Goal: Task Accomplishment & Management: Complete application form

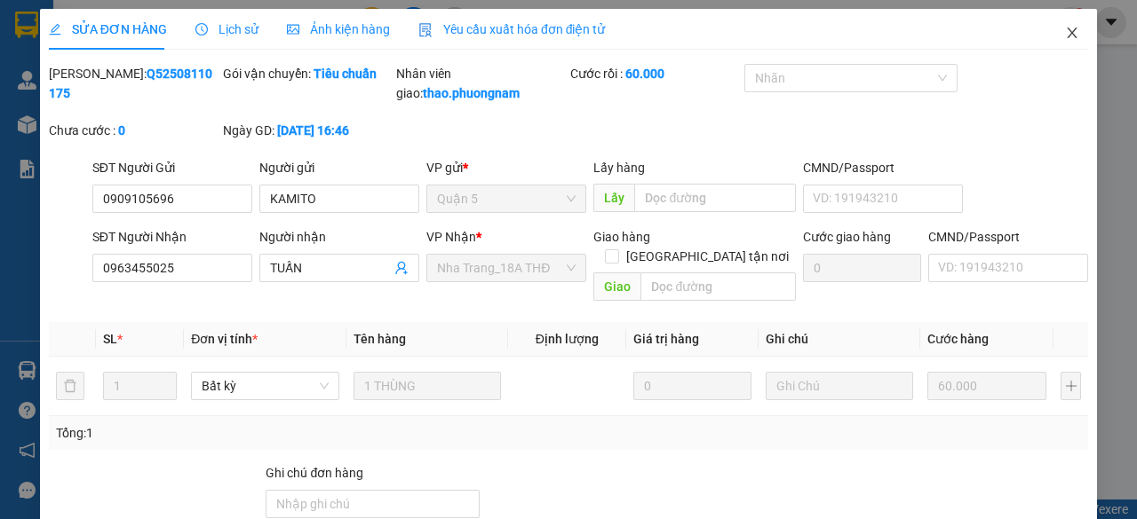
click at [1066, 28] on span "Close" at bounding box center [1072, 34] width 50 height 50
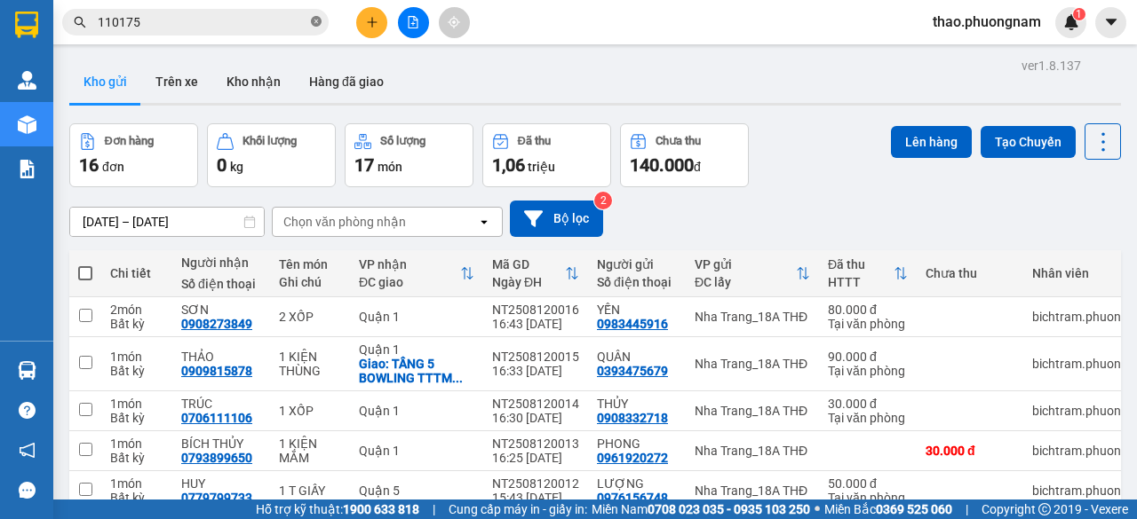
click at [314, 27] on icon "close-circle" at bounding box center [316, 21] width 11 height 11
click at [373, 22] on icon "plus" at bounding box center [372, 21] width 10 height 1
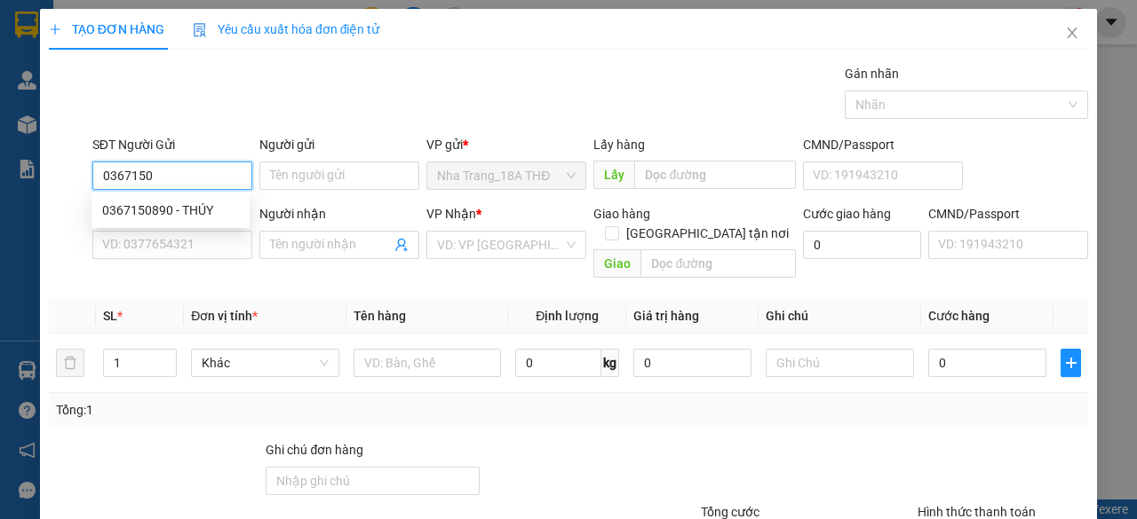
click at [204, 203] on div "0367150890 - THÚY" at bounding box center [170, 211] width 137 height 20
type input "0367150890"
type input "THÚY"
type input "0984981457"
type input "ABEL"
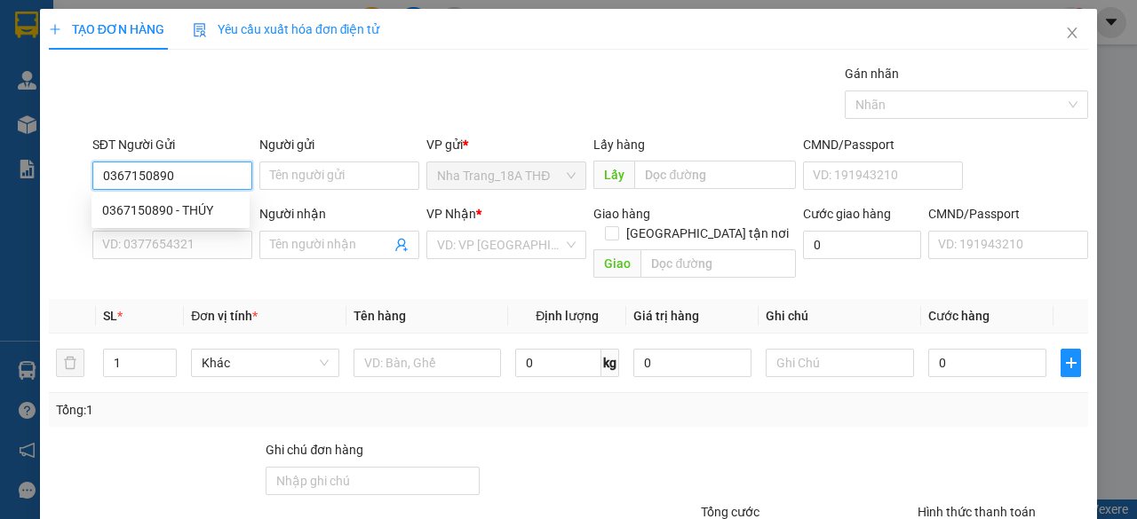
checkbox input "true"
type input "85/10/24, RẠCH BÙNG BINH, PHƯỜNG 9, QUẬN 3 ( GTN: 40"
type input "40.000"
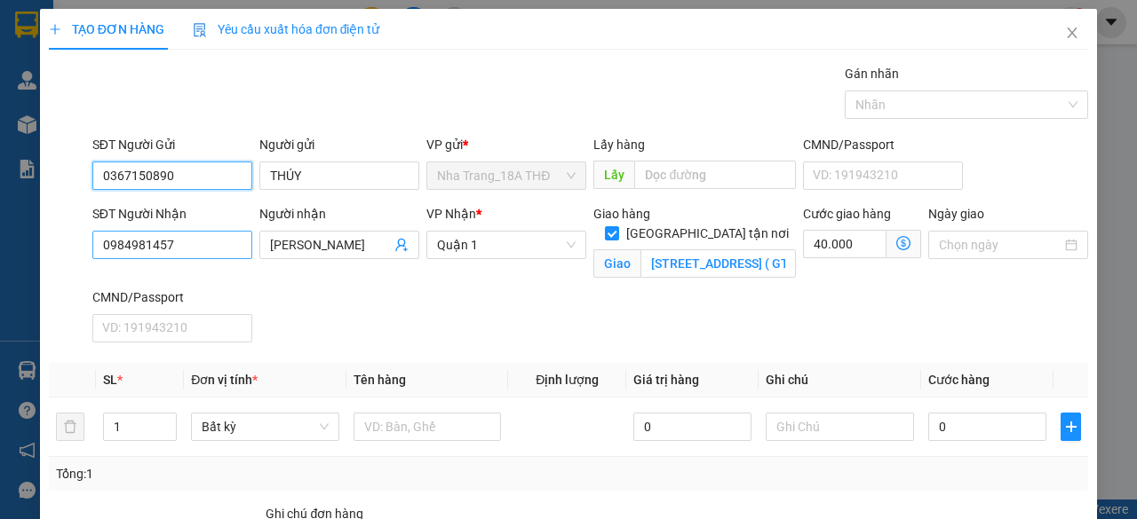
type input "0367150890"
click at [200, 246] on input "0984981457" at bounding box center [172, 245] width 160 height 28
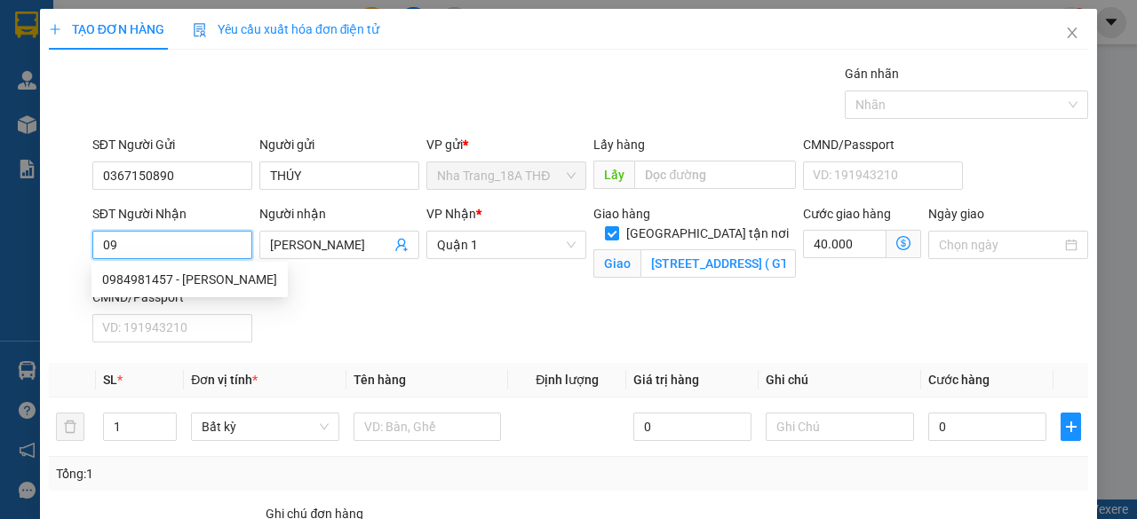
type input "0"
type input "0984981457"
click at [190, 281] on div "0984981457 - ABEL" at bounding box center [189, 280] width 175 height 20
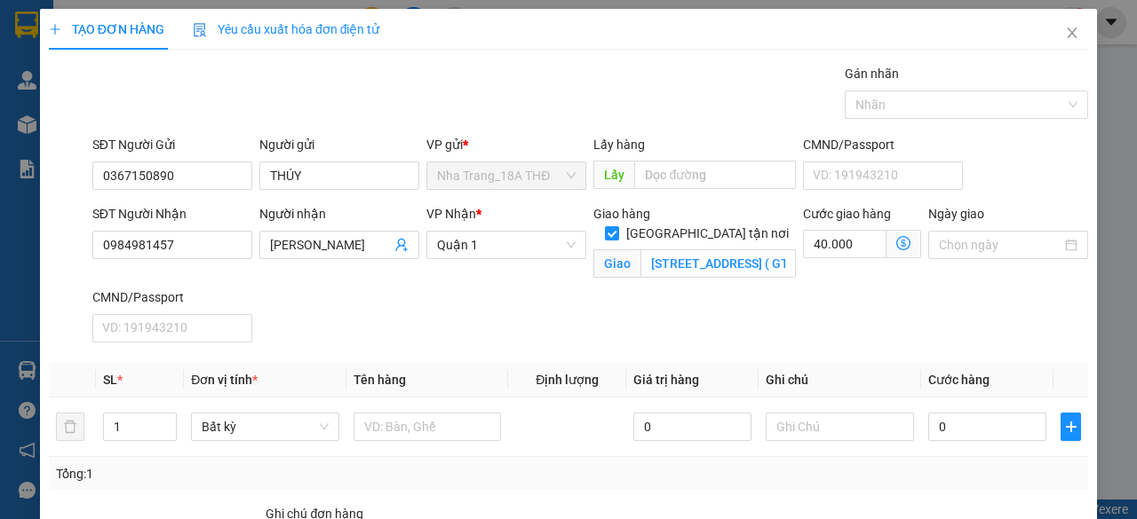
click at [519, 317] on div "SĐT Người Nhận 0984981457 0984981457 Người nhận ABEL VP Nhận * Quận 1 Giao hàng…" at bounding box center [590, 277] width 1003 height 146
drag, startPoint x: 519, startPoint y: 317, endPoint x: 743, endPoint y: 292, distance: 225.2
click at [520, 317] on div "SĐT Người Nhận 0984981457 Người nhận ABEL VP Nhận * Quận 1 Giao hàng Giao tận n…" at bounding box center [590, 277] width 1003 height 146
click at [812, 284] on div "Cước giao hàng 40.000" at bounding box center [861, 245] width 125 height 83
click at [679, 250] on input "85/10/24, RẠCH BÙNG BINH, PHƯỜNG 9, QUẬN 3 ( GTN: 40" at bounding box center [717, 264] width 155 height 28
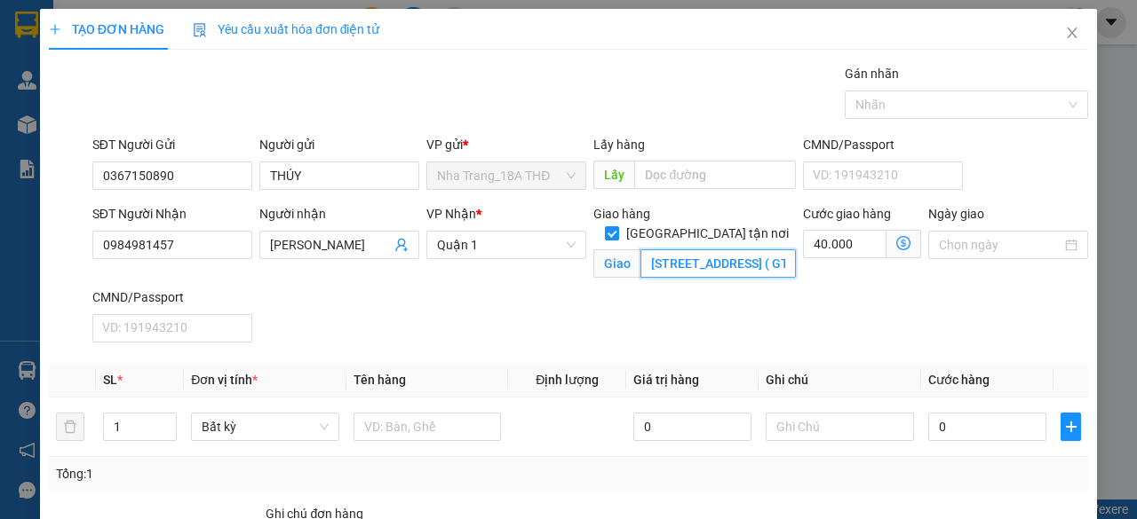
click at [667, 250] on input "85/10/24, RẠCH BÙNG BINH, PHƯỜNG 9, QUẬN 3 ( GTN: 40" at bounding box center [717, 264] width 155 height 28
click at [896, 238] on icon "dollar-circle" at bounding box center [903, 243] width 14 height 14
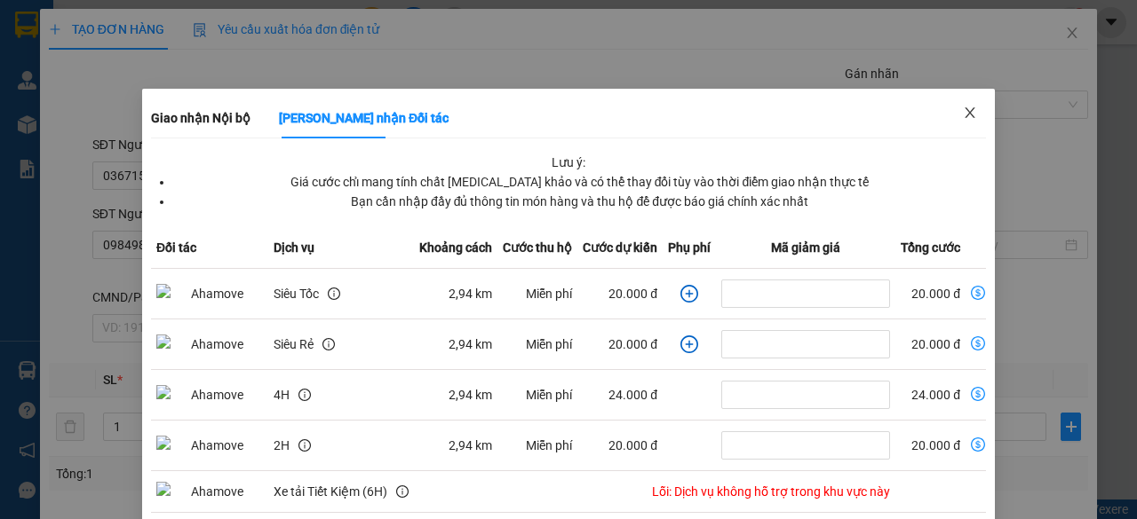
click at [952, 123] on span "Close" at bounding box center [970, 114] width 50 height 50
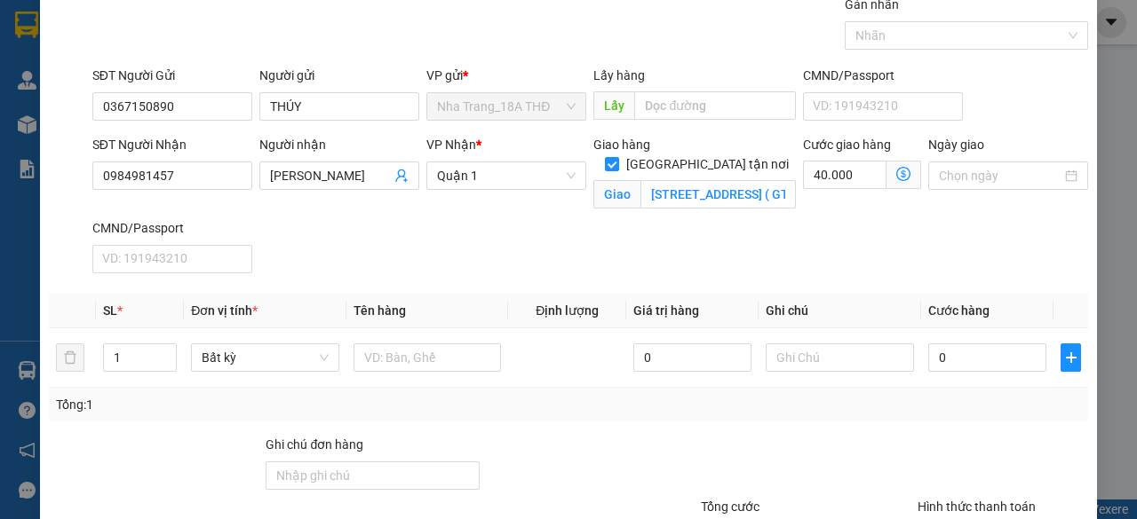
scroll to position [178, 0]
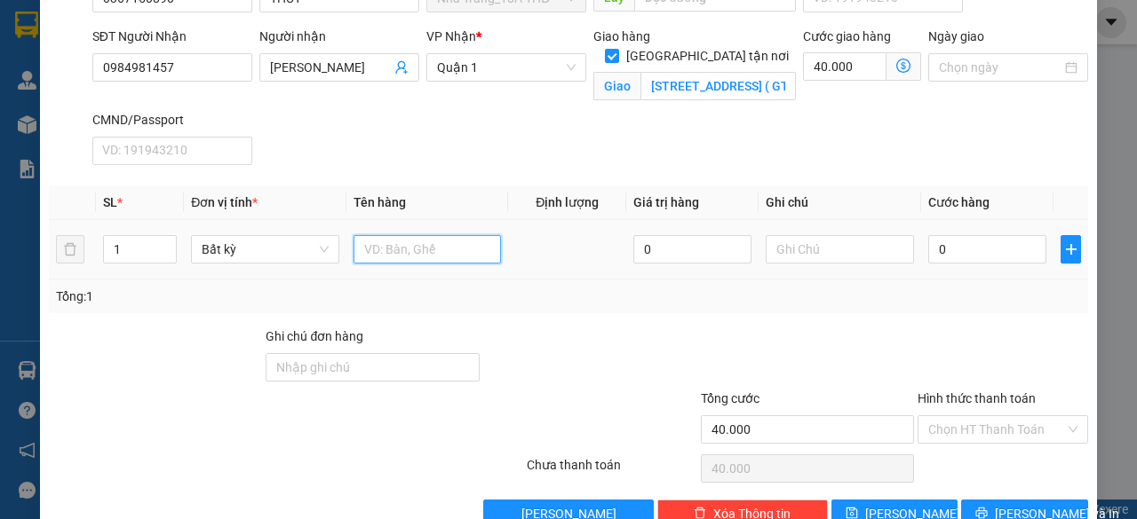
click at [410, 255] on input "text" at bounding box center [427, 249] width 148 height 28
type input "1 XỐP"
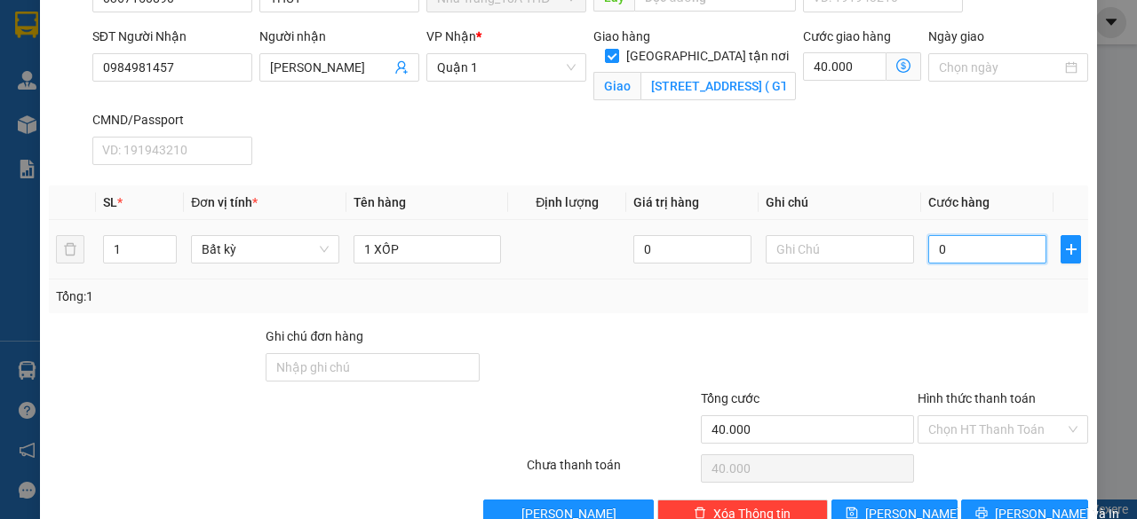
click at [969, 245] on input "0" at bounding box center [987, 249] width 118 height 28
type input "005"
type input "40.005"
type input "0.050"
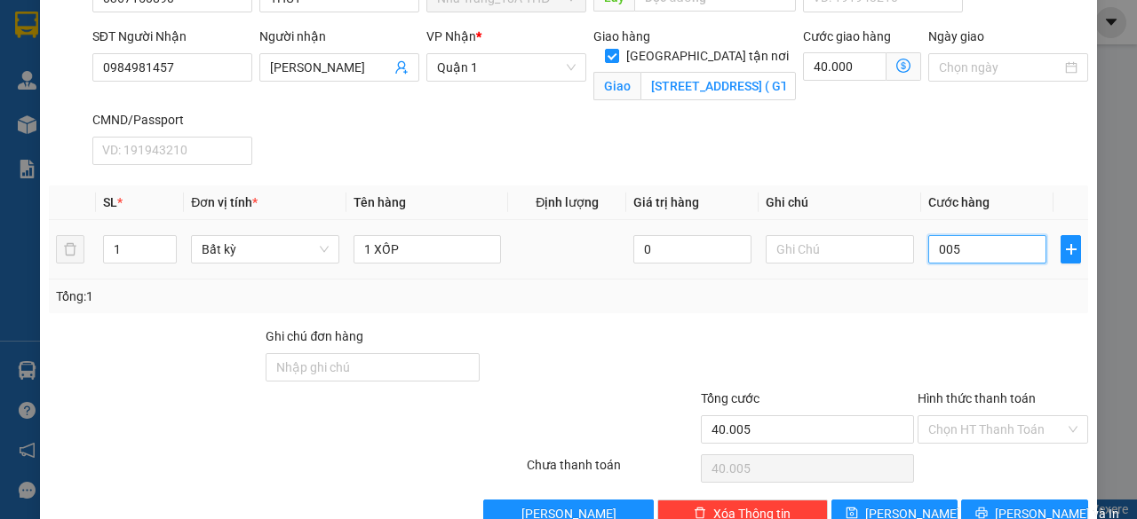
type input "40.050"
type input "50.000"
type input "90.000"
click at [1002, 342] on div at bounding box center [1003, 358] width 174 height 62
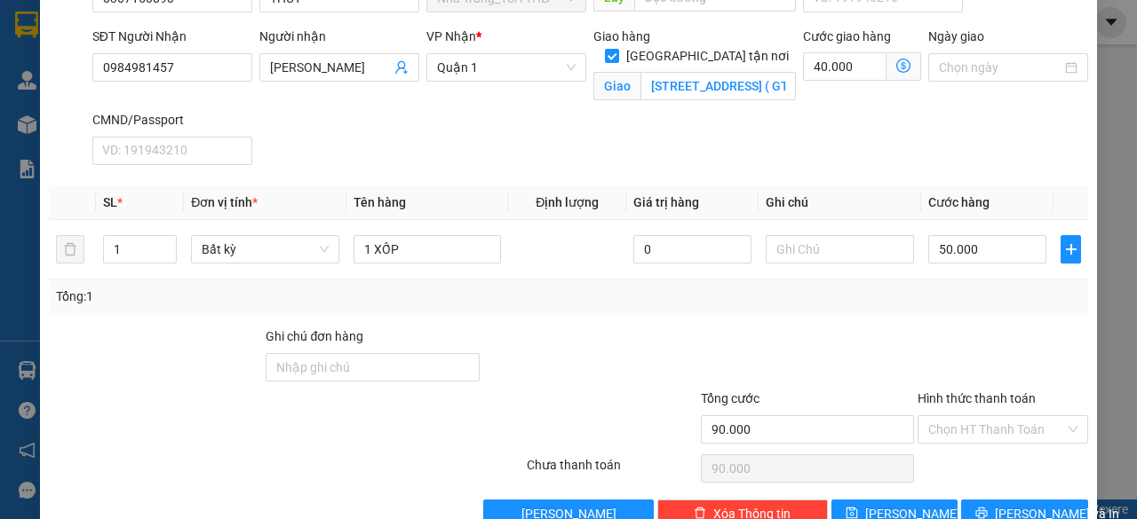
scroll to position [217, 0]
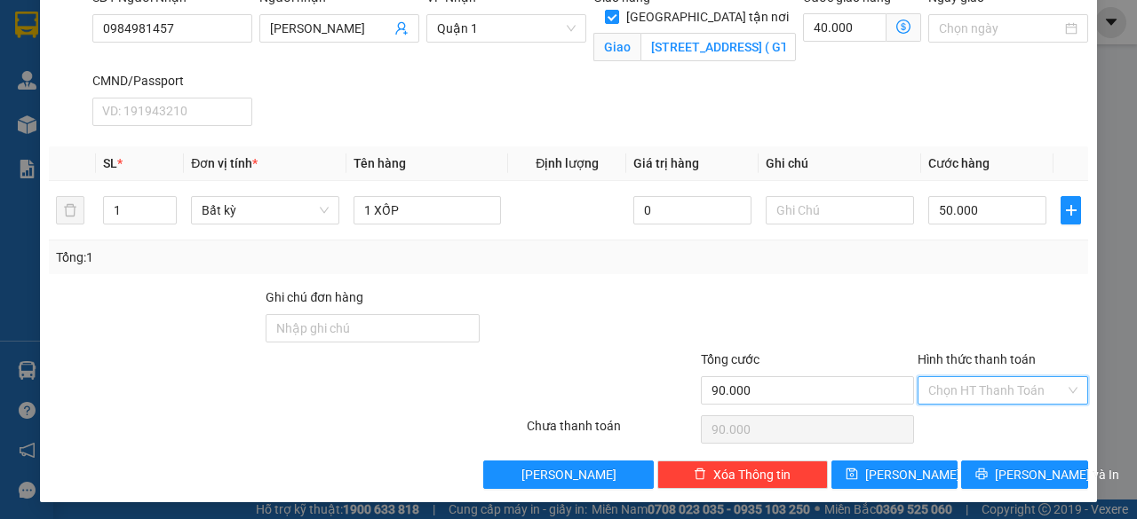
click at [982, 392] on input "Hình thức thanh toán" at bounding box center [996, 390] width 137 height 27
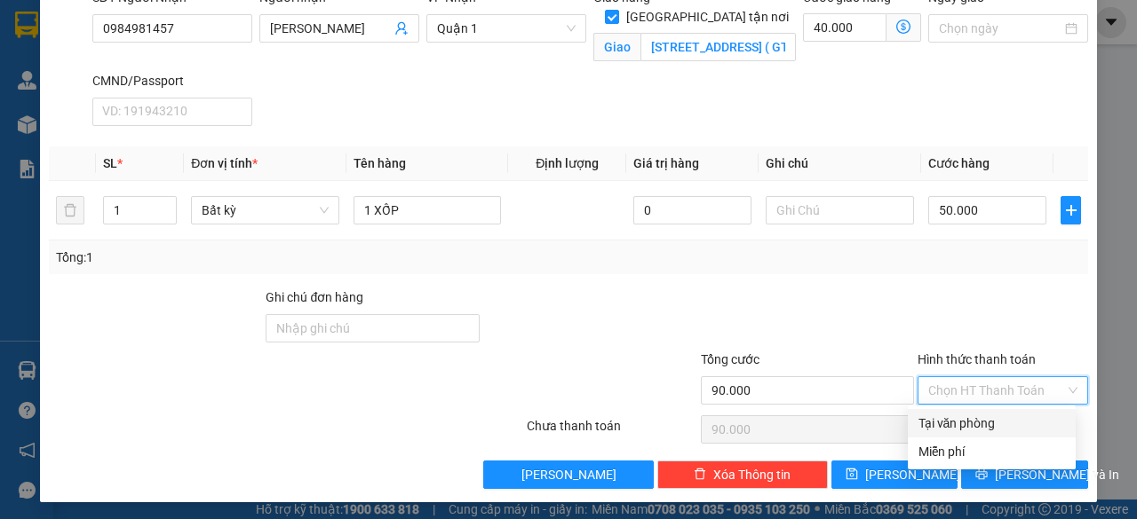
click at [996, 430] on div "Tại văn phòng" at bounding box center [991, 424] width 147 height 20
type input "0"
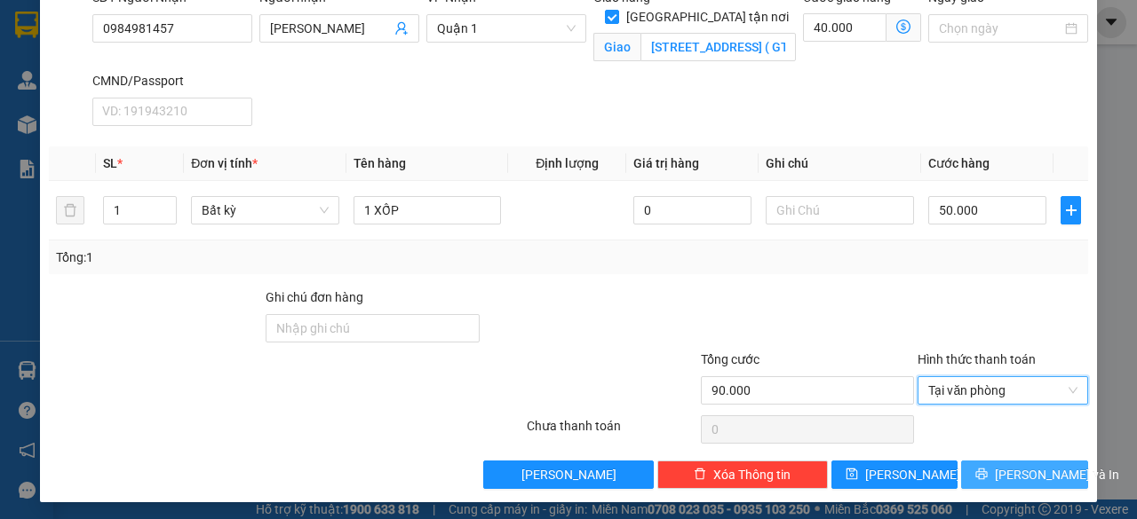
drag, startPoint x: 987, startPoint y: 471, endPoint x: 919, endPoint y: 509, distance: 78.3
click at [987, 470] on icon "printer" at bounding box center [981, 474] width 12 height 12
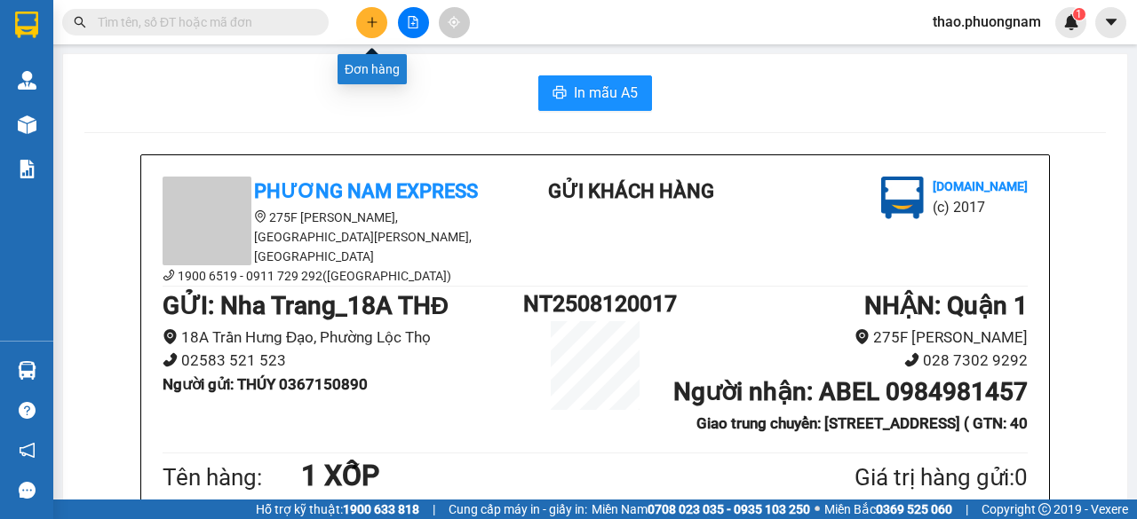
click at [367, 25] on icon "plus" at bounding box center [372, 22] width 12 height 12
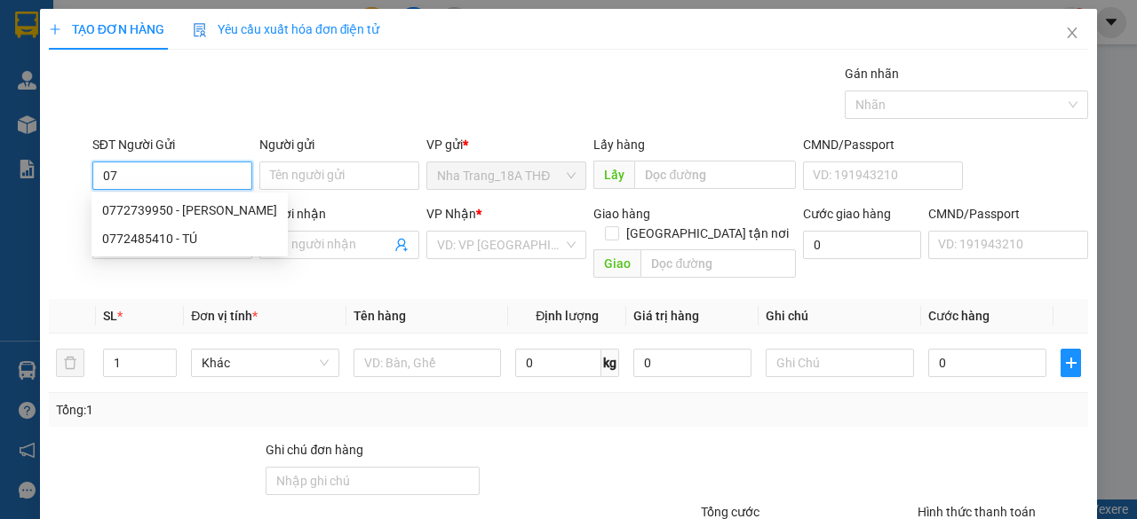
type input "0"
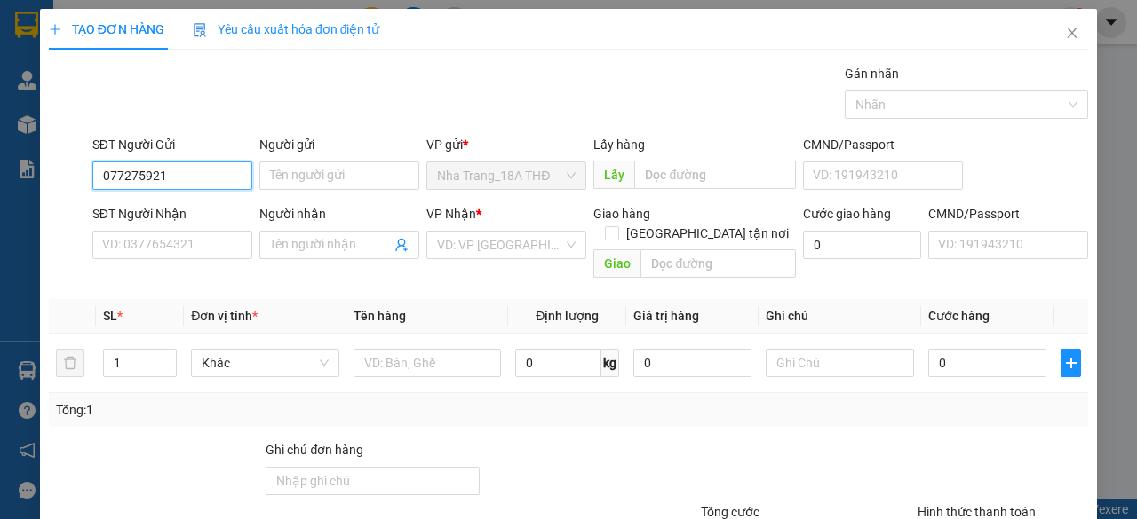
type input "0772759210"
drag, startPoint x: 195, startPoint y: 171, endPoint x: 72, endPoint y: 178, distance: 123.6
click at [72, 178] on div "SĐT Người Gửi 0772759210 0772759210 Người gửi Tên người gửi VP gửi * Nha Trang_…" at bounding box center [568, 166] width 1043 height 62
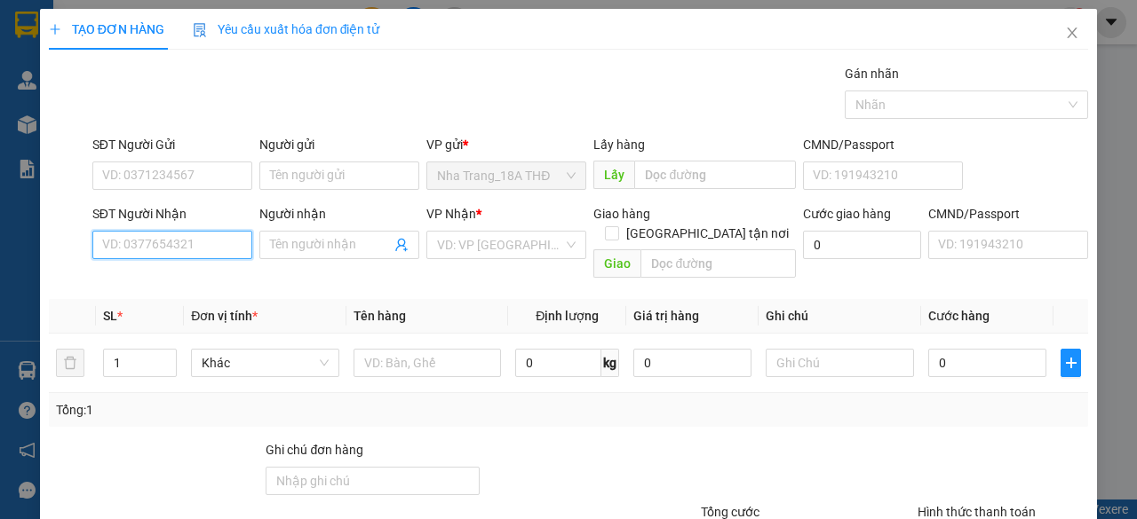
click at [130, 244] on input "SĐT Người Nhận" at bounding box center [172, 245] width 160 height 28
paste input "0772759210"
type input "0772759210"
click at [139, 457] on div at bounding box center [156, 471] width 218 height 62
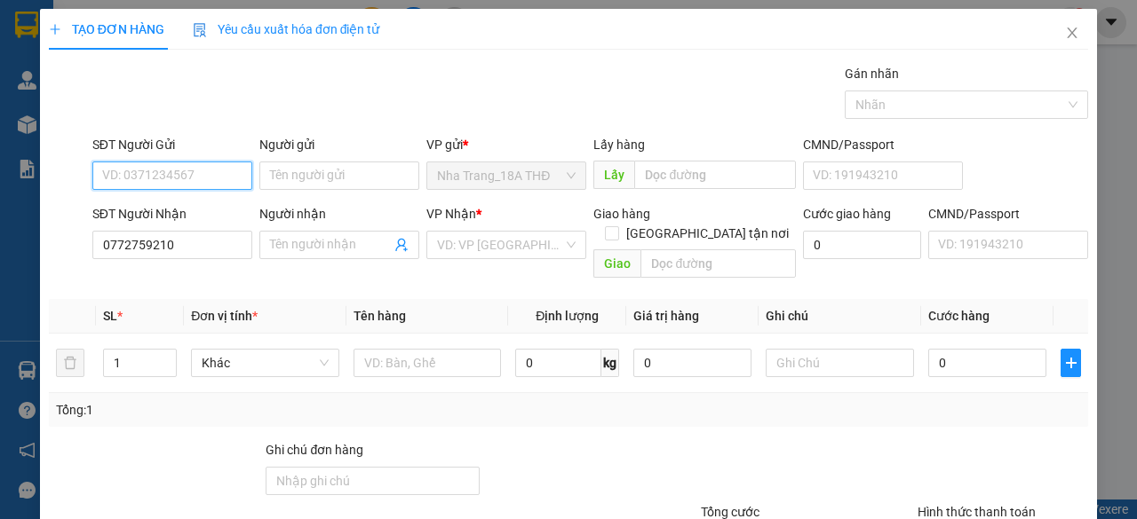
click at [123, 163] on input "SĐT Người Gửi" at bounding box center [172, 176] width 160 height 28
type input "0914085747"
click at [188, 213] on div "0914085747 - LIÊM ĐIỆN" at bounding box center [172, 211] width 140 height 20
type input "LIÊM ĐIỆN"
type input "0914085747"
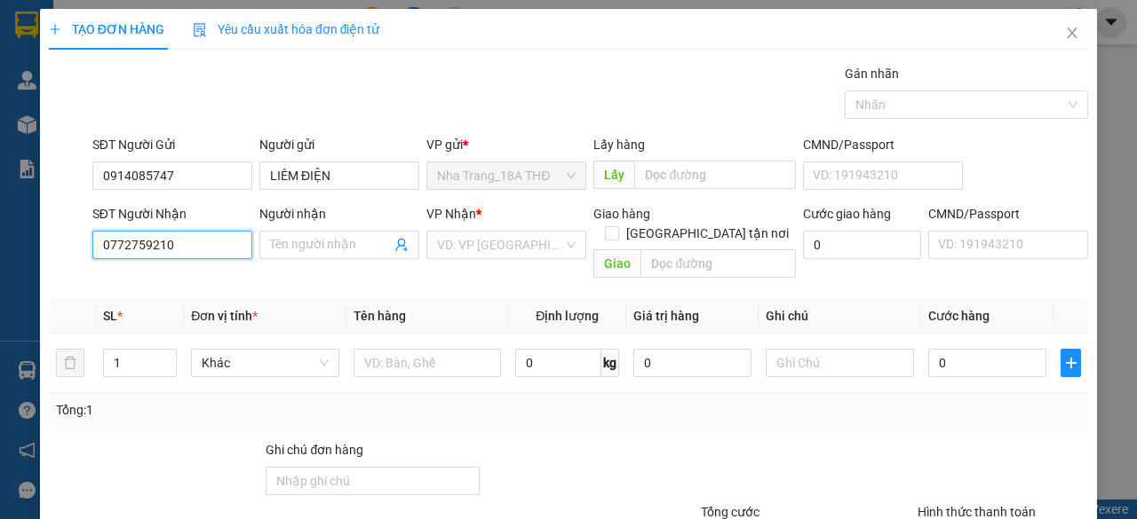
click at [176, 248] on input "0772759210" at bounding box center [172, 245] width 160 height 28
click at [281, 242] on input "Người nhận" at bounding box center [330, 245] width 121 height 20
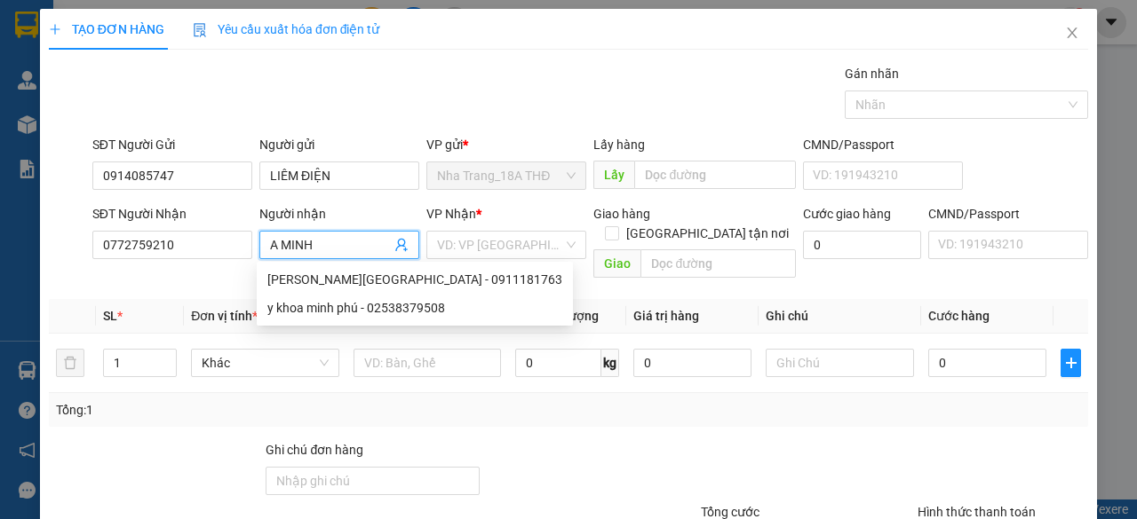
type input "A MINH"
click at [533, 228] on div "VP Nhận *" at bounding box center [506, 217] width 160 height 27
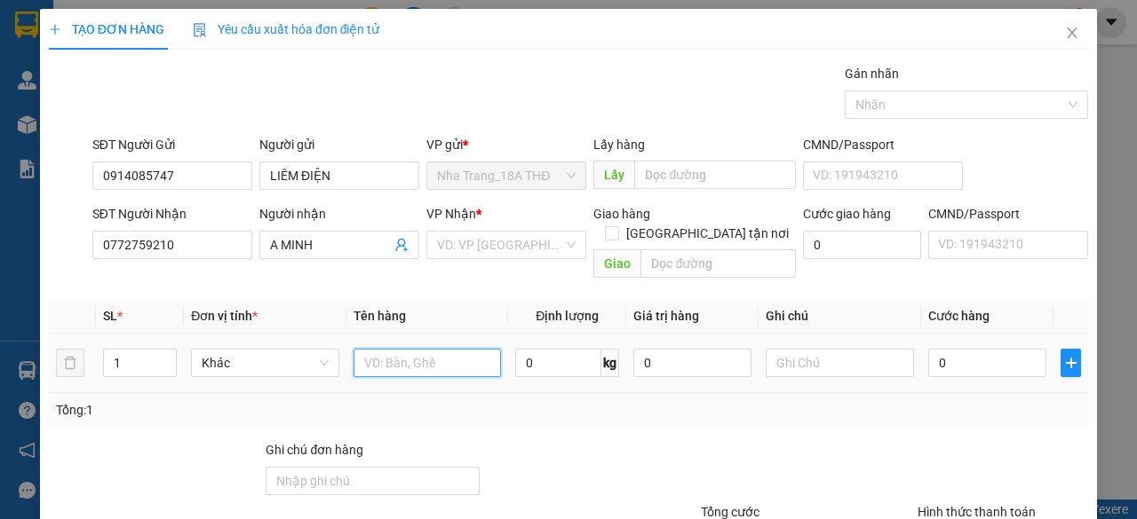
click at [417, 349] on input "text" at bounding box center [427, 363] width 148 height 28
type input "1 KIỆN T.GIẤY"
click at [945, 349] on input "0" at bounding box center [987, 363] width 118 height 28
type input "003"
type input "3"
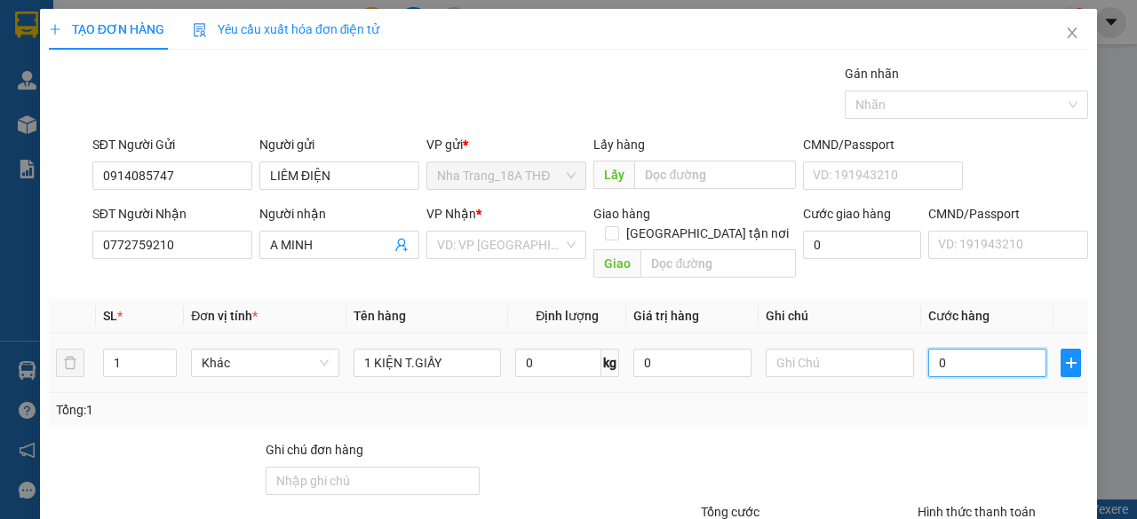
type input "3"
type input "0.030"
type input "30"
click at [916, 440] on div at bounding box center [1003, 471] width 174 height 62
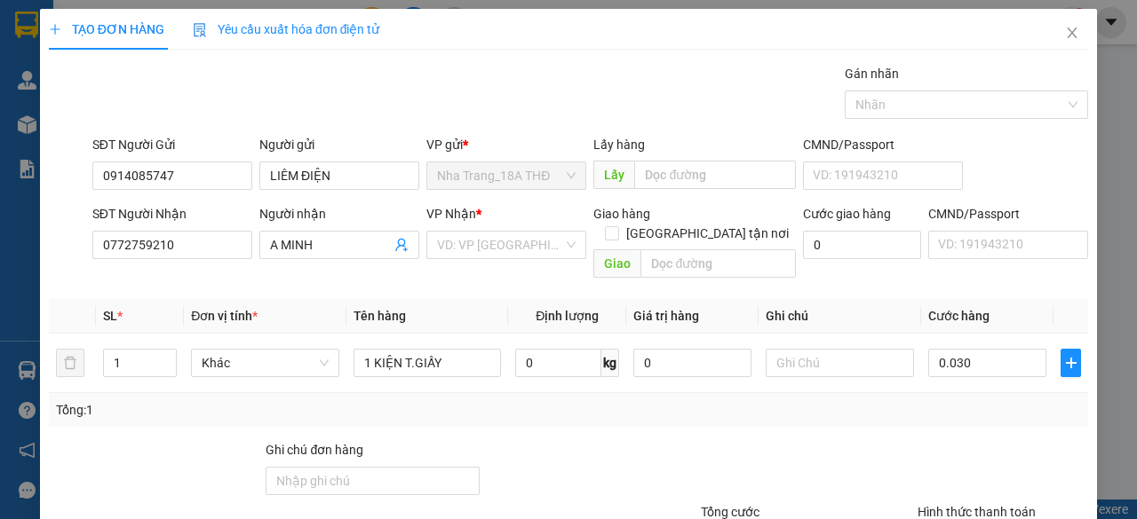
type input "30.000"
click at [437, 248] on input "search" at bounding box center [500, 245] width 126 height 27
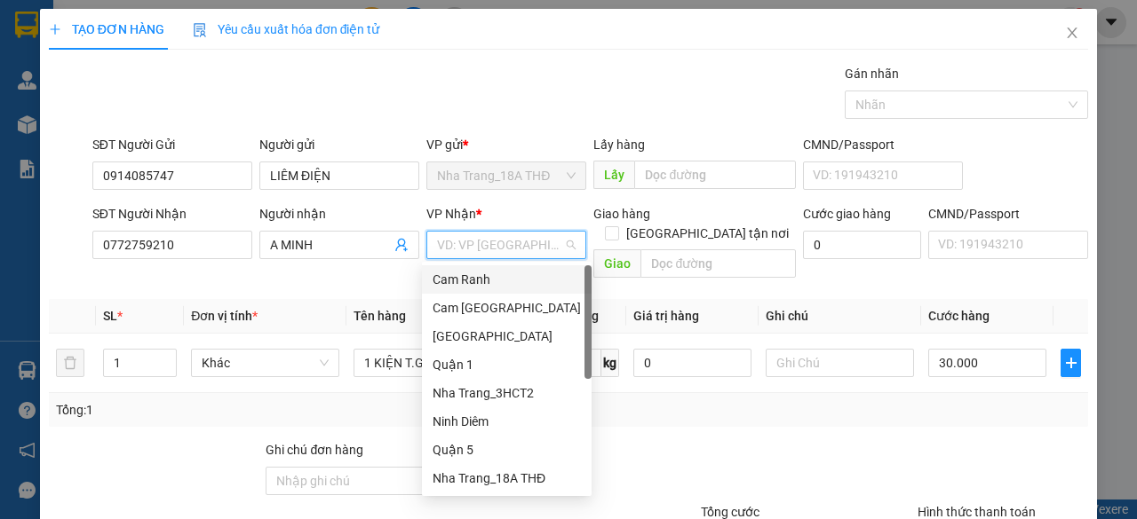
drag, startPoint x: 437, startPoint y: 248, endPoint x: 499, endPoint y: 310, distance: 87.9
click at [437, 248] on input "search" at bounding box center [500, 245] width 126 height 27
click at [517, 460] on div "Quận 5" at bounding box center [507, 450] width 170 height 28
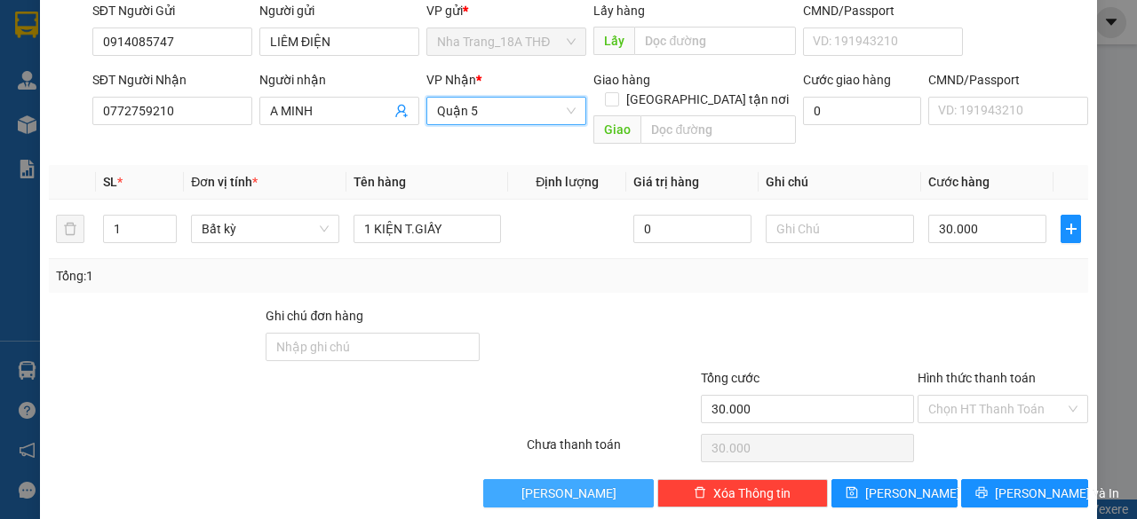
scroll to position [135, 0]
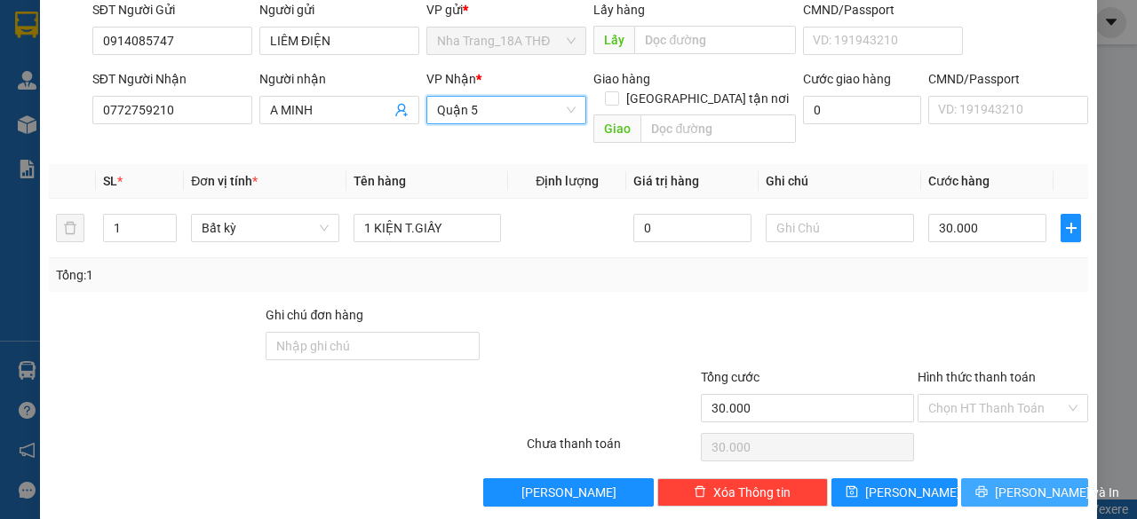
drag, startPoint x: 1017, startPoint y: 467, endPoint x: 947, endPoint y: 511, distance: 82.6
click at [1016, 483] on span "Lưu và In" at bounding box center [1057, 493] width 124 height 20
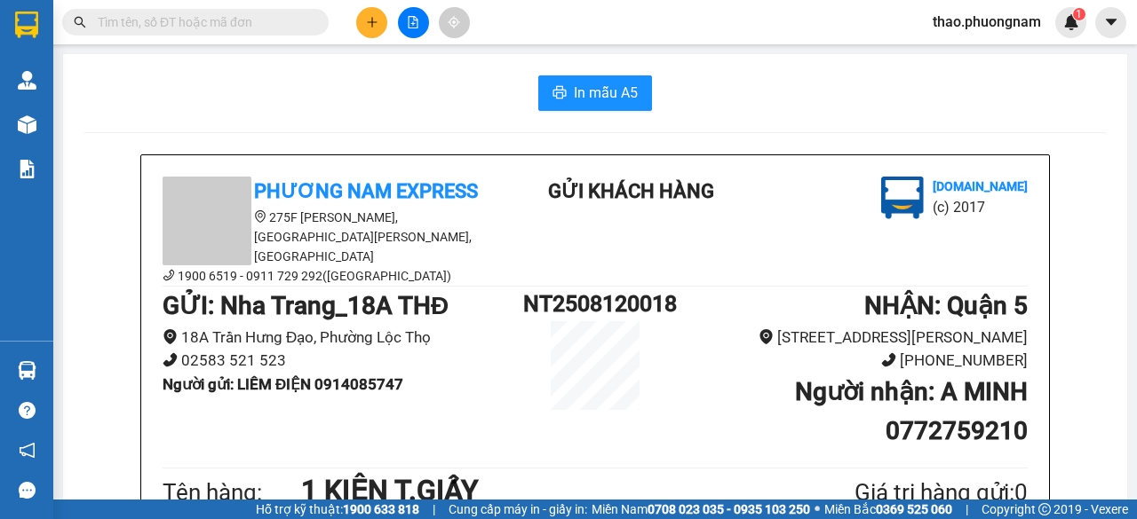
click at [277, 19] on input "text" at bounding box center [203, 22] width 210 height 20
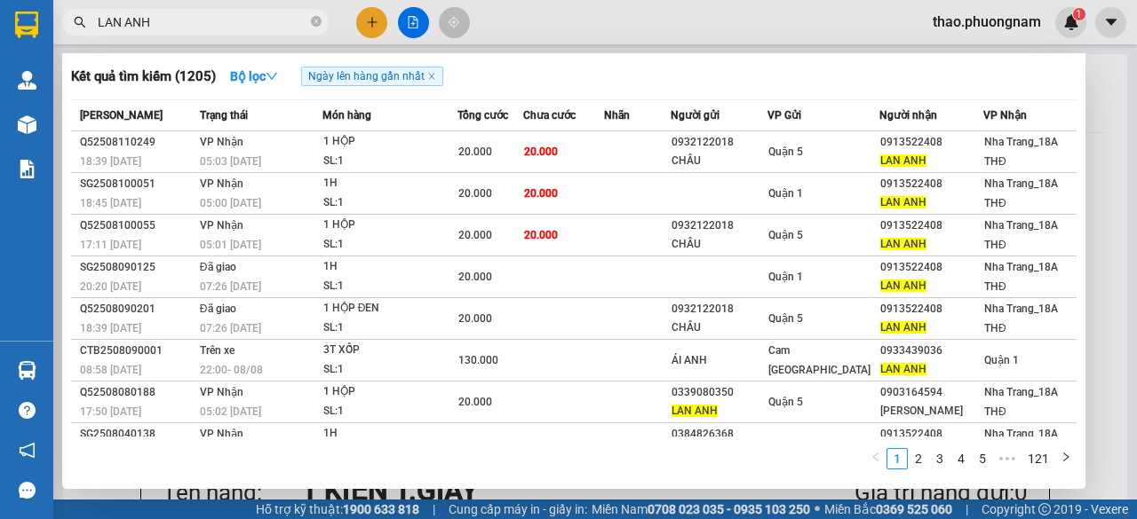
type input "LAN"
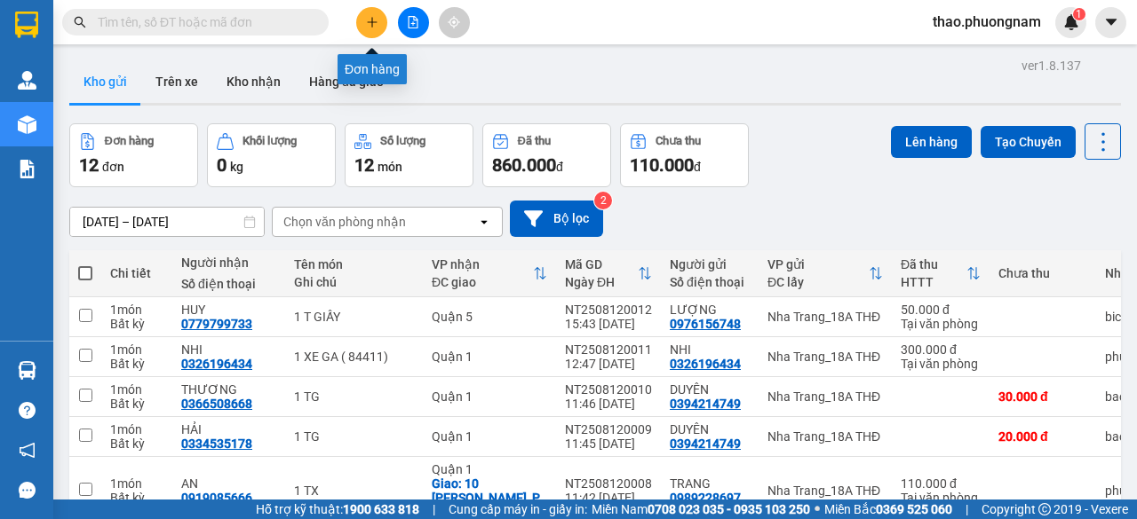
click at [371, 28] on icon "plus" at bounding box center [372, 22] width 12 height 12
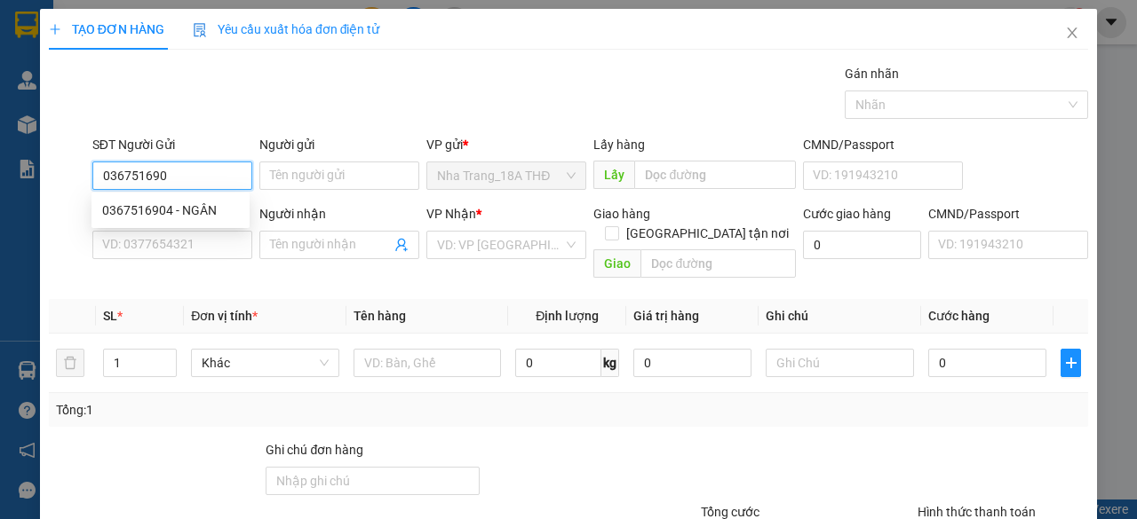
type input "0367516904"
click at [213, 203] on div "0367516904 - NGÂN" at bounding box center [170, 211] width 137 height 20
type input "NGÂN"
type input "0865960622"
type input "KÌ"
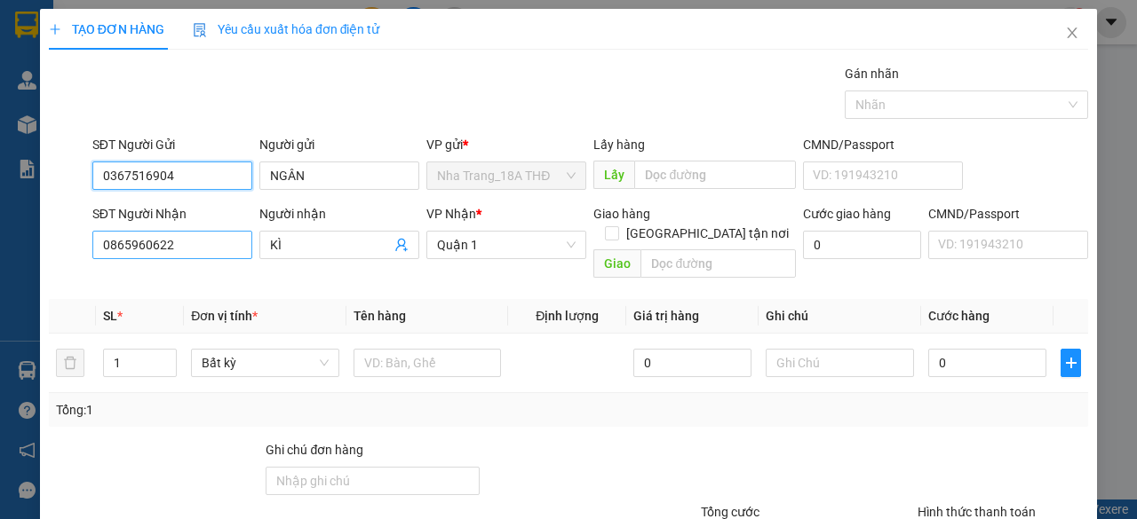
type input "0367516904"
click at [199, 248] on input "0865960622" at bounding box center [172, 245] width 160 height 28
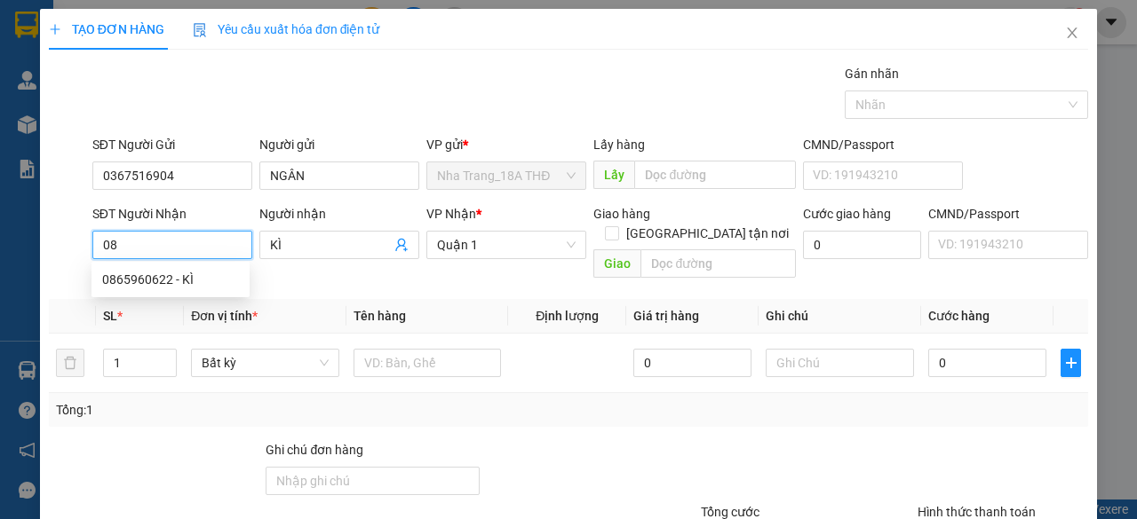
type input "0"
type input "0795150696"
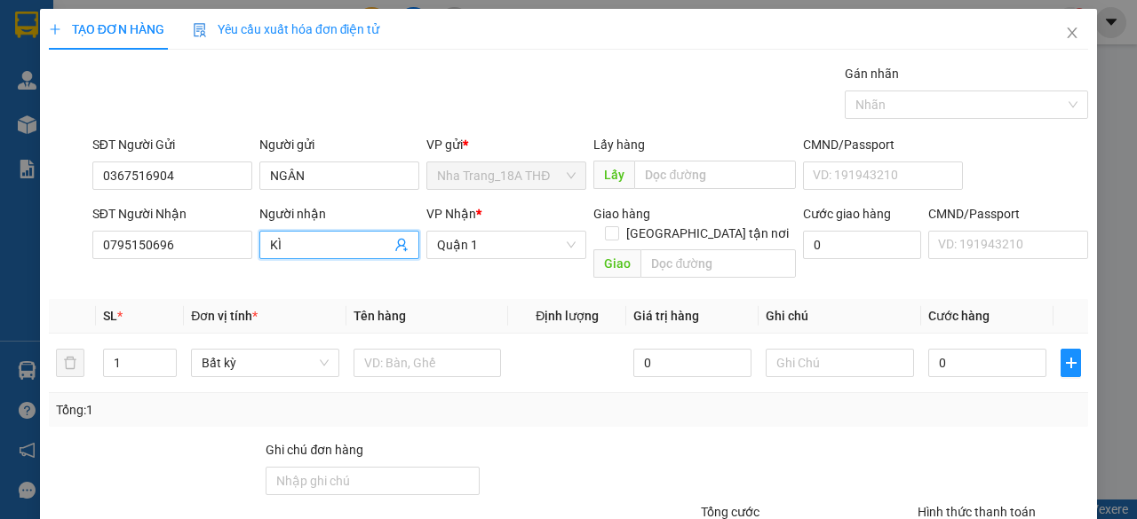
click at [319, 235] on input "KÌ" at bounding box center [330, 245] width 121 height 20
type input "K"
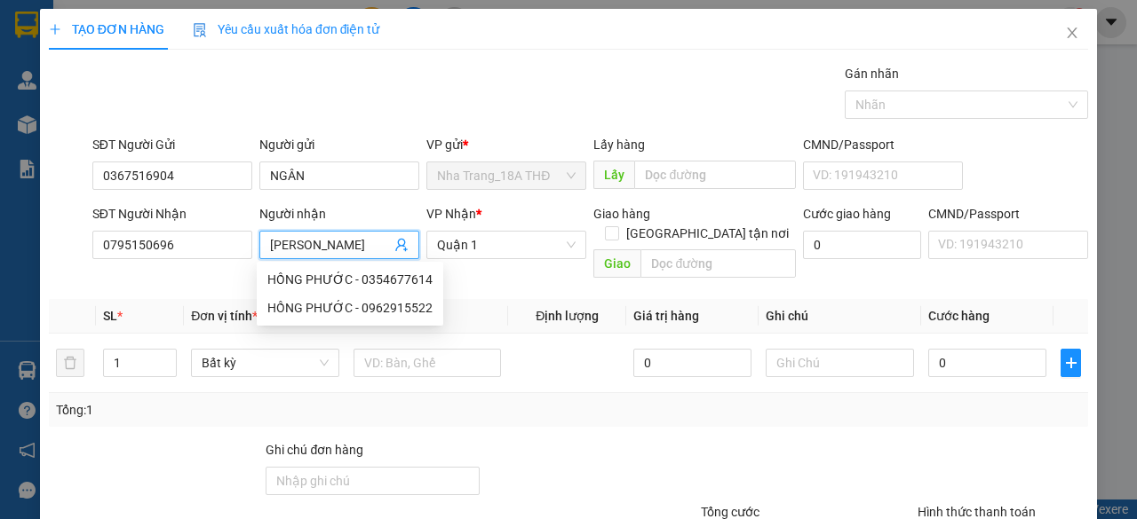
type input "HỒNG PHƯỚC"
click at [651, 468] on div at bounding box center [590, 471] width 218 height 62
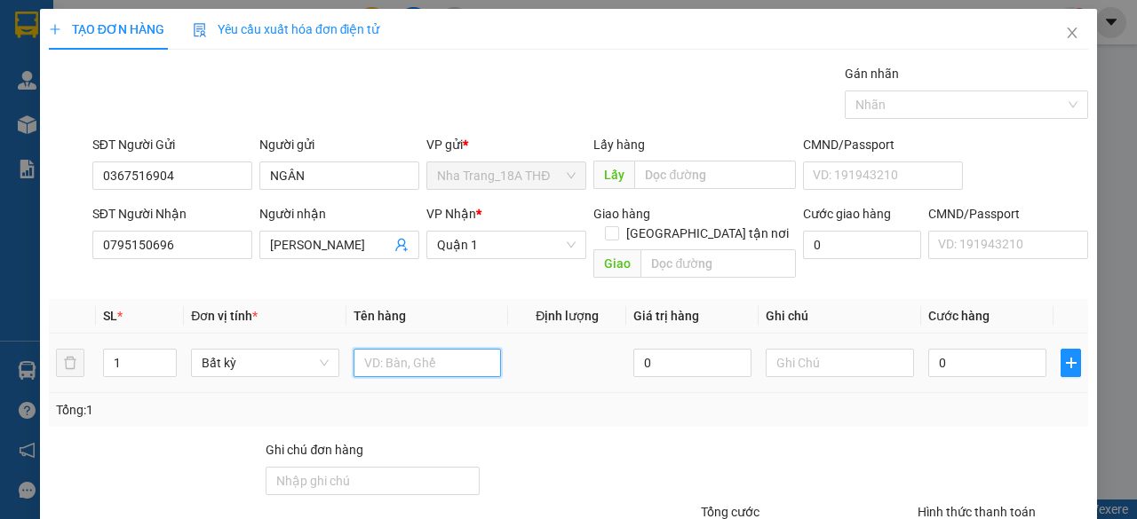
click at [369, 349] on input "text" at bounding box center [427, 363] width 148 height 28
type input "1 GÓI M.HỒNG"
click at [981, 349] on input "0" at bounding box center [987, 363] width 118 height 28
type input "002"
type input "2"
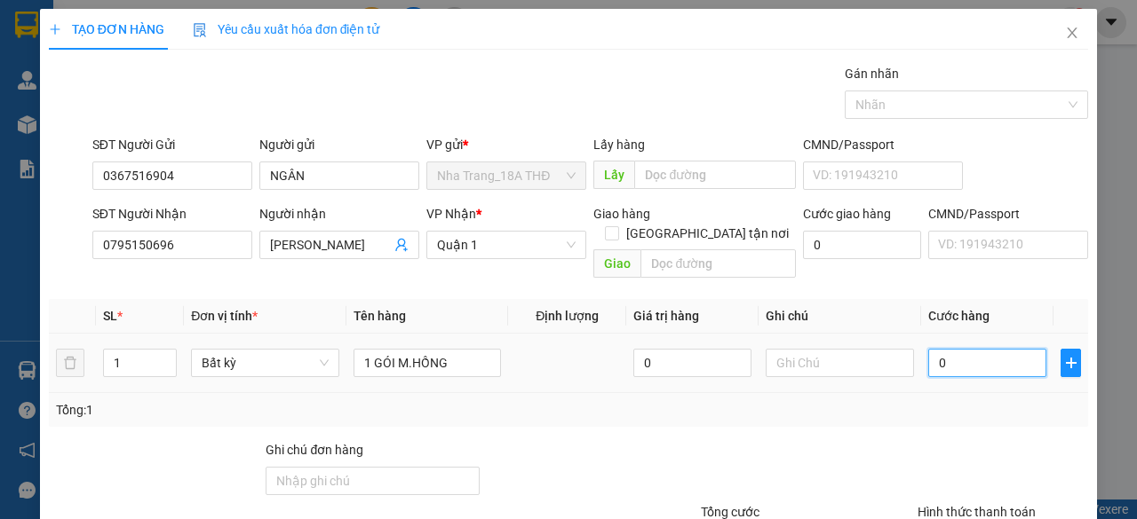
type input "2"
type input "0.020"
type input "20"
type input "20.000"
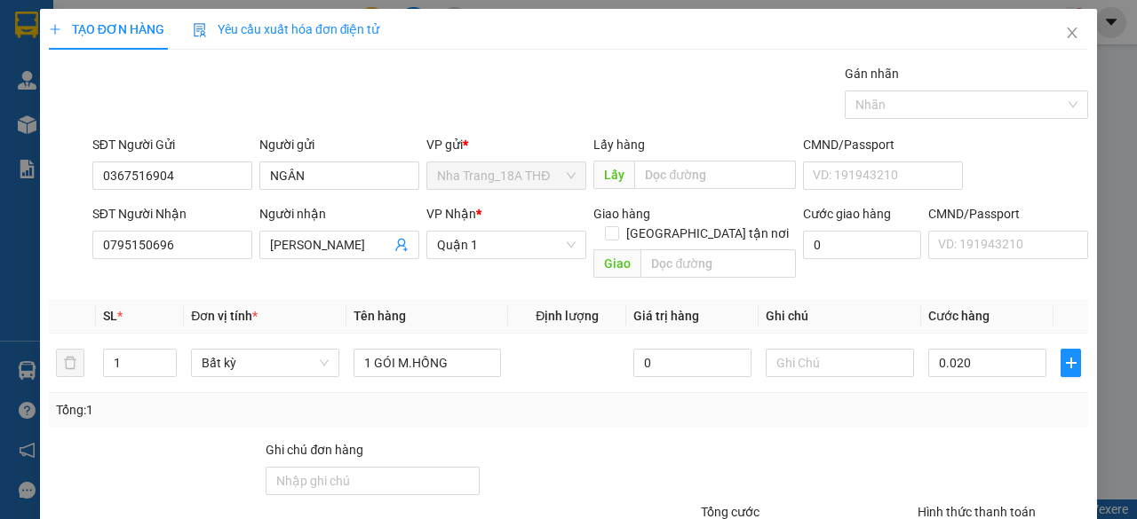
type input "20.000"
click at [995, 401] on div "Tổng: 1" at bounding box center [568, 411] width 1025 height 20
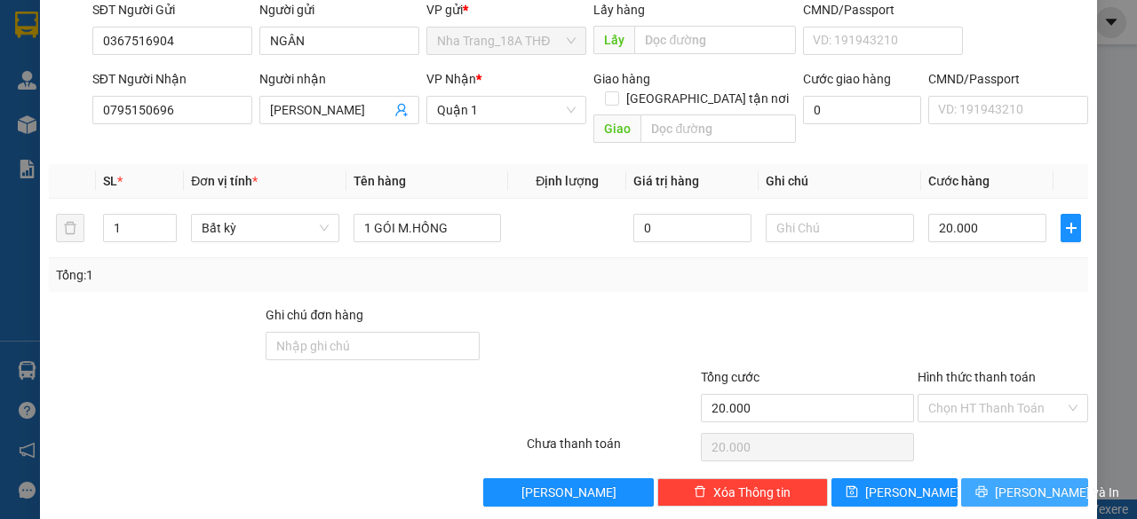
click at [1014, 483] on span "Lưu và In" at bounding box center [1057, 493] width 124 height 20
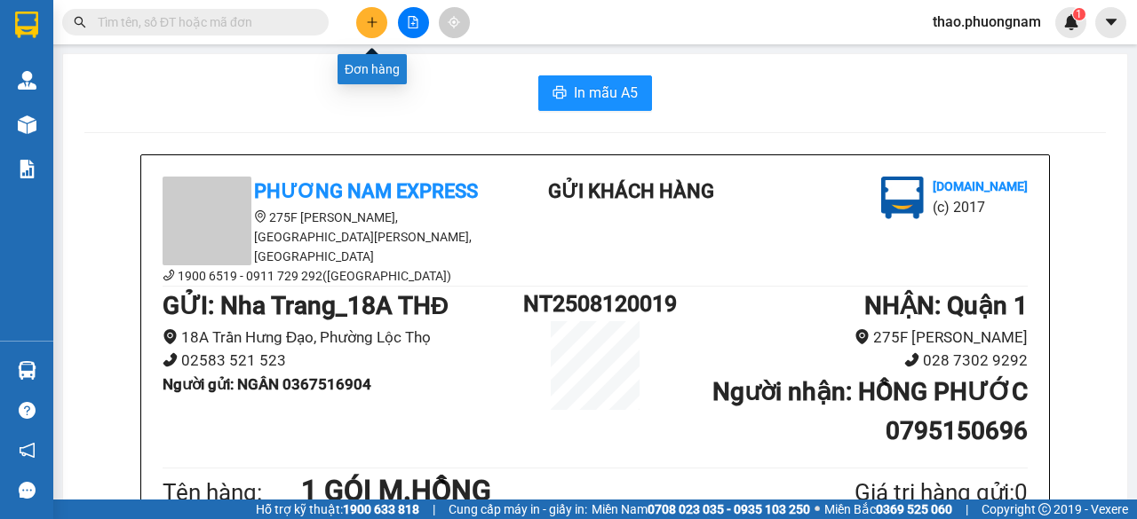
click at [375, 22] on icon "plus" at bounding box center [372, 21] width 10 height 1
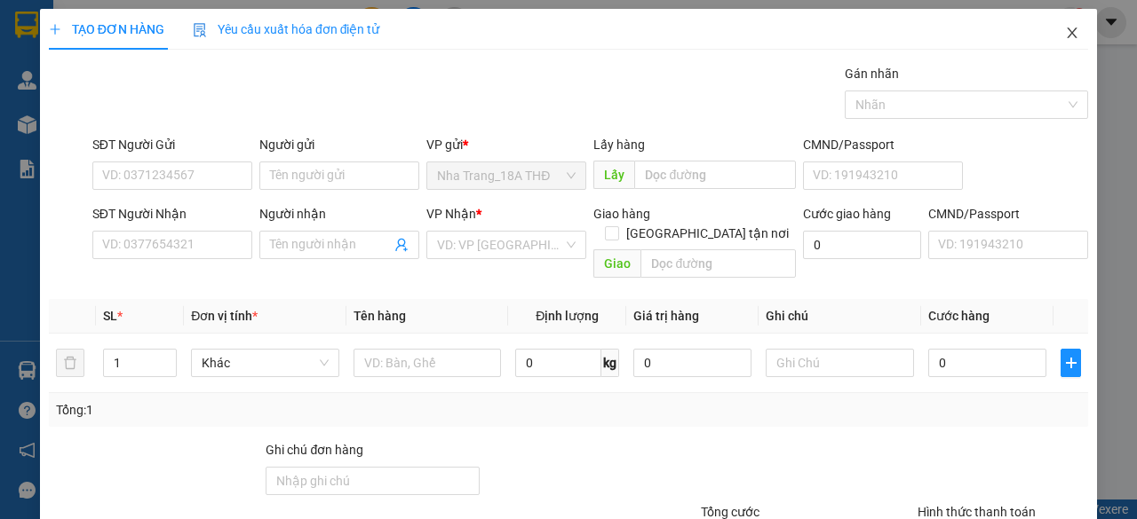
click at [1065, 30] on icon "close" at bounding box center [1072, 33] width 14 height 14
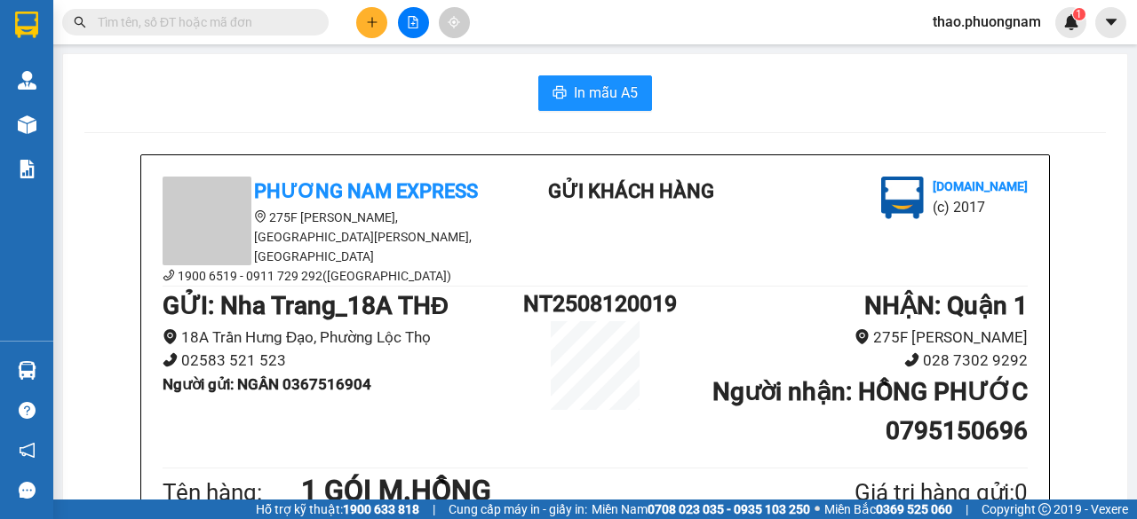
click at [194, 22] on input "text" at bounding box center [203, 22] width 210 height 20
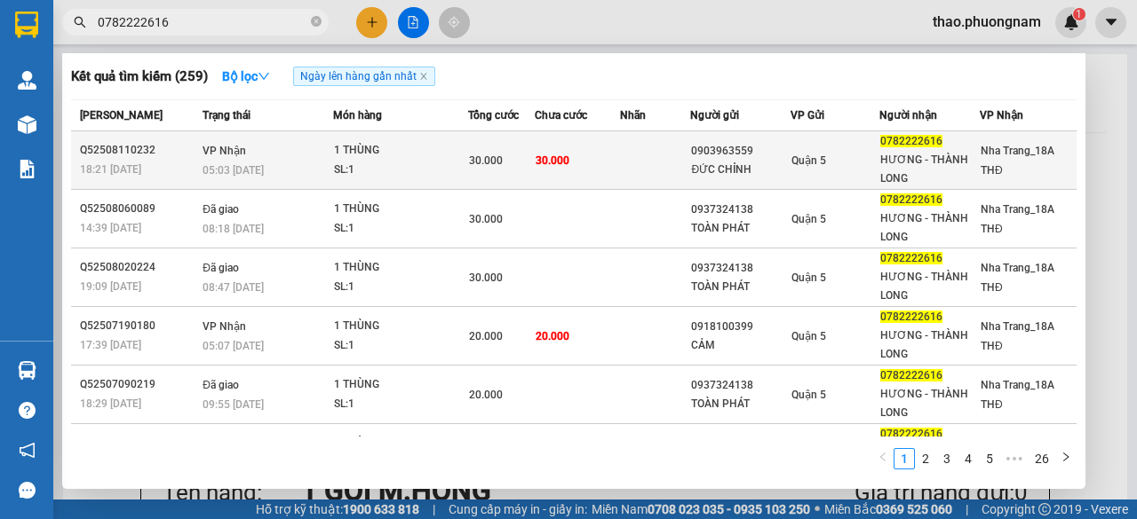
type input "0782222616"
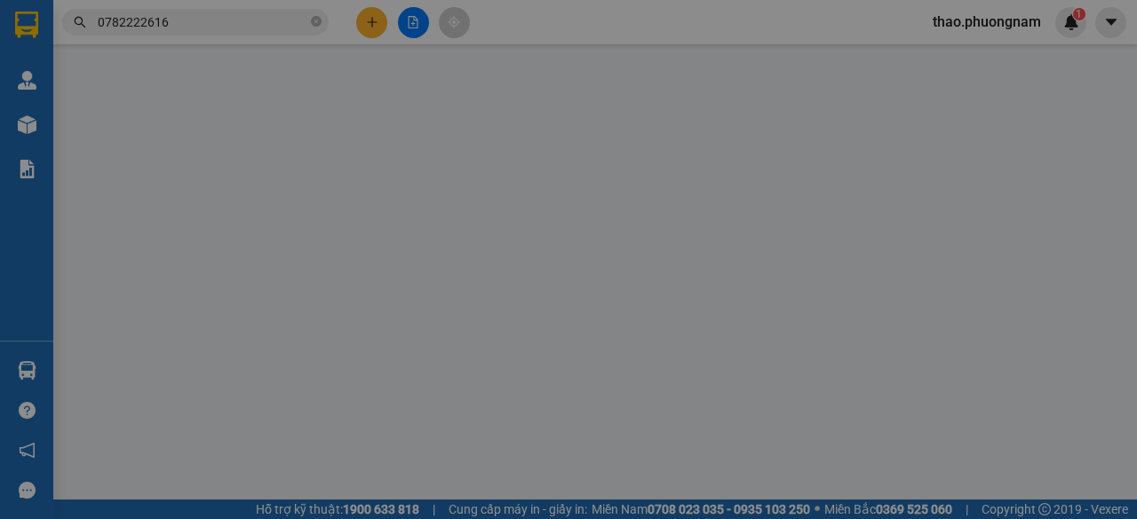
type input "0903963559"
type input "ĐỨC CHỈNH"
type input "0782222616"
type input "HƯƠNG - THÀNH LONG"
type input "30.000"
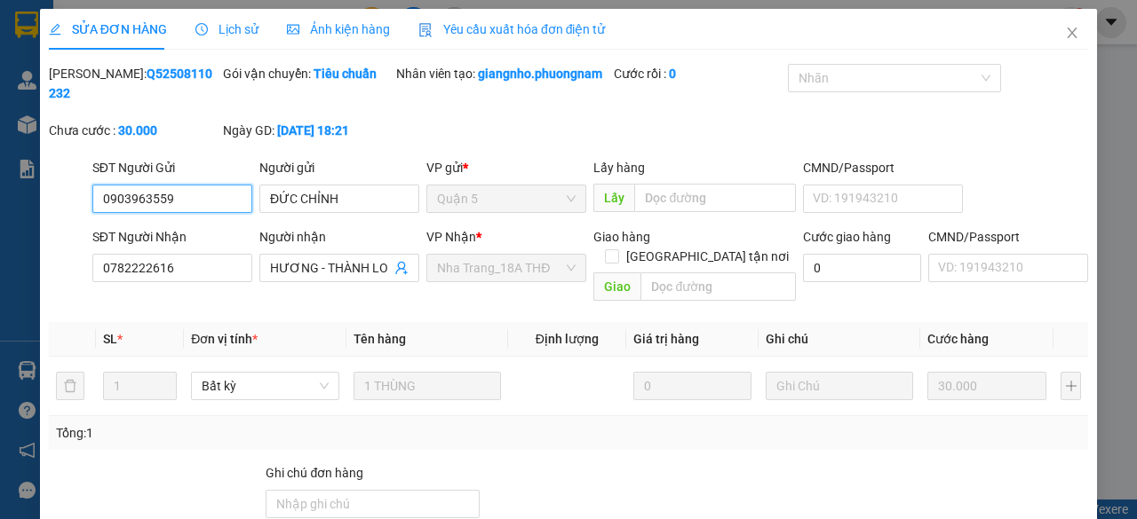
scroll to position [130, 0]
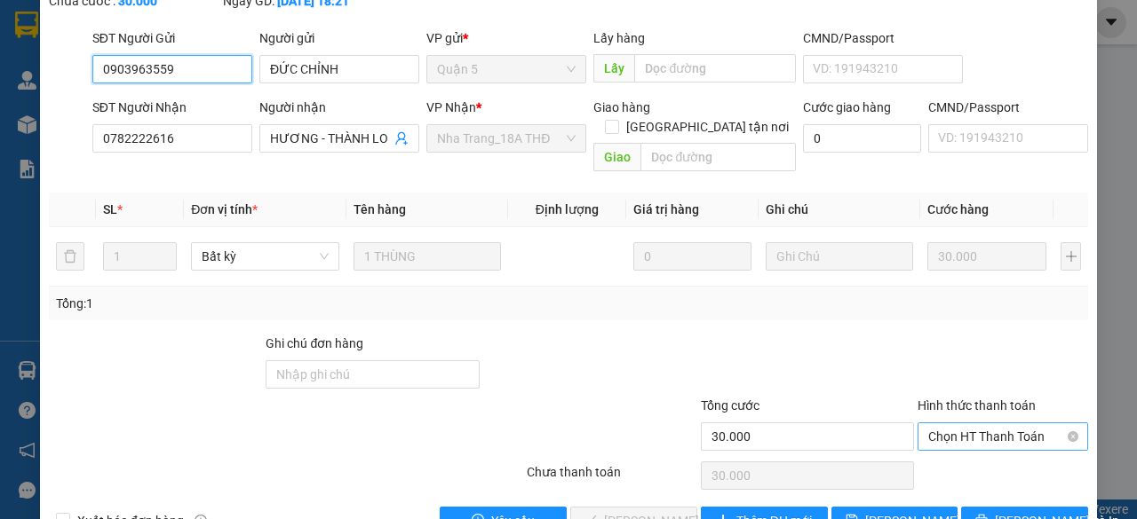
click at [1005, 435] on span "Chọn HT Thanh Toán" at bounding box center [1002, 437] width 149 height 27
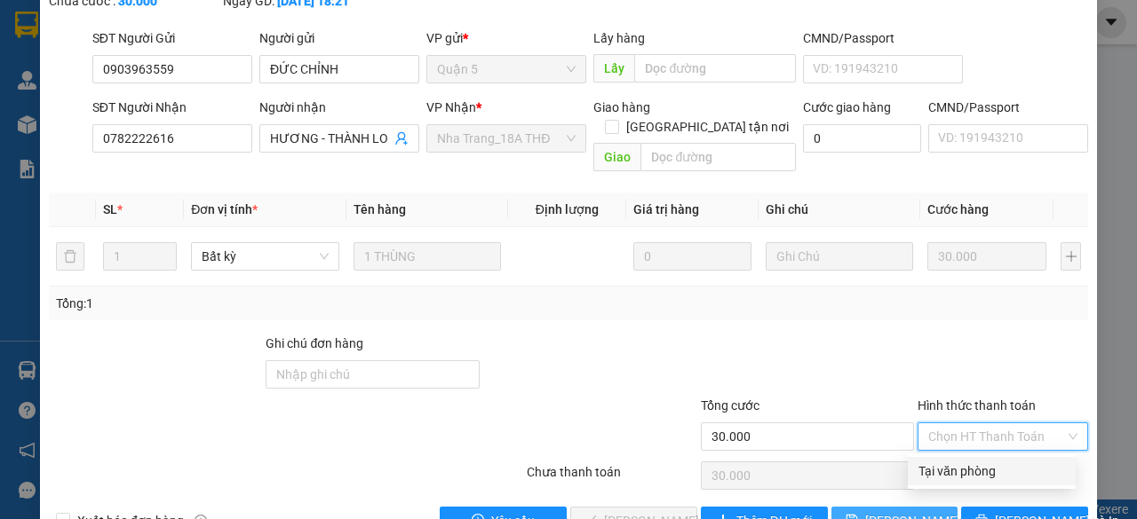
drag, startPoint x: 988, startPoint y: 472, endPoint x: 843, endPoint y: 511, distance: 150.6
click at [982, 475] on div "Tại văn phòng" at bounding box center [991, 472] width 147 height 20
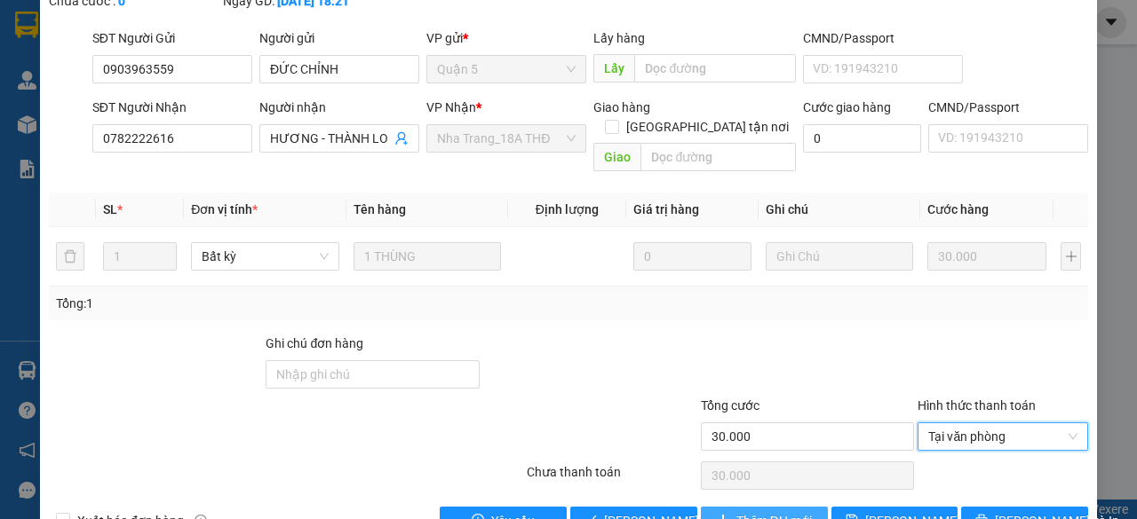
type input "0"
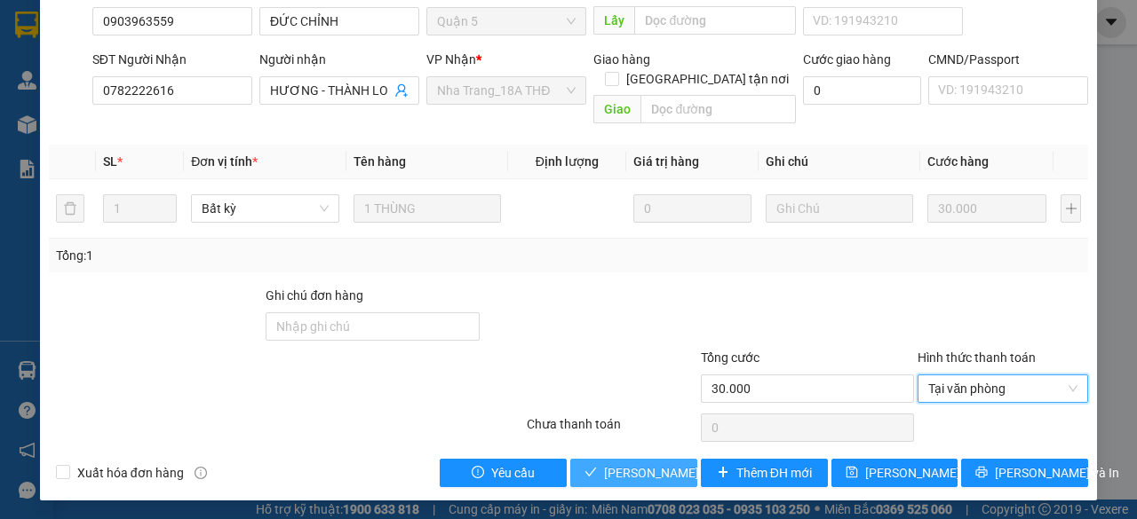
click at [620, 475] on span "Lưu và Giao hàng" at bounding box center [689, 474] width 171 height 20
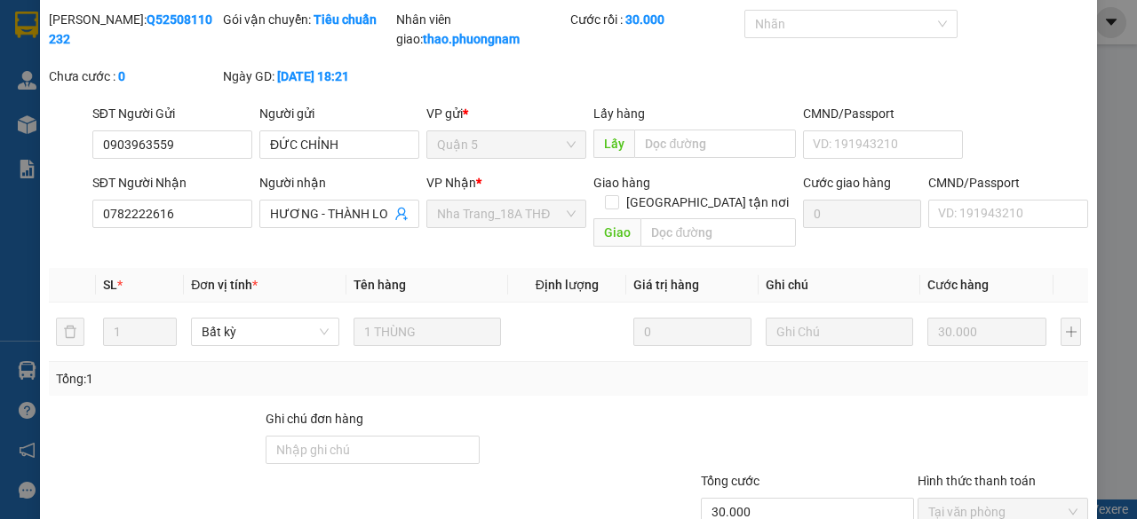
scroll to position [0, 0]
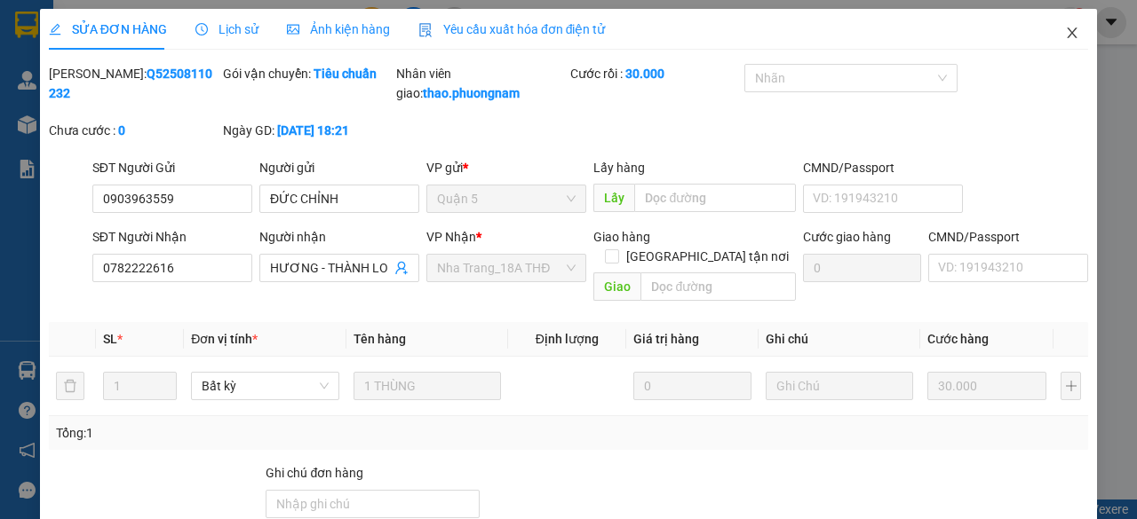
click at [1065, 34] on icon "close" at bounding box center [1072, 33] width 14 height 14
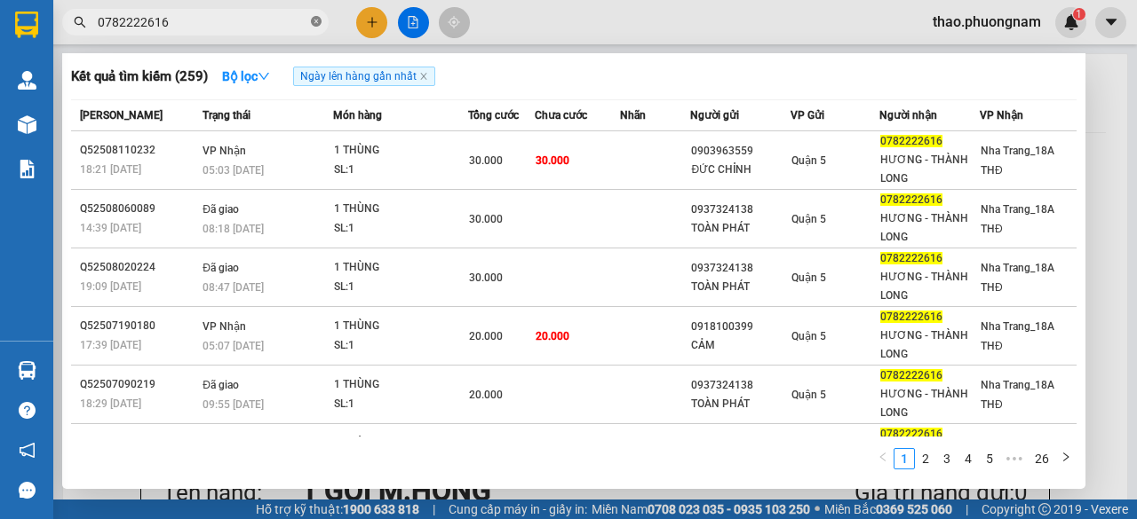
click at [319, 20] on icon "close-circle" at bounding box center [316, 21] width 11 height 11
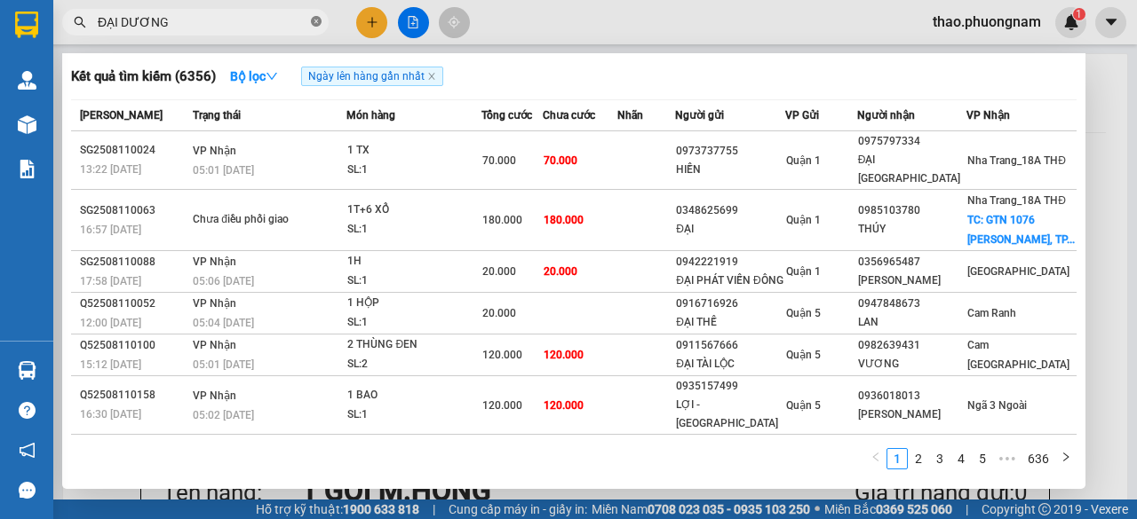
type input "ĐẠI DƯƠNG"
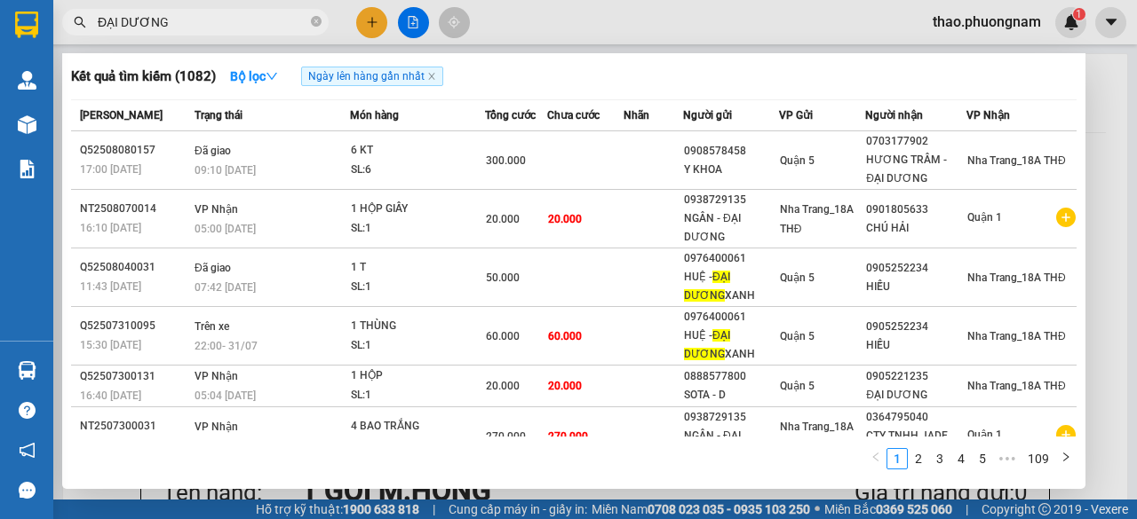
click at [316, 20] on icon "close-circle" at bounding box center [316, 21] width 11 height 11
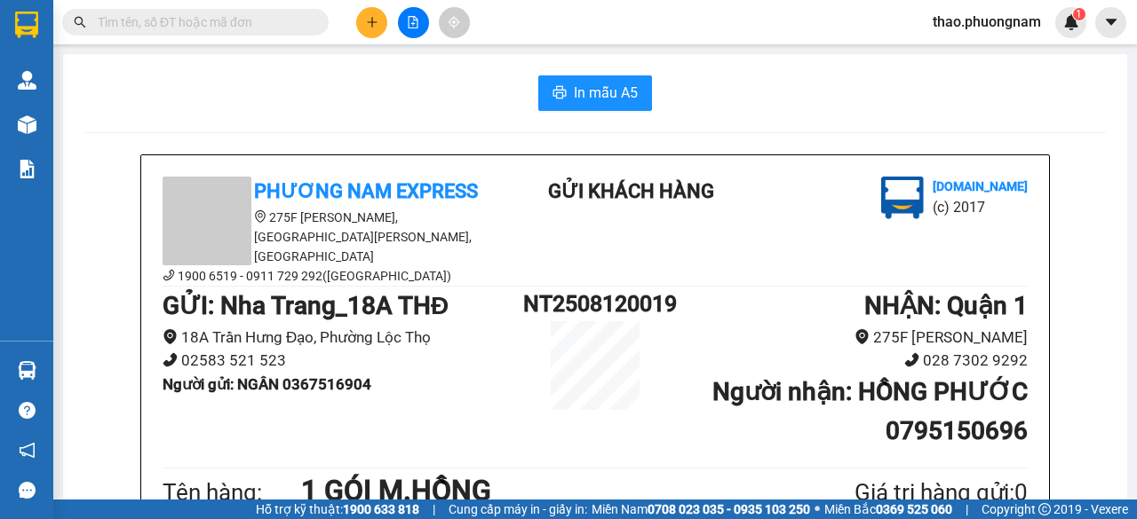
click at [254, 25] on input "text" at bounding box center [203, 22] width 210 height 20
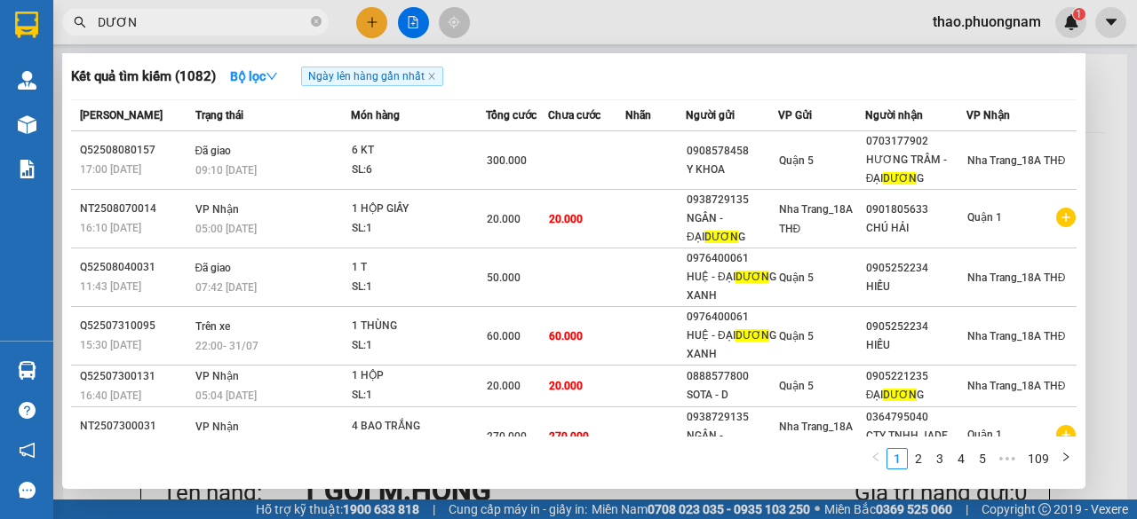
type input "DƯƠNG"
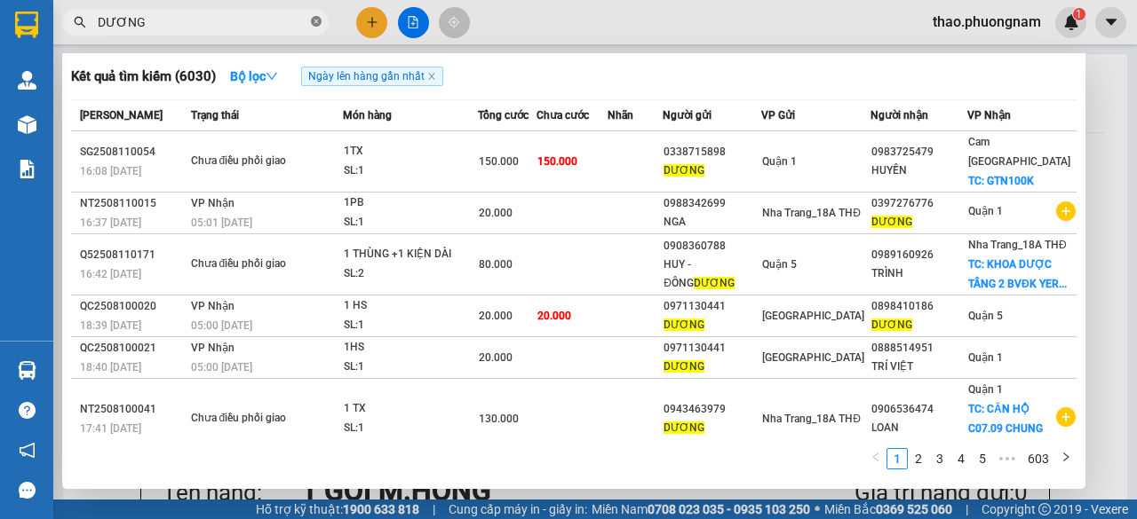
click at [314, 18] on icon "close-circle" at bounding box center [316, 21] width 11 height 11
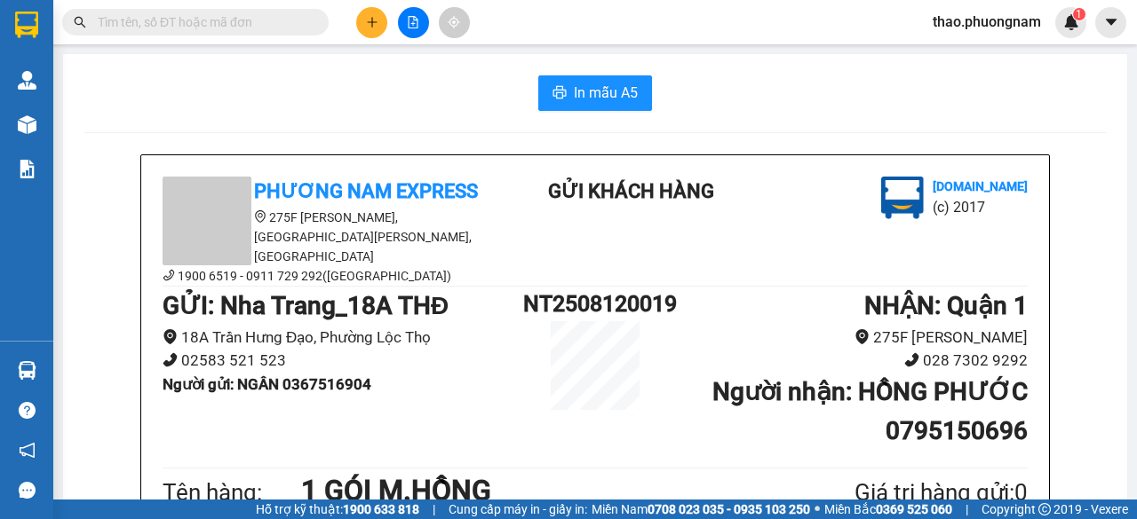
click at [366, 19] on icon "plus" at bounding box center [372, 22] width 12 height 12
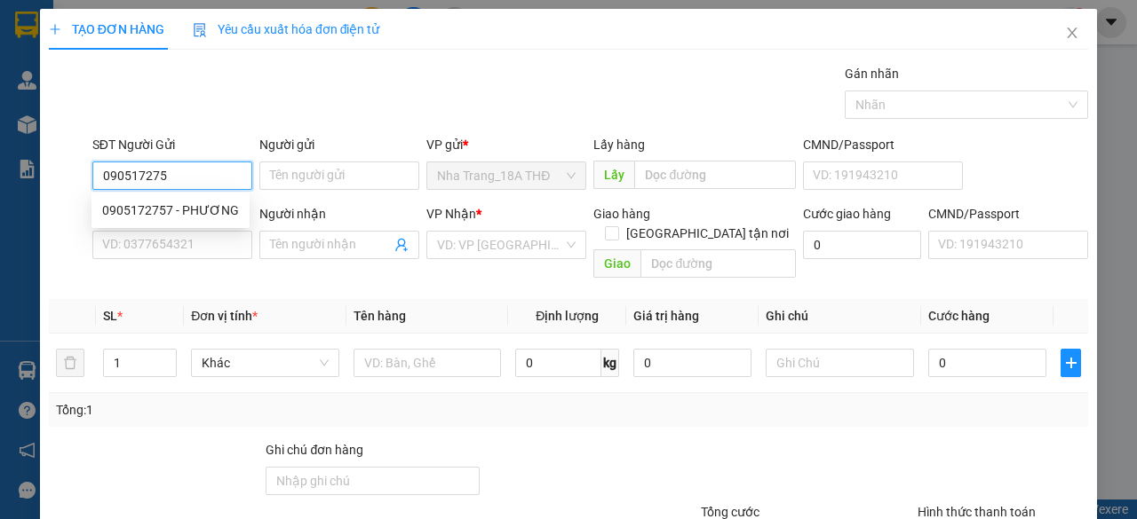
type input "0905172757"
click at [230, 205] on div "0905172757 - PHƯƠNG" at bounding box center [170, 211] width 137 height 20
type input "PHƯƠNG"
type input "0903430339"
type input "QUANG"
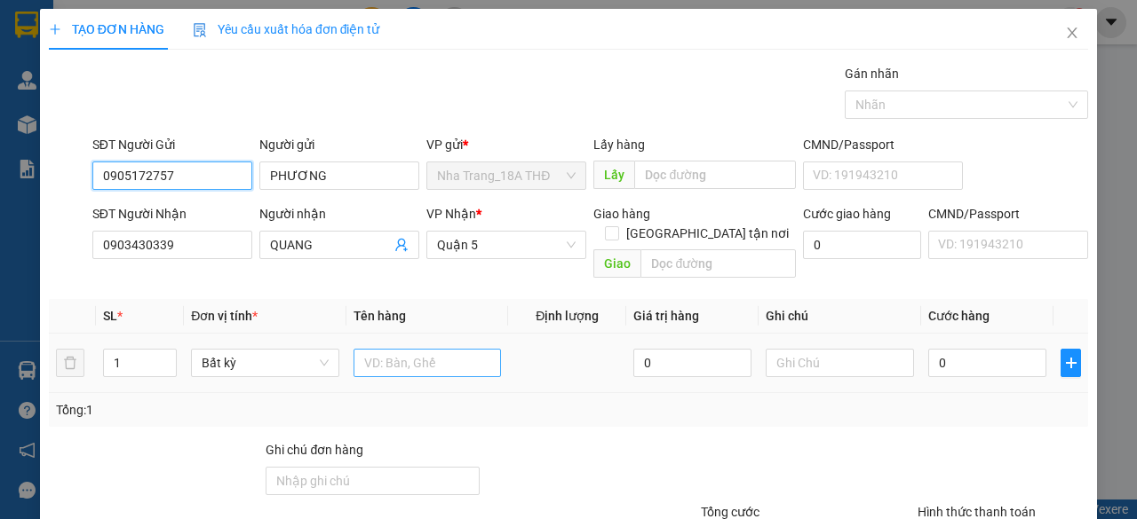
type input "0905172757"
click at [398, 349] on input "text" at bounding box center [427, 363] width 148 height 28
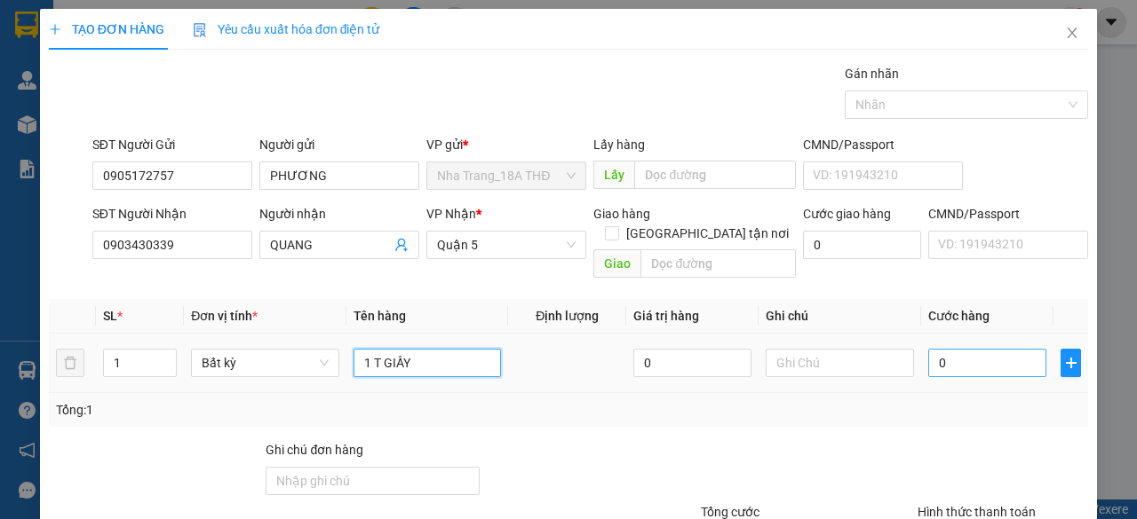
type input "1 T GIẤY"
click at [987, 349] on input "0" at bounding box center [987, 363] width 118 height 28
type input "003"
type input "3"
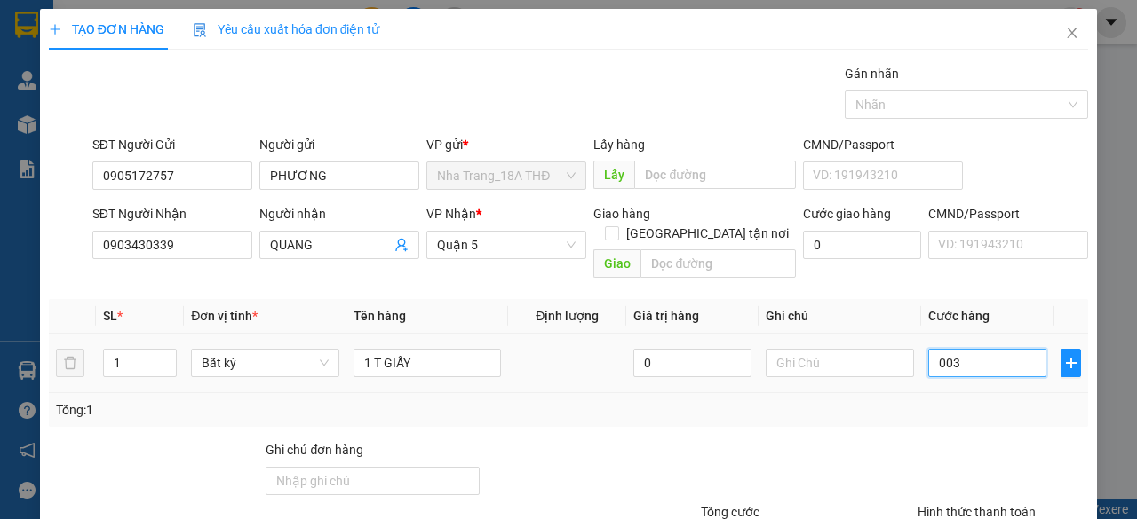
type input "0.030"
type input "30"
type input "003"
type input "3"
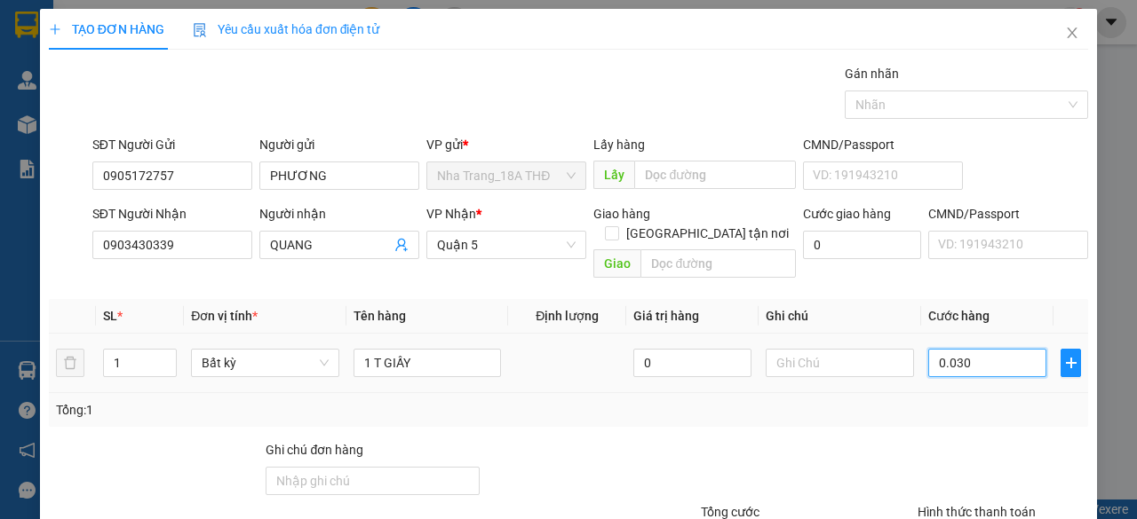
type input "3"
type input "00"
type input "0"
type input "004"
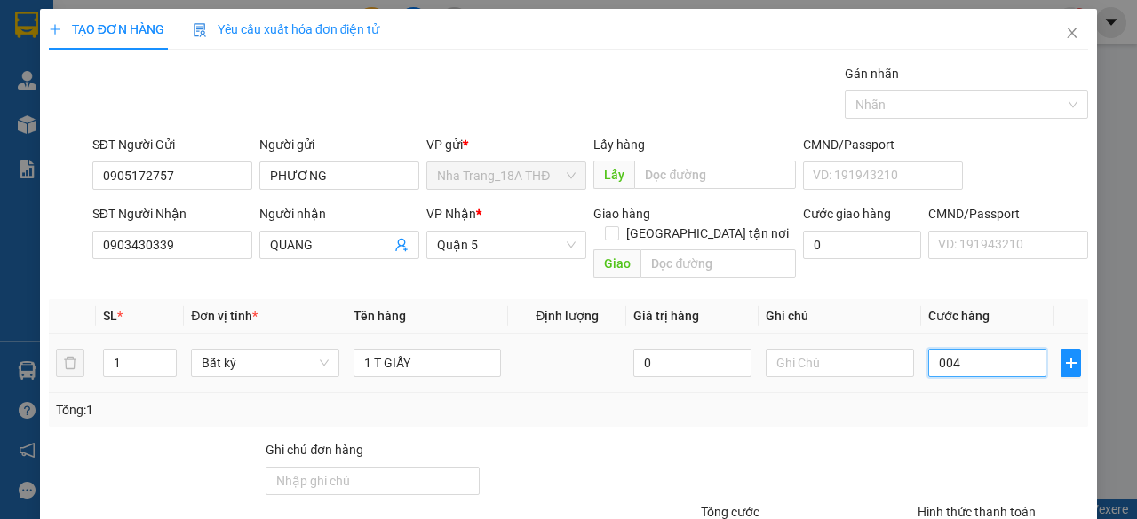
type input "4"
type input "0.040"
type input "40"
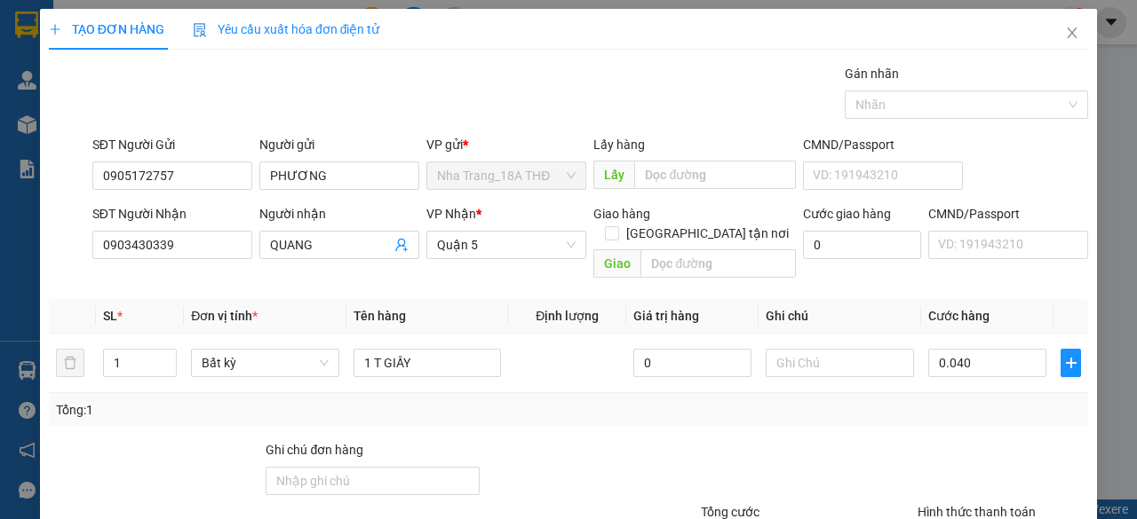
type input "40.000"
click at [1016, 412] on div "Transit Pickup Surcharge Ids Transit Deliver Surcharge Ids Transit Deliver Surc…" at bounding box center [568, 353] width 1039 height 578
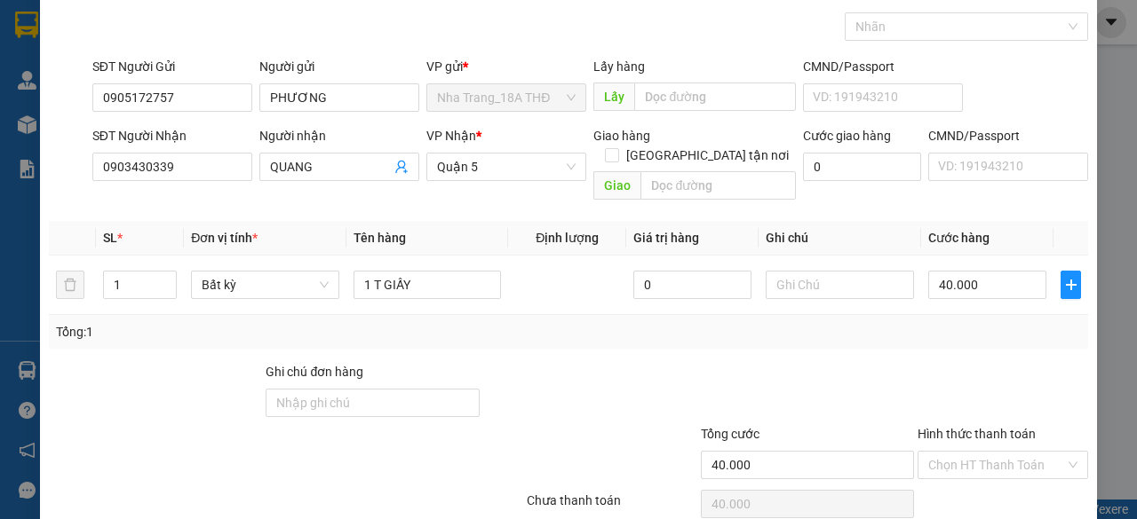
scroll to position [135, 0]
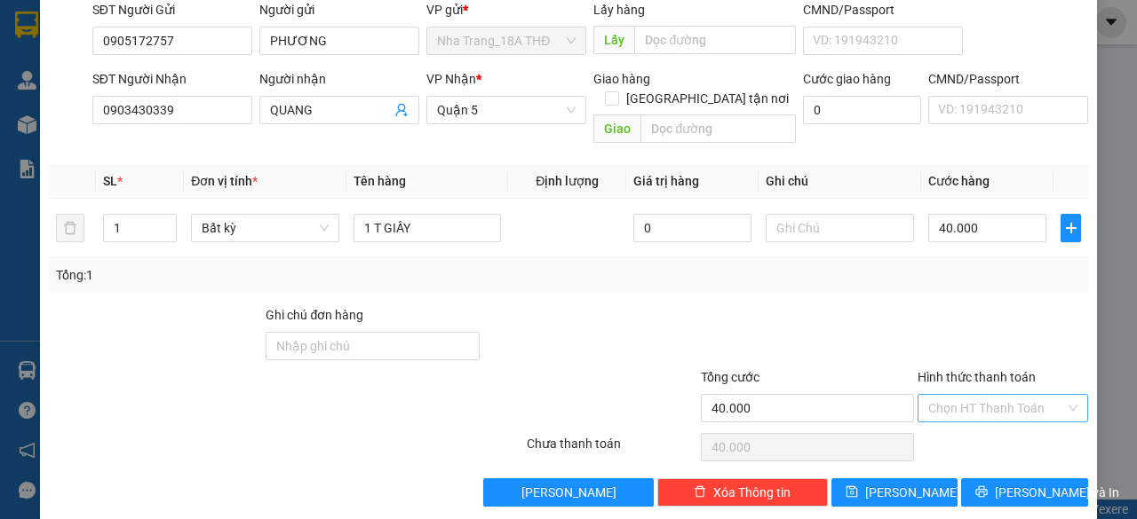
drag, startPoint x: 964, startPoint y: 385, endPoint x: 972, endPoint y: 395, distance: 12.1
click at [964, 395] on input "Hình thức thanh toán" at bounding box center [996, 408] width 137 height 27
click at [980, 425] on div "Tại văn phòng" at bounding box center [991, 423] width 147 height 20
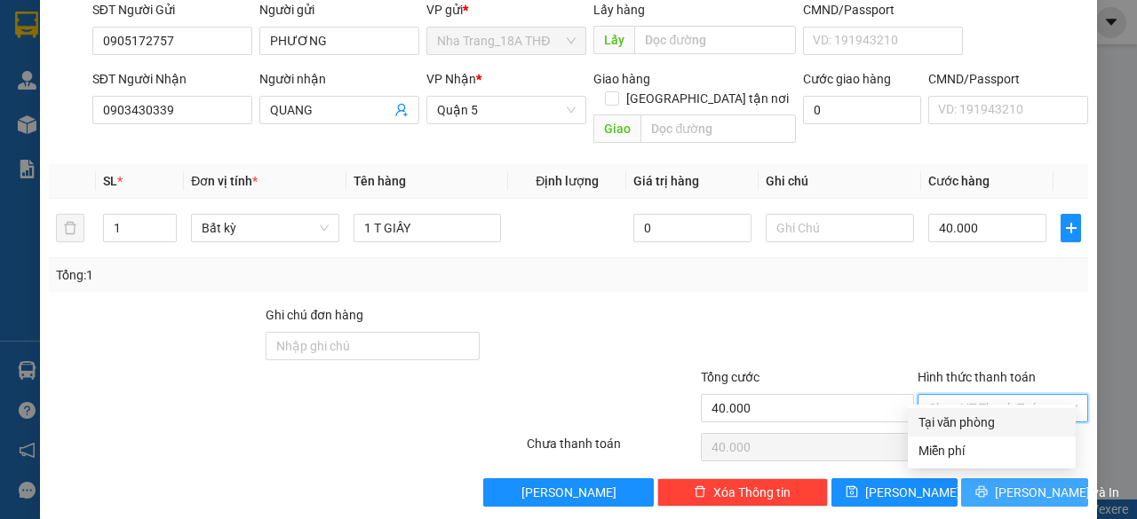
type input "0"
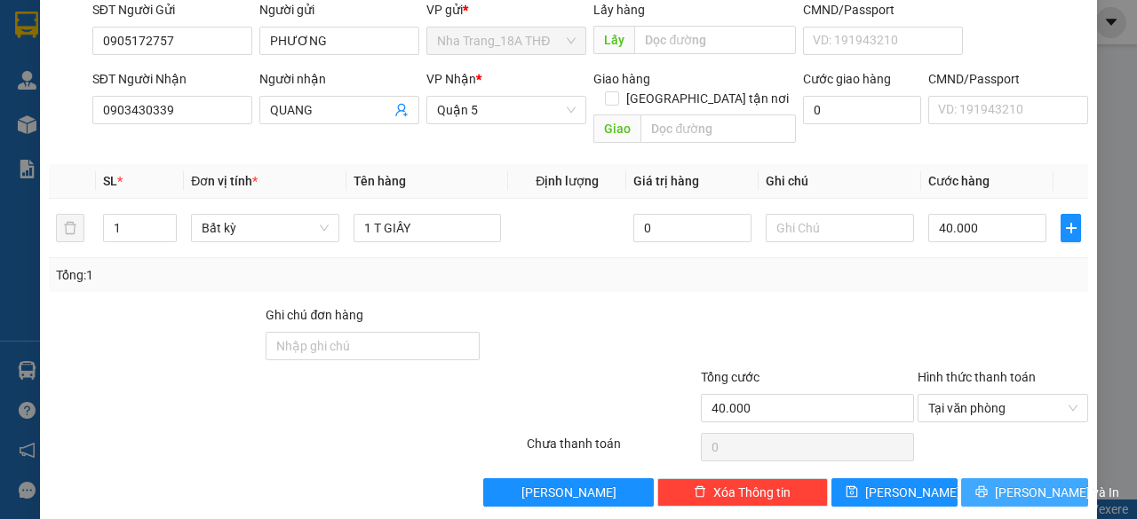
drag, startPoint x: 1006, startPoint y: 476, endPoint x: 956, endPoint y: 502, distance: 56.8
click at [1007, 483] on span "Lưu và In" at bounding box center [1057, 493] width 124 height 20
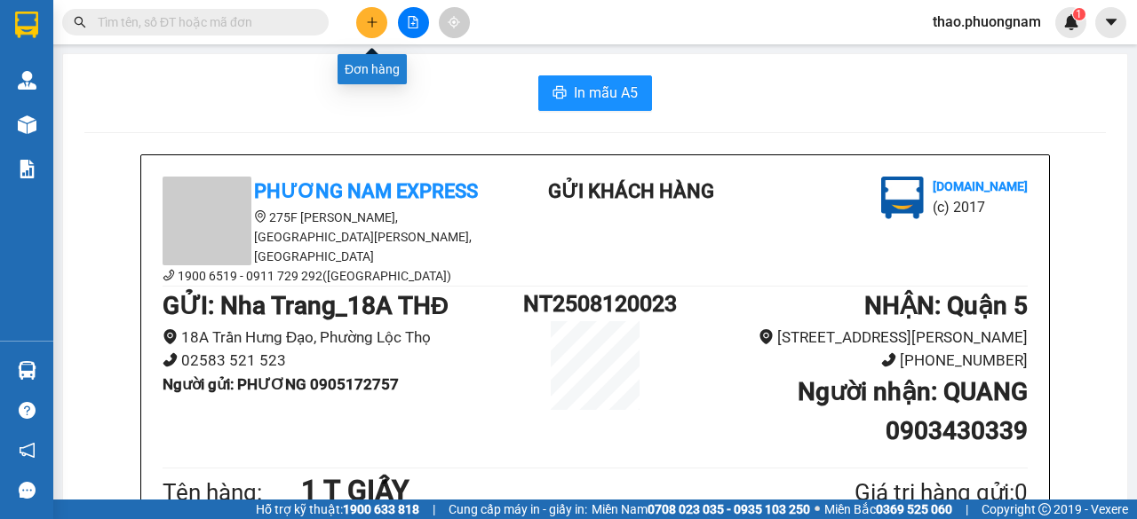
click at [382, 12] on button at bounding box center [371, 22] width 31 height 31
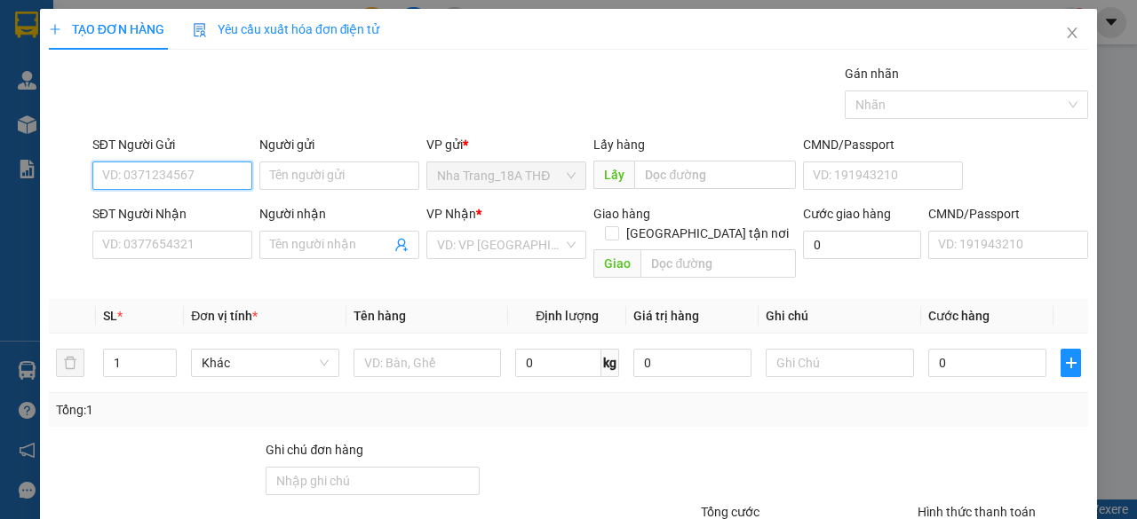
click at [208, 179] on input "SĐT Người Gửi" at bounding box center [172, 176] width 160 height 28
type input "0969180380"
click at [217, 202] on div "0969180380 - dũng" at bounding box center [170, 211] width 137 height 20
type input "dũng"
type input "0357722339"
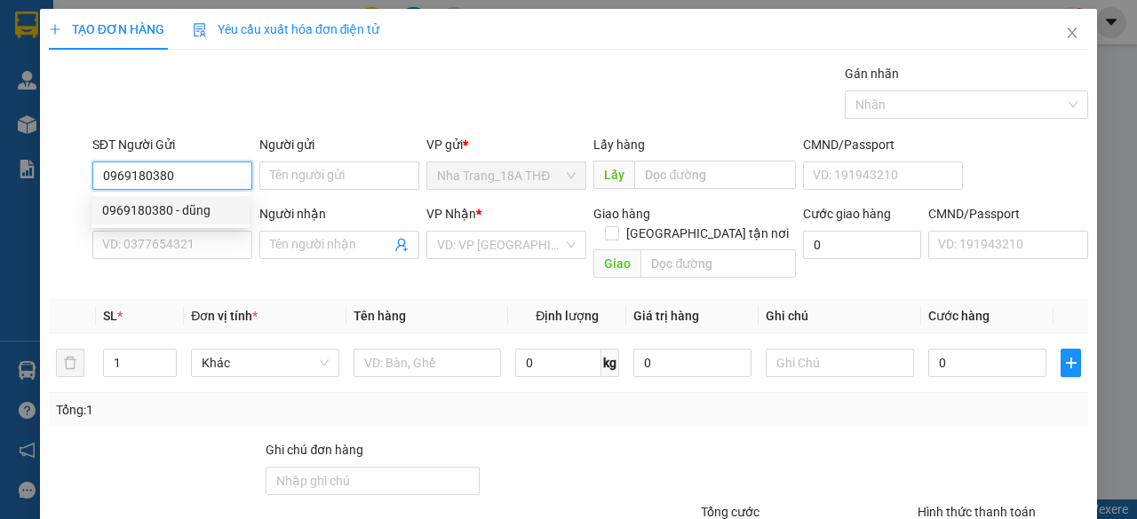
type input "TOÀN"
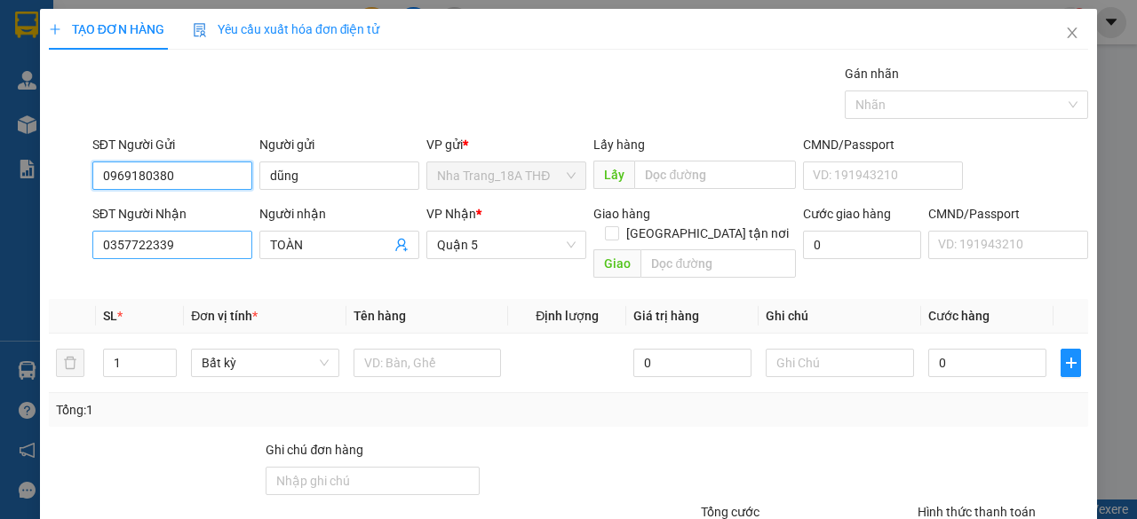
type input "0969180380"
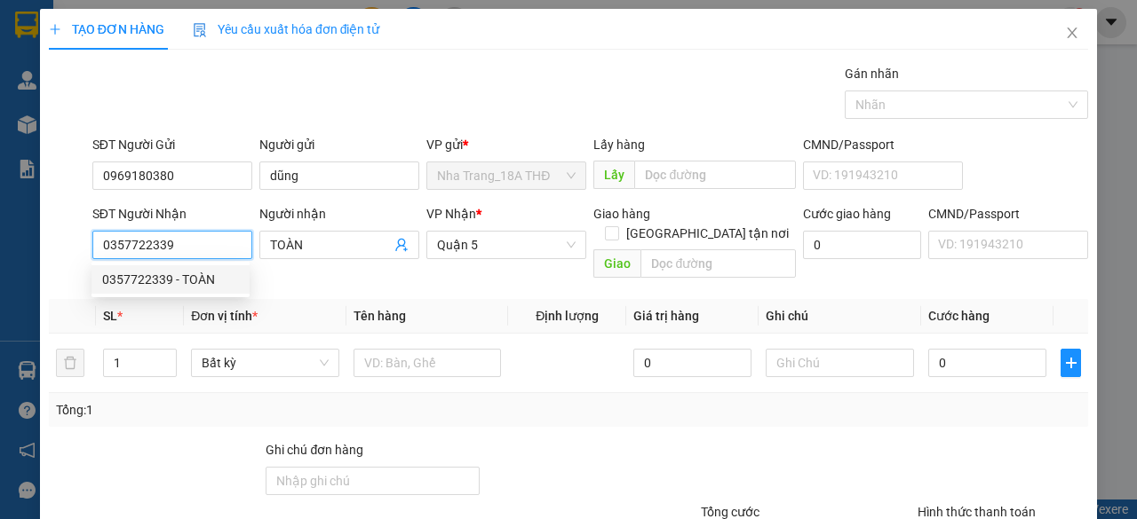
drag, startPoint x: 115, startPoint y: 256, endPoint x: 5, endPoint y: 280, distance: 111.8
click at [6, 280] on div "TẠO ĐƠN HÀNG Yêu cầu xuất hóa đơn điện tử Transit Pickup Surcharge Ids Transit …" at bounding box center [568, 259] width 1137 height 519
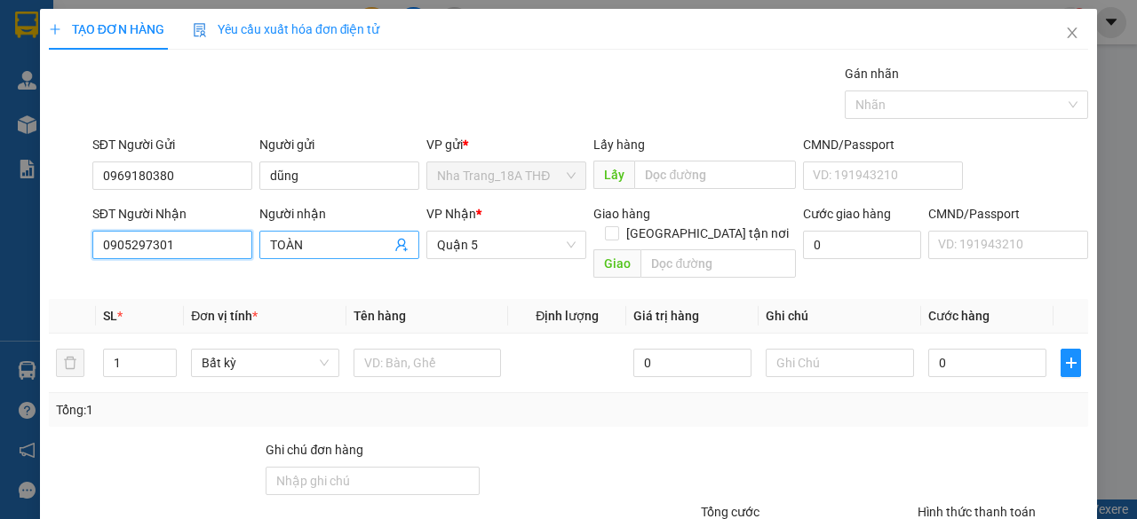
type input "0905297301"
drag, startPoint x: 274, startPoint y: 248, endPoint x: 228, endPoint y: 262, distance: 48.3
click at [228, 262] on div "SĐT Người Nhận 0905297301 Người nhận TOÀN VP Nhận * Quận 5 Giao hàng Giao tận n…" at bounding box center [590, 245] width 1003 height 82
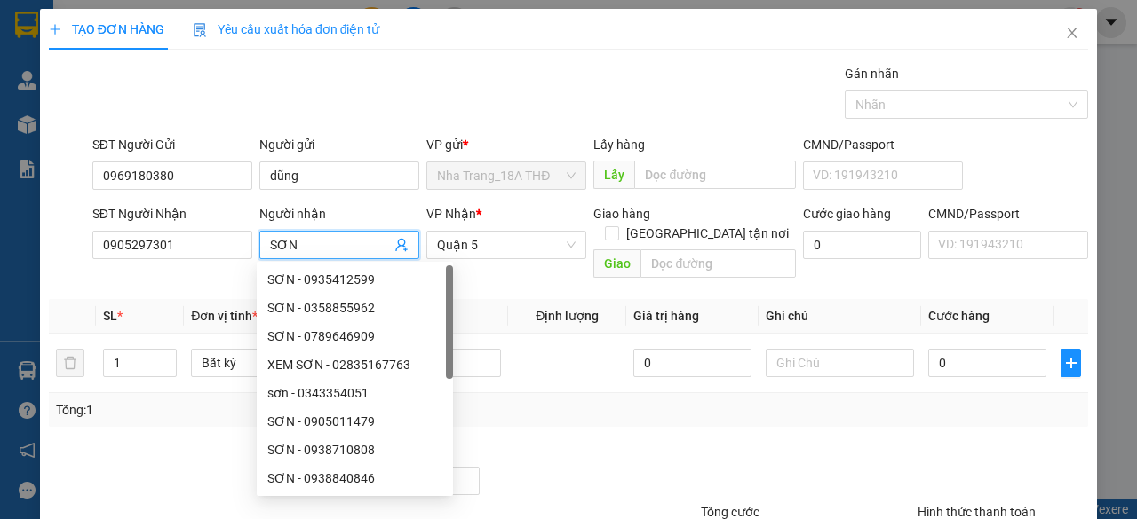
type input "SƠN"
click at [189, 401] on div "Tổng: 1" at bounding box center [248, 411] width 385 height 20
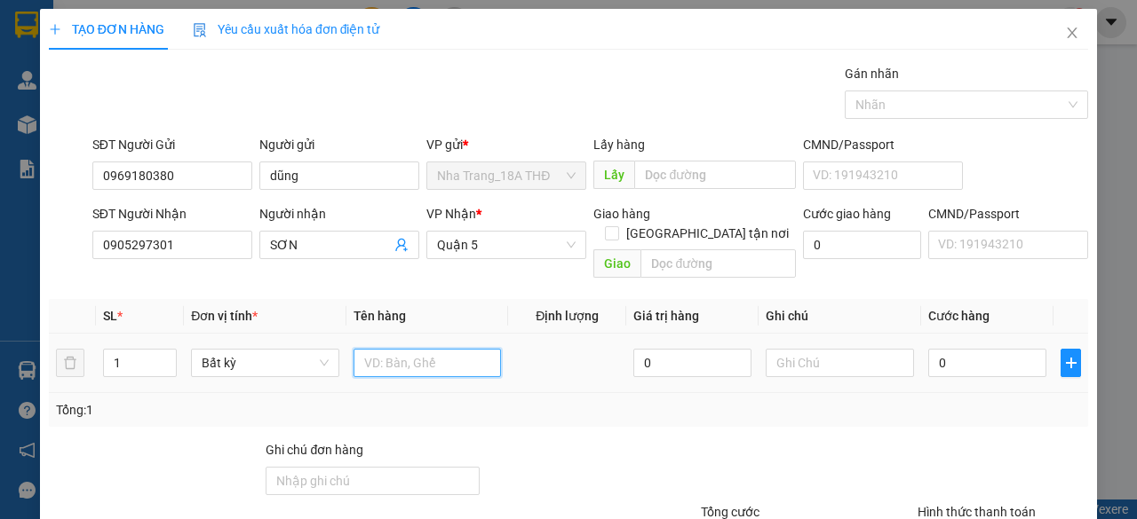
click at [460, 349] on input "text" at bounding box center [427, 363] width 148 height 28
type input "1 GÓI ĐEN"
click at [1011, 349] on input "0" at bounding box center [987, 363] width 118 height 28
type input "002"
type input "2"
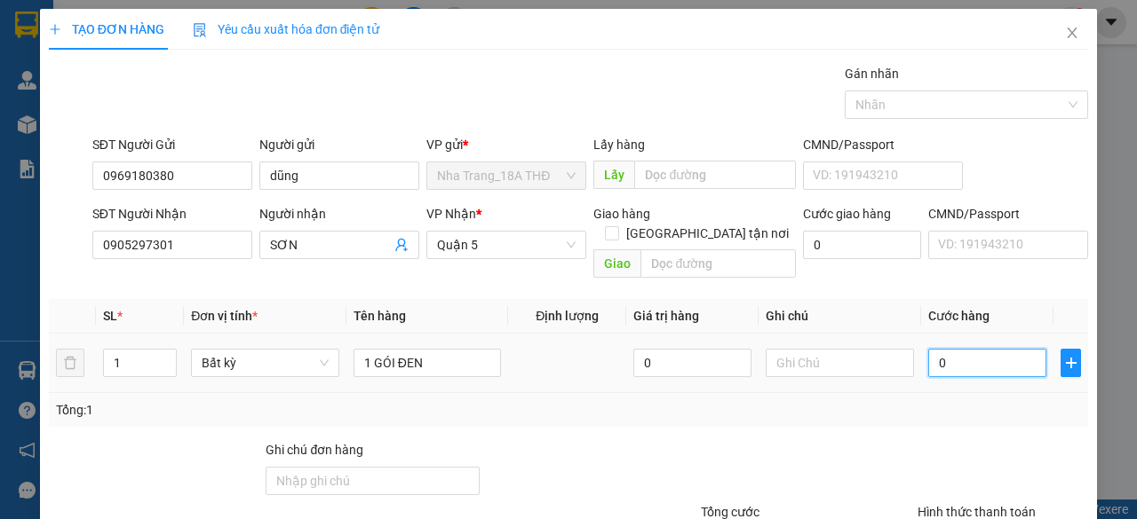
type input "2"
type input "0.020"
type input "20"
type input "20.000"
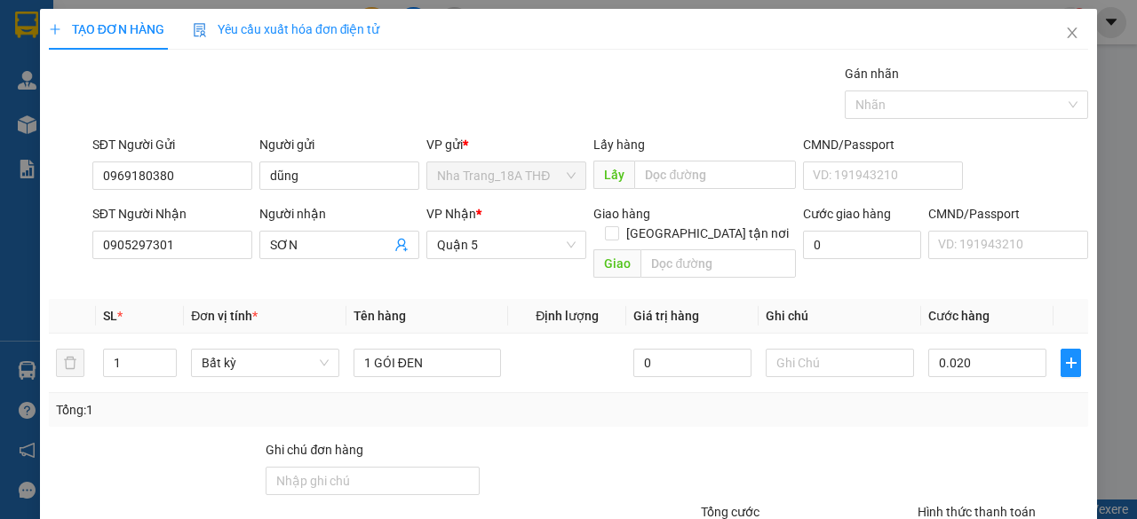
type input "20.000"
click at [1035, 401] on div "Tổng: 1" at bounding box center [568, 411] width 1025 height 20
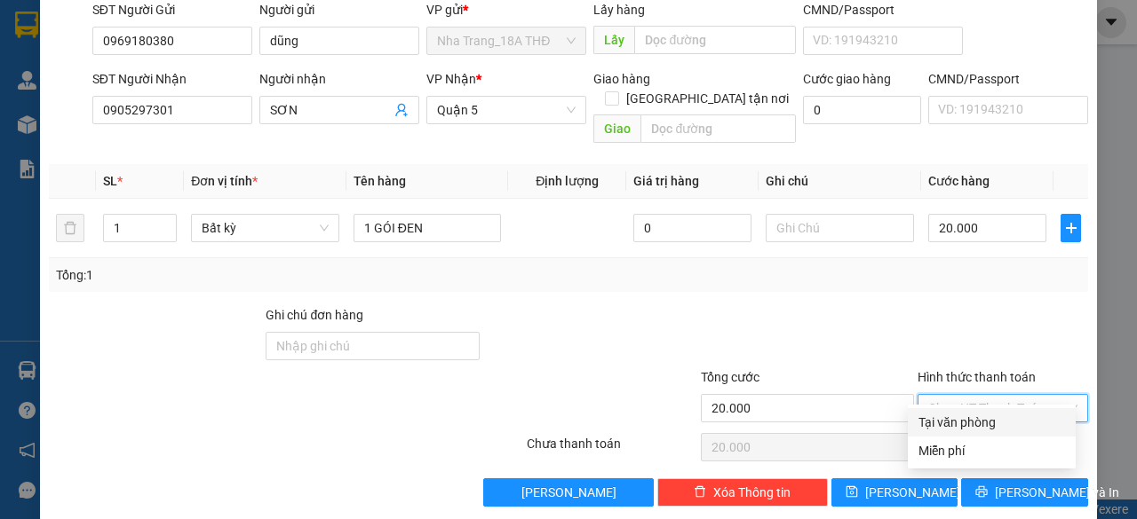
click at [996, 395] on input "Hình thức thanh toán" at bounding box center [996, 408] width 137 height 27
click at [995, 428] on div "Tại văn phòng" at bounding box center [991, 423] width 147 height 20
type input "0"
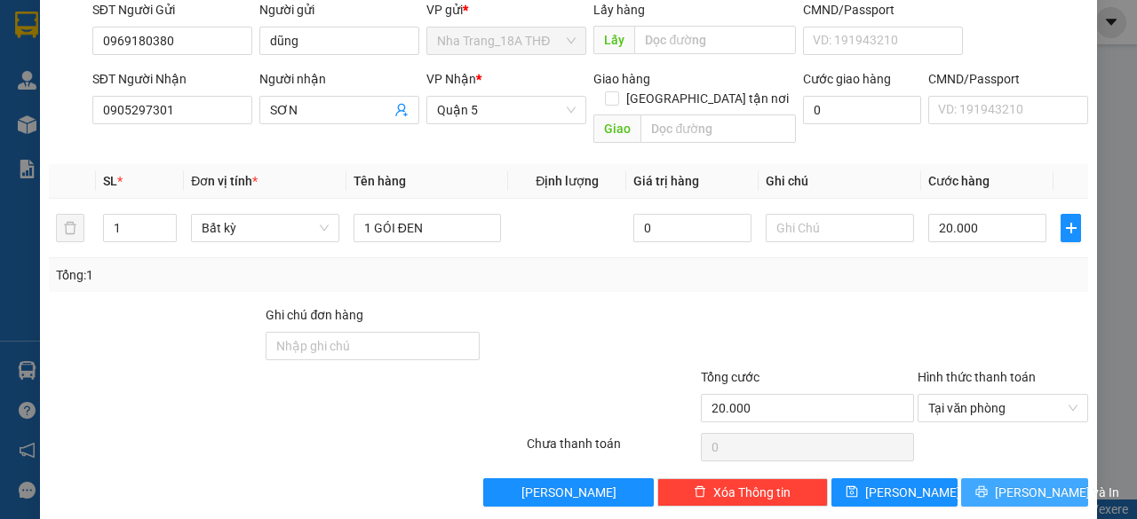
click at [1003, 483] on span "Lưu và In" at bounding box center [1057, 493] width 124 height 20
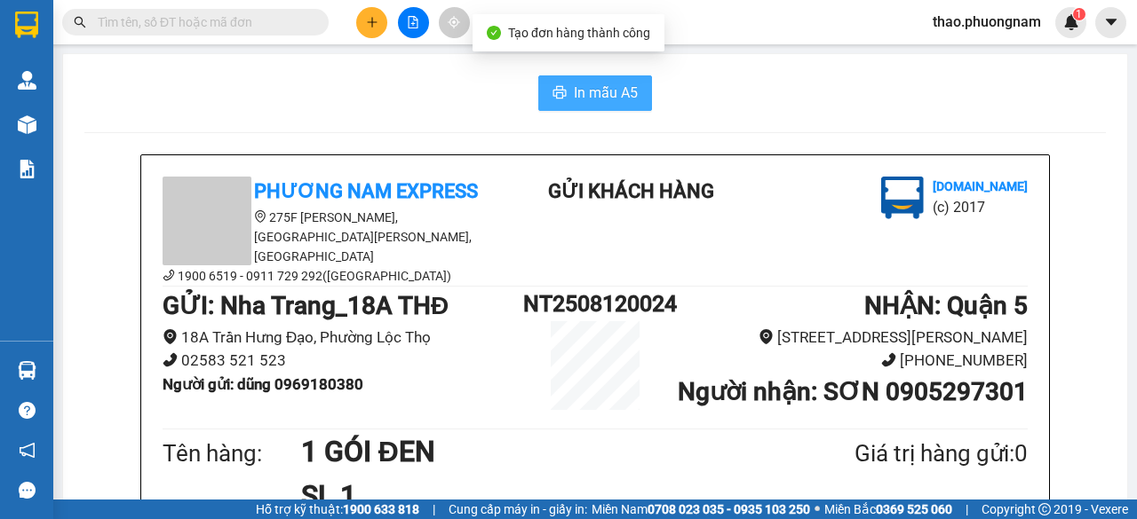
click at [574, 89] on span "In mẫu A5" at bounding box center [606, 93] width 64 height 22
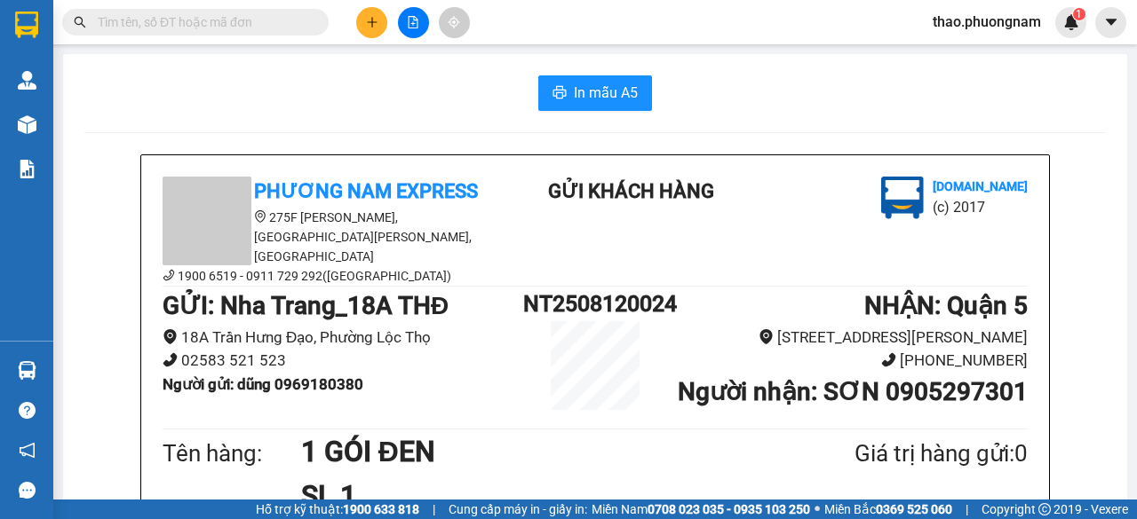
click at [832, 95] on div "In mẫu A5" at bounding box center [594, 93] width 1021 height 36
click at [369, 10] on button at bounding box center [371, 22] width 31 height 31
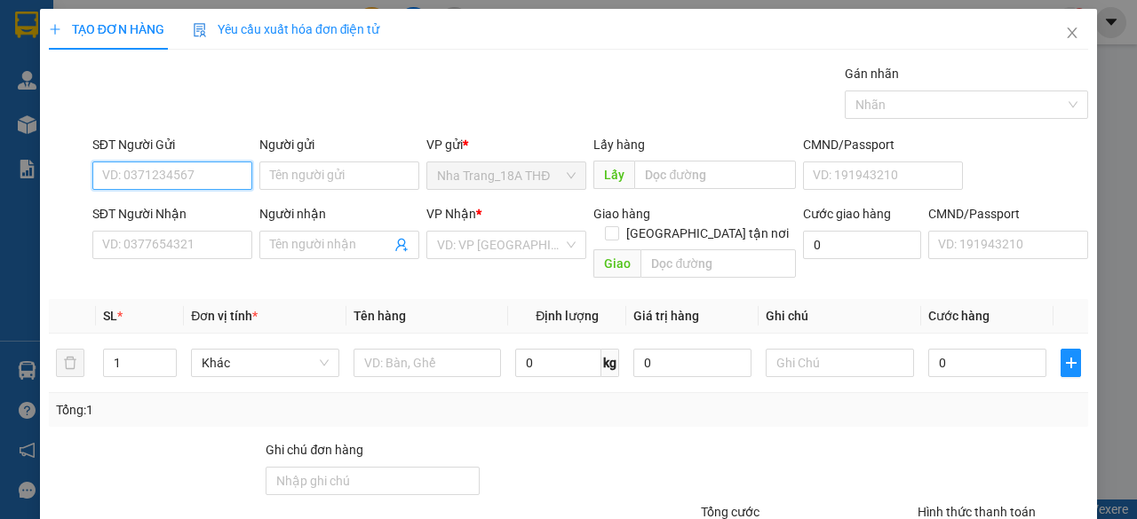
click at [179, 180] on input "SĐT Người Gửi" at bounding box center [172, 176] width 160 height 28
click at [178, 210] on div "0858240247 - DR NGUYỄN" at bounding box center [199, 211] width 194 height 20
type input "0858240247"
type input "DR NGUYỄN"
type input "0920900065"
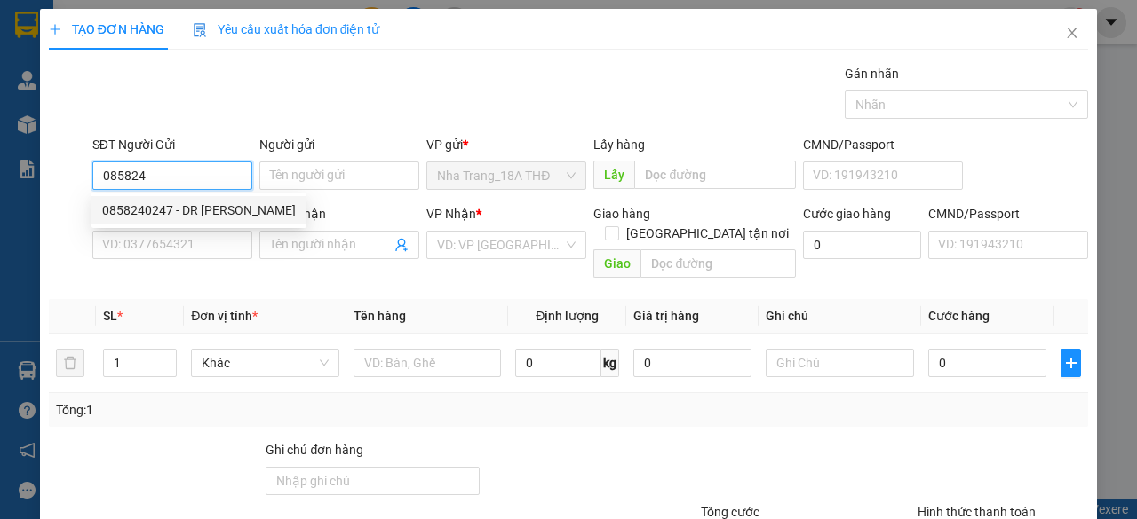
type input "LAB THƯƠNG"
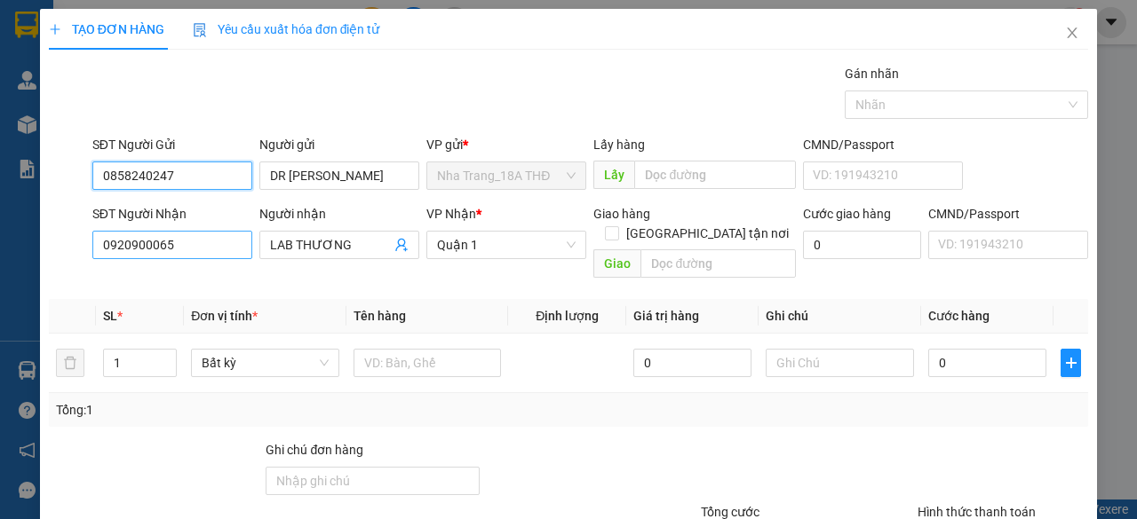
type input "0858240247"
click at [217, 246] on input "0920900065" at bounding box center [172, 245] width 160 height 28
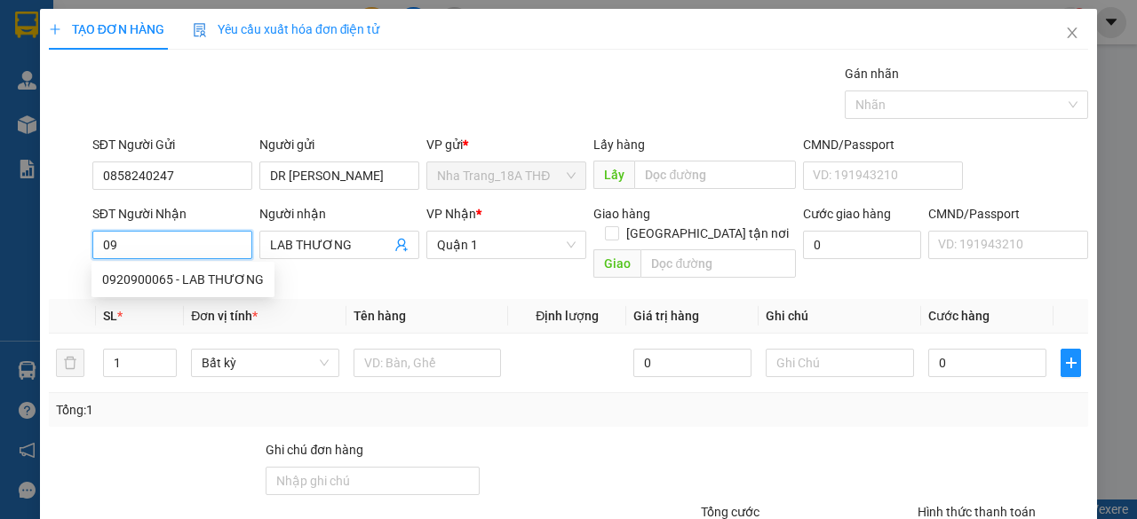
type input "0"
click at [216, 314] on div "0903345945 - LAB CETEC" at bounding box center [183, 308] width 162 height 20
type input "0903345945"
type input "LAB CETEC"
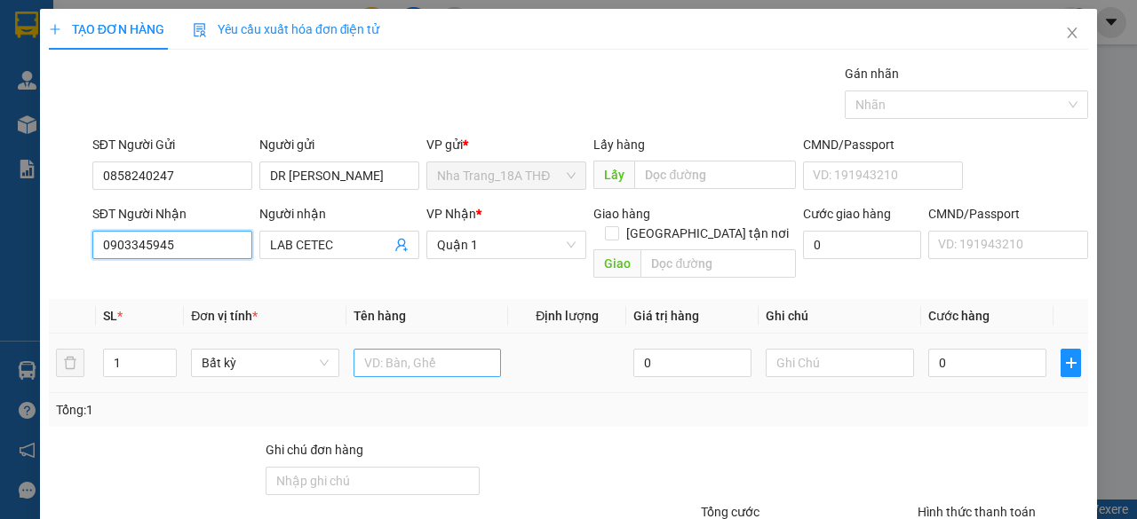
type input "0903345945"
click at [419, 353] on input "text" at bounding box center [427, 363] width 148 height 28
type input "1 H"
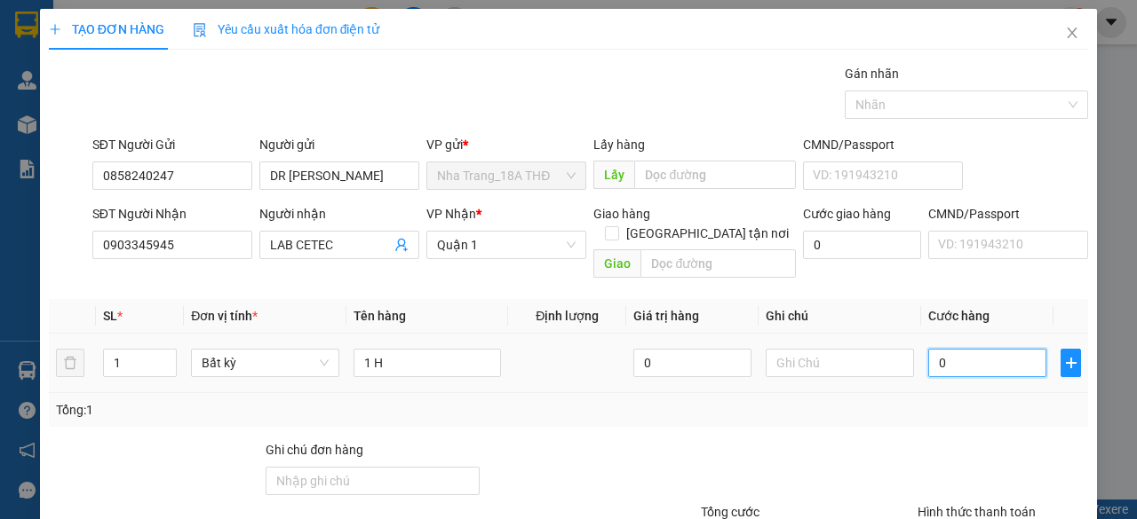
click at [957, 349] on input "0" at bounding box center [987, 363] width 118 height 28
type input "002"
type input "2"
type input "0.020"
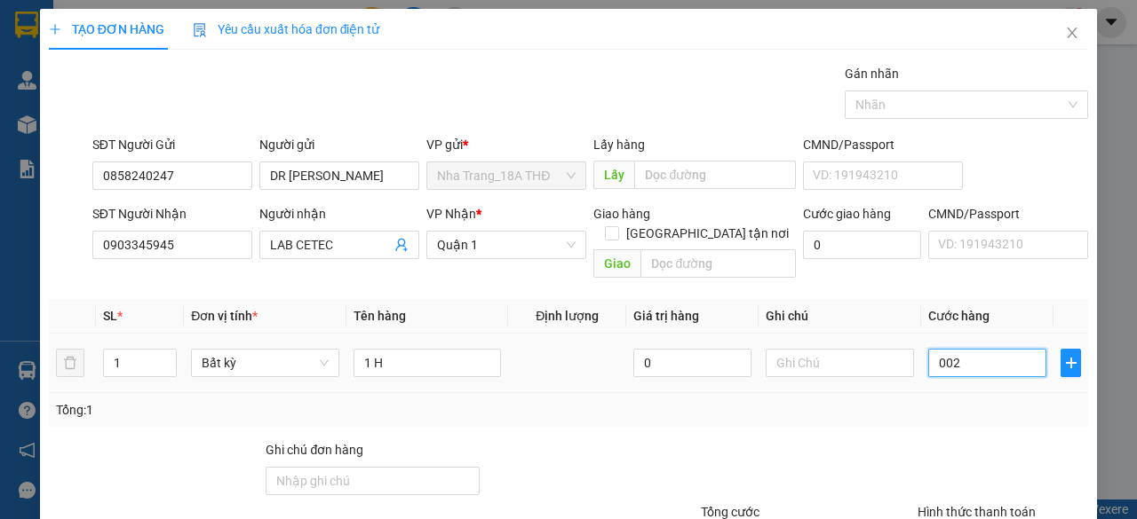
type input "20"
click at [956, 416] on div "Transit Pickup Surcharge Ids Transit Deliver Surcharge Ids Transit Deliver Surc…" at bounding box center [568, 353] width 1039 height 578
type input "20.000"
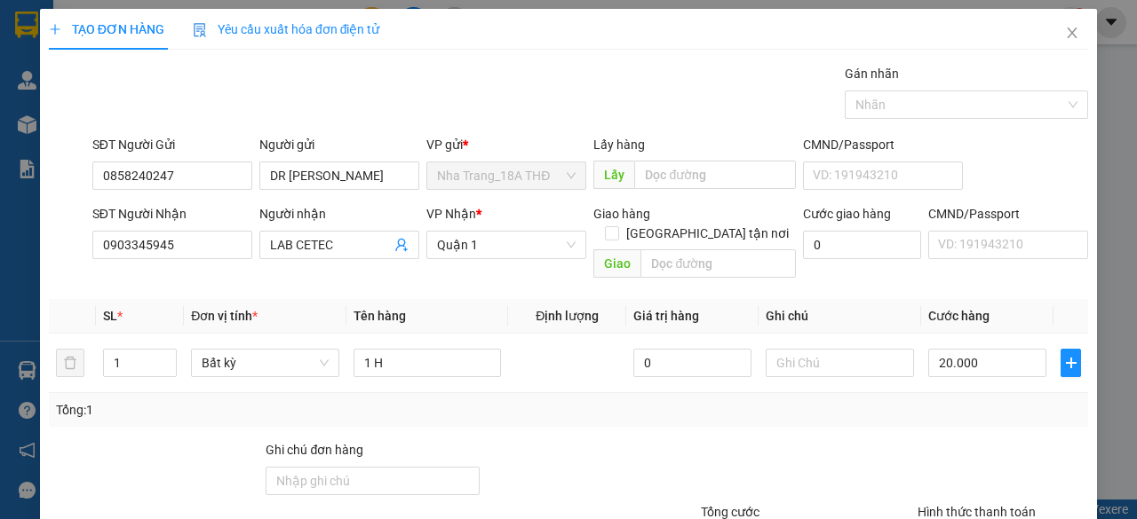
scroll to position [135, 0]
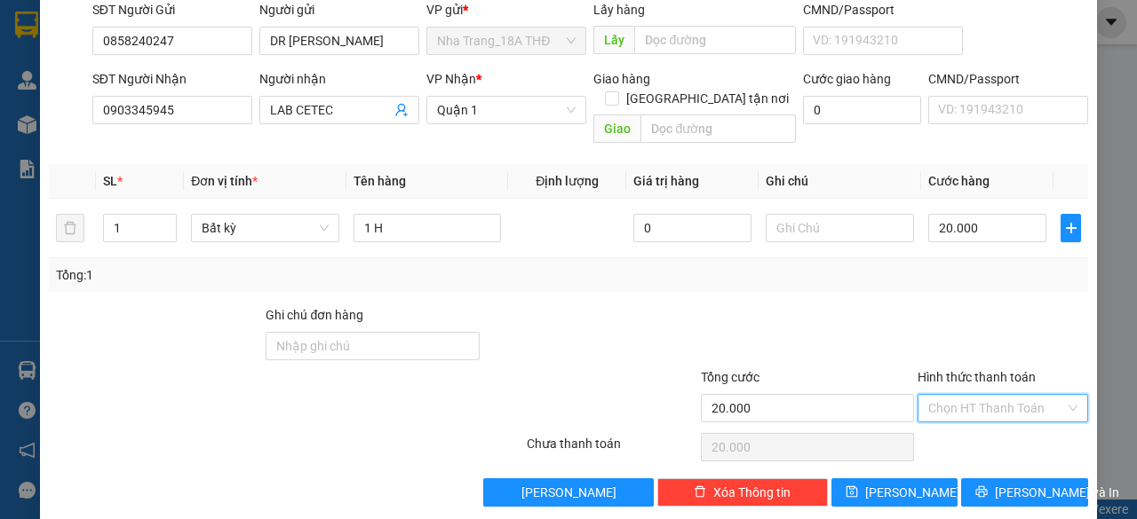
drag, startPoint x: 991, startPoint y: 380, endPoint x: 999, endPoint y: 414, distance: 34.7
click at [991, 395] on input "Hình thức thanh toán" at bounding box center [996, 408] width 137 height 27
click at [1002, 430] on div "Tại văn phòng" at bounding box center [991, 423] width 147 height 20
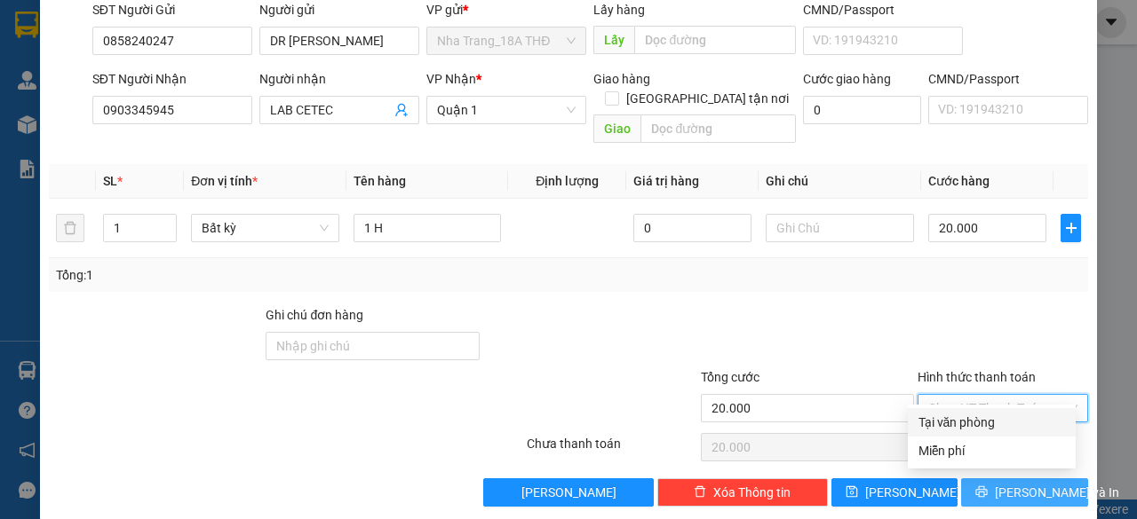
type input "0"
click at [1003, 483] on span "Lưu và In" at bounding box center [1057, 493] width 124 height 20
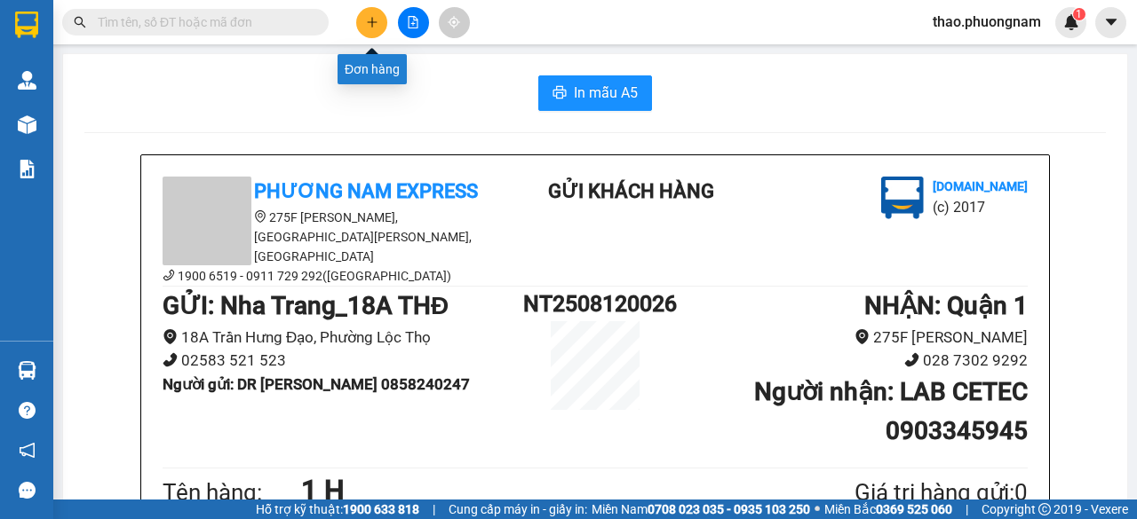
click at [369, 22] on button at bounding box center [371, 22] width 31 height 31
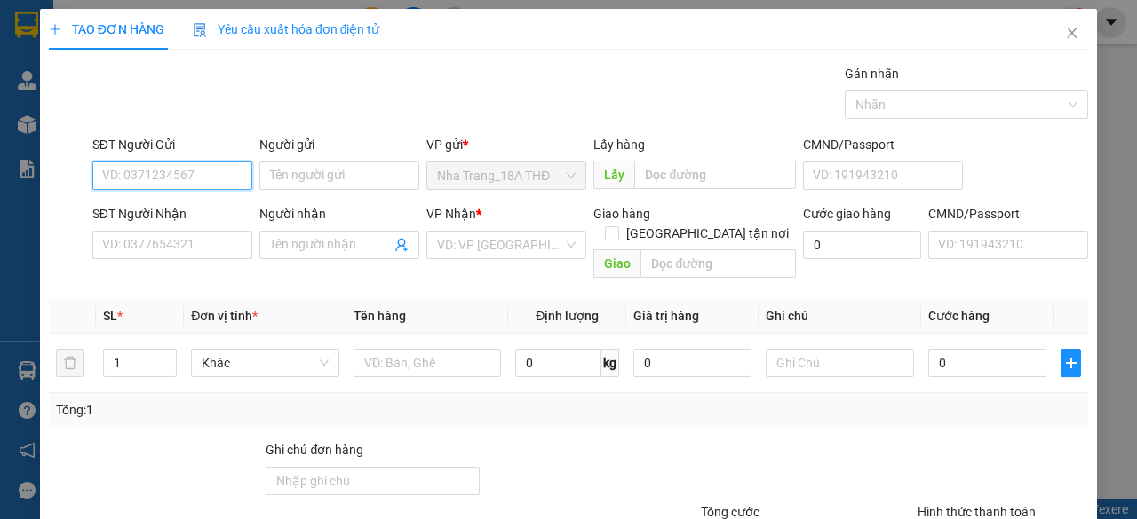
click at [154, 179] on input "SĐT Người Gửi" at bounding box center [172, 176] width 160 height 28
type input "0329873690"
click at [126, 212] on div "0329873690 - HIỀN" at bounding box center [170, 211] width 137 height 20
type input "HIỀN"
type input "0382861299"
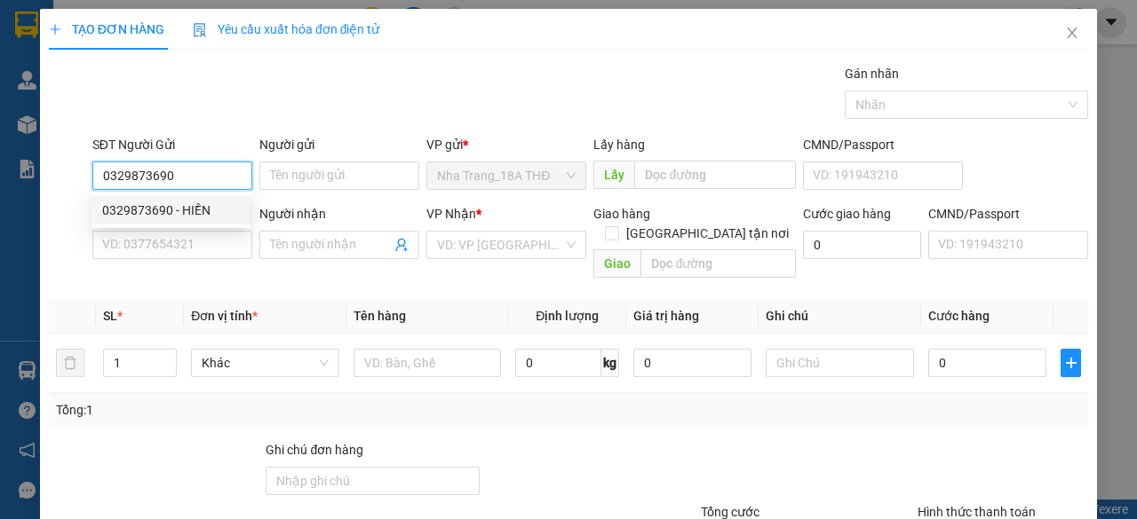
type input "TIÊN"
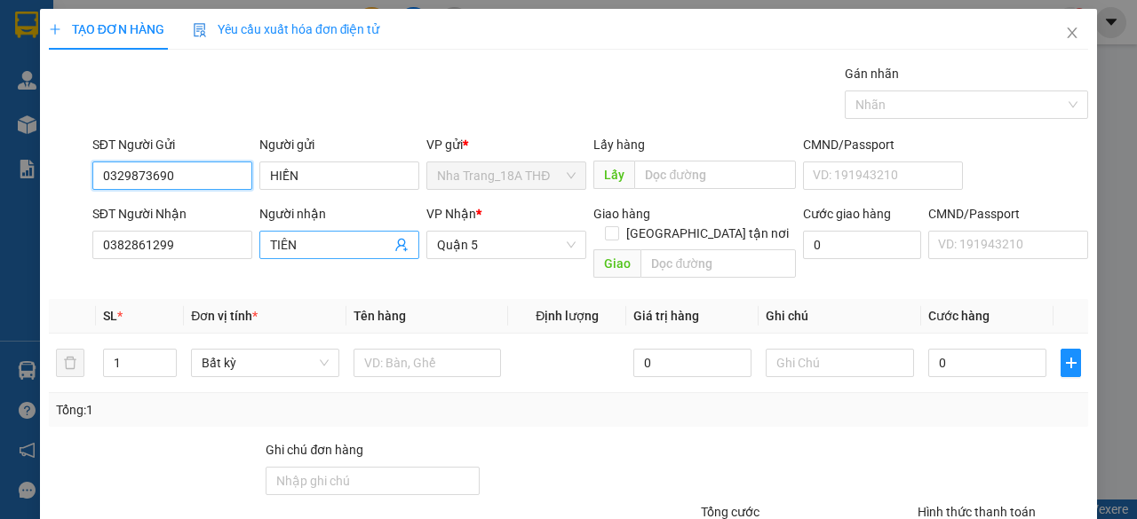
type input "0329873690"
click at [270, 235] on input "TIÊN" at bounding box center [330, 245] width 121 height 20
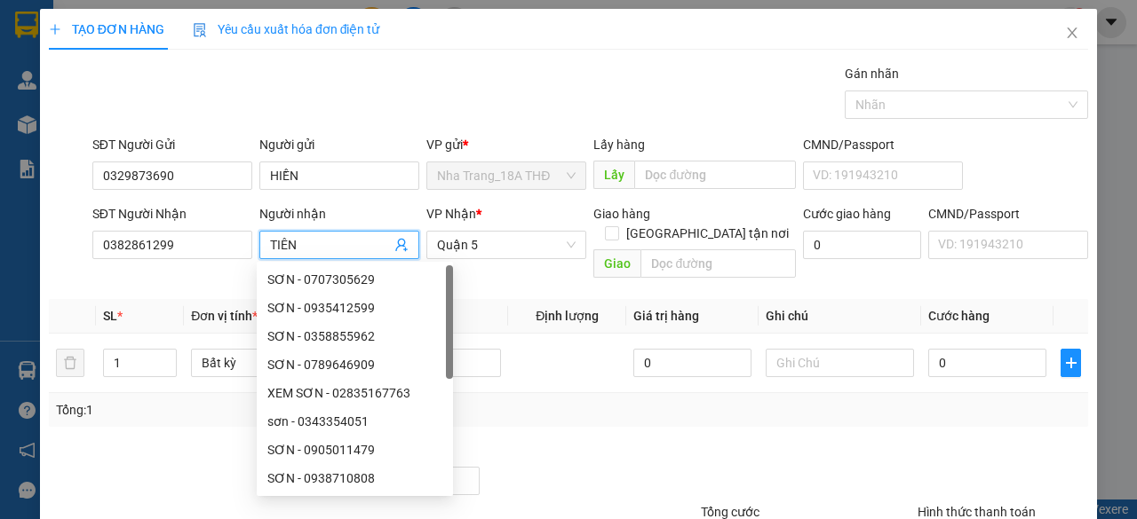
click at [305, 249] on input "TIÊN" at bounding box center [330, 245] width 121 height 20
type input "T"
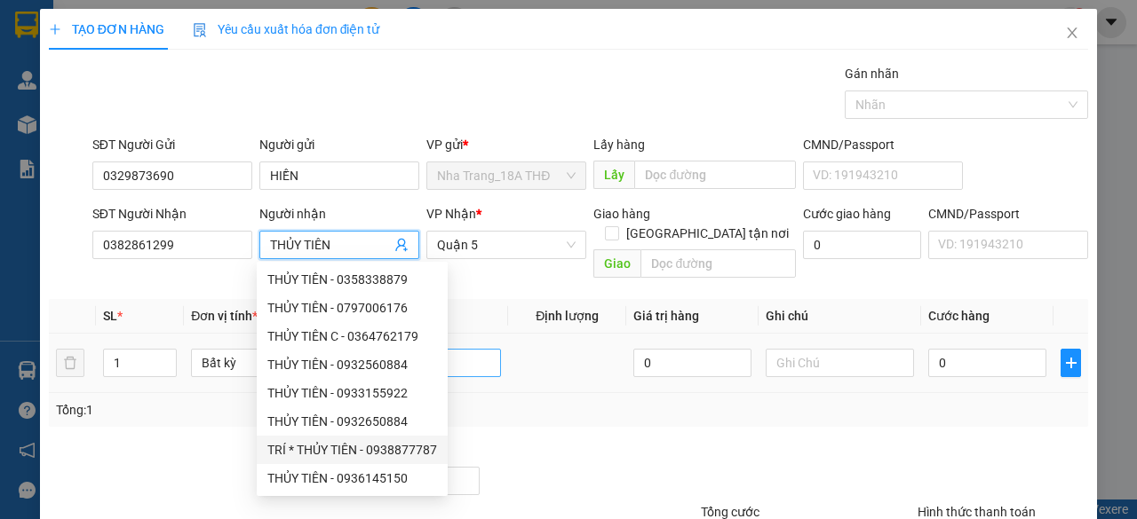
type input "THỦY TIÊN"
click at [456, 353] on input "text" at bounding box center [427, 363] width 148 height 28
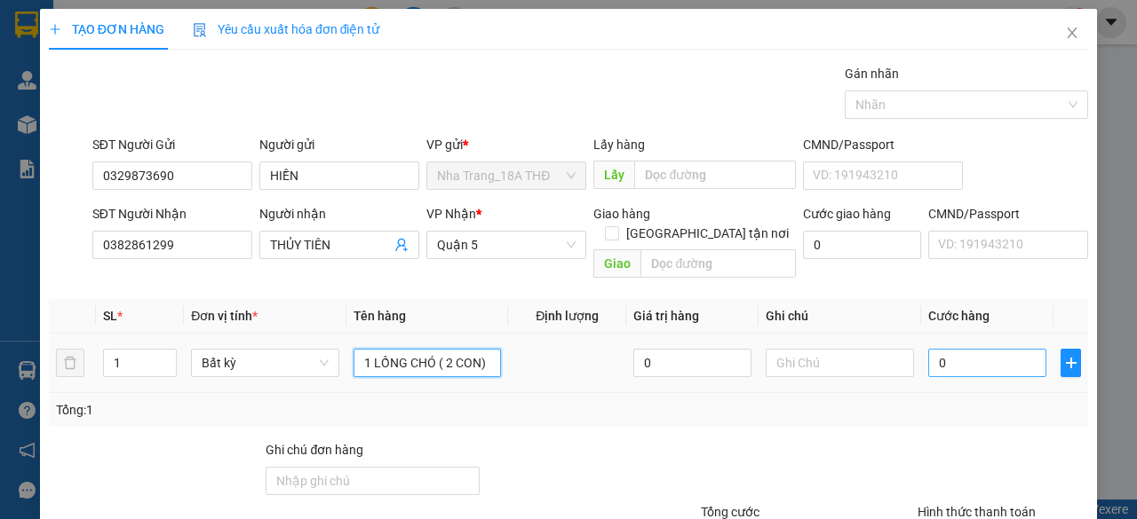
type input "1 LỒNG CHÓ ( 2 CON)"
click at [981, 349] on input "0" at bounding box center [987, 363] width 118 height 28
type input "002"
type input "2"
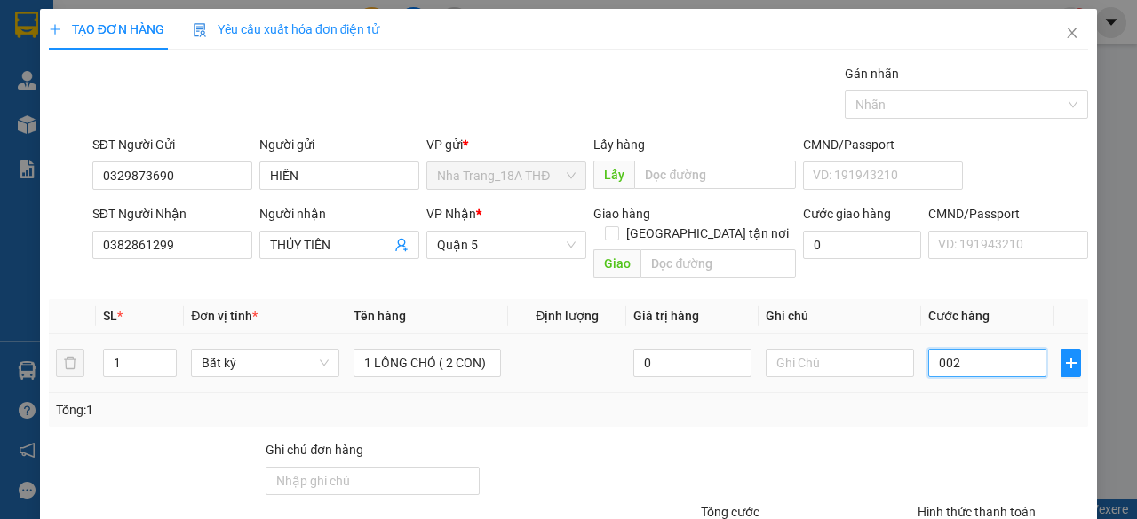
type input "0.025"
type input "25"
type input "00.250"
type input "250"
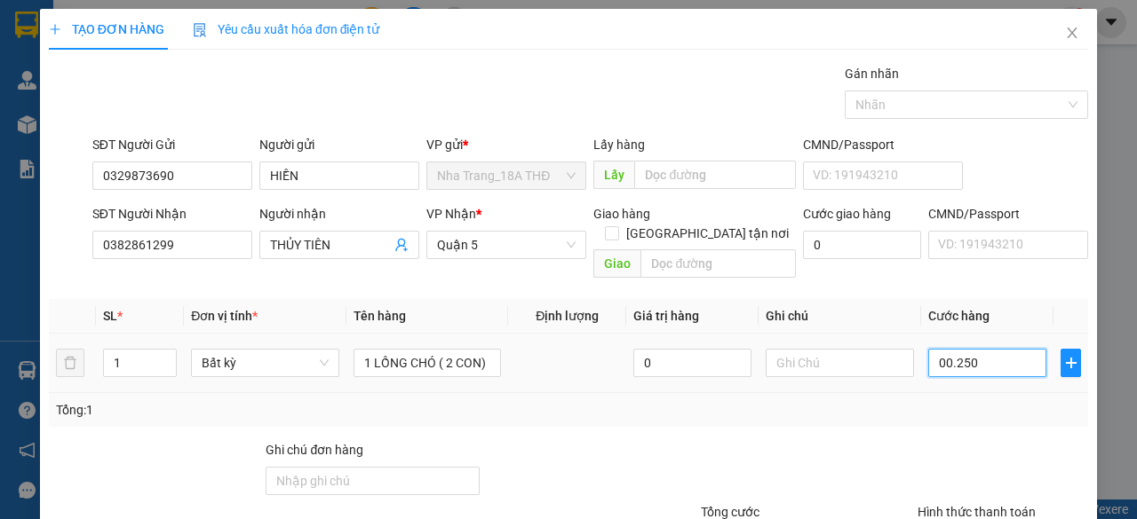
type input "250"
type input "250.000"
click at [975, 418] on div "Transit Pickup Surcharge Ids Transit Deliver Surcharge Ids Transit Deliver Surc…" at bounding box center [568, 353] width 1039 height 578
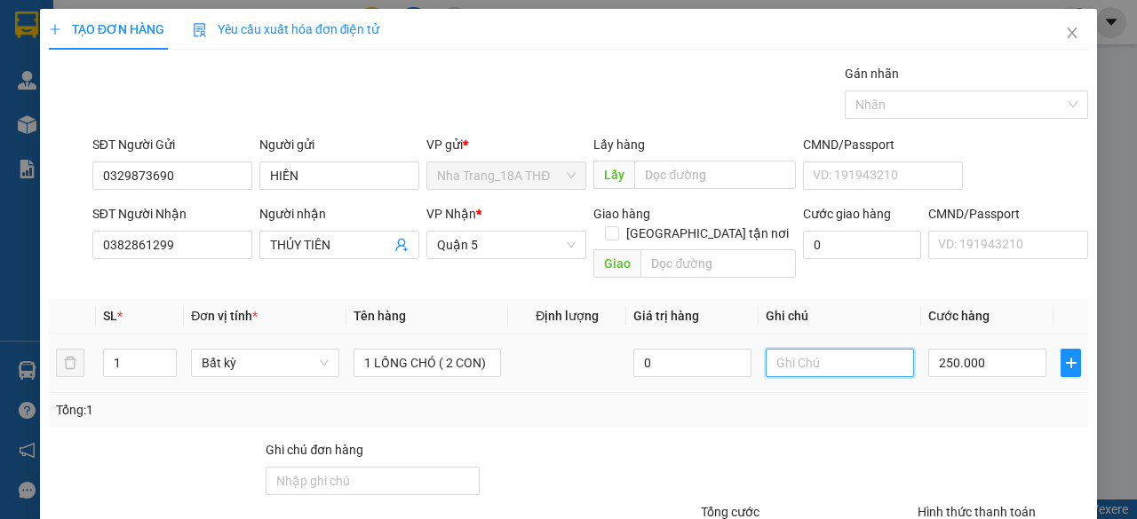
click at [829, 349] on input "text" at bounding box center [839, 363] width 148 height 28
type input "N"
type input "KO KIỂM, KO ĐẢM BẢO"
click at [835, 401] on div "Tổng: 1" at bounding box center [568, 411] width 1025 height 20
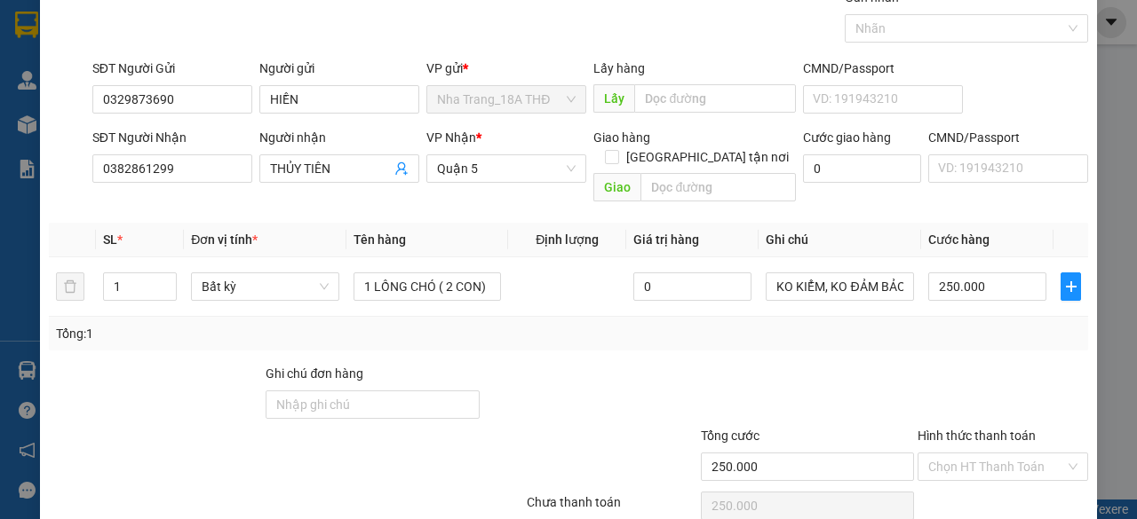
scroll to position [135, 0]
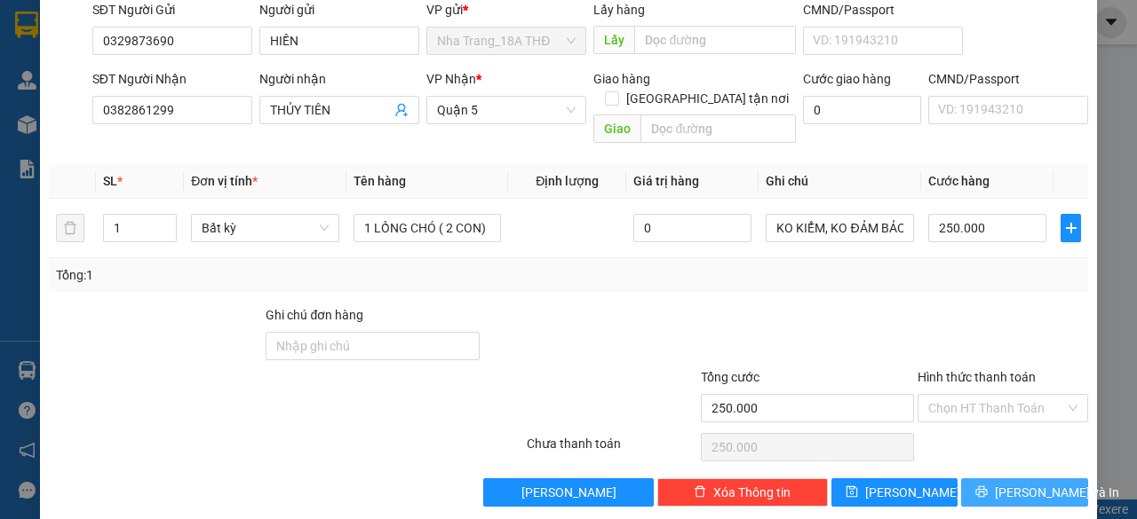
click at [1007, 483] on span "Lưu và In" at bounding box center [1057, 493] width 124 height 20
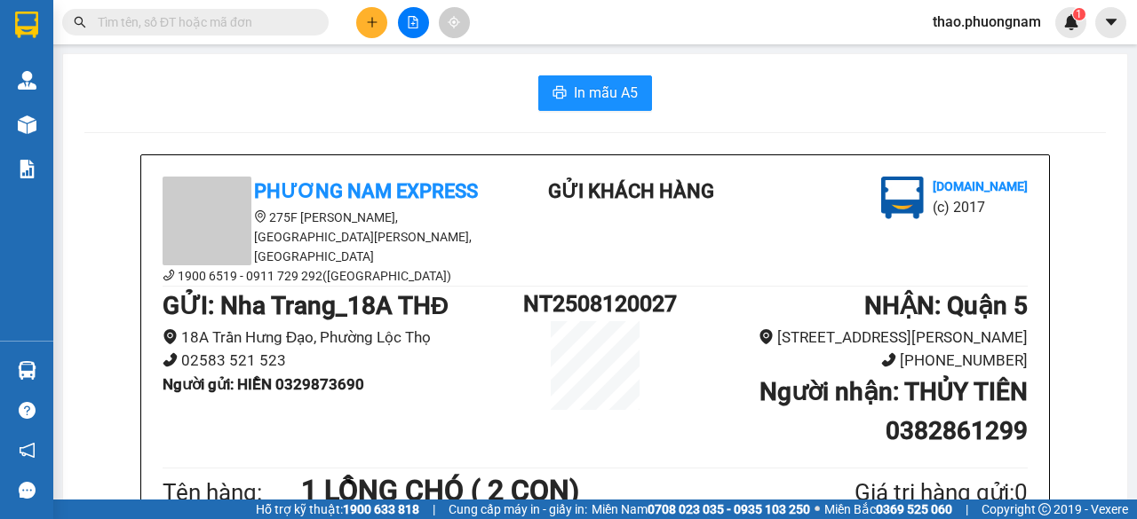
click at [171, 15] on input "text" at bounding box center [203, 22] width 210 height 20
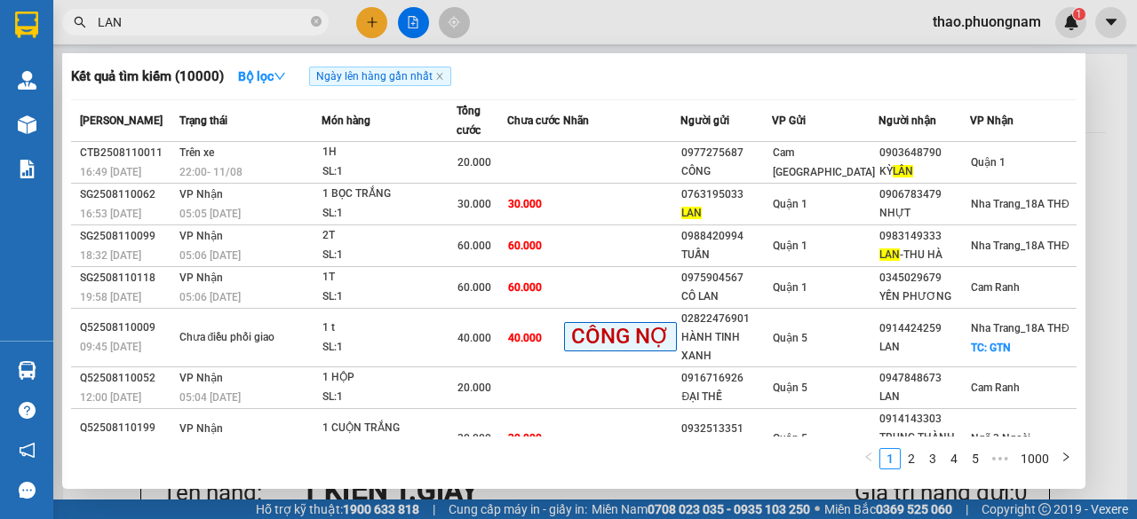
type input "LAN"
click at [318, 20] on icon "close-circle" at bounding box center [316, 21] width 11 height 11
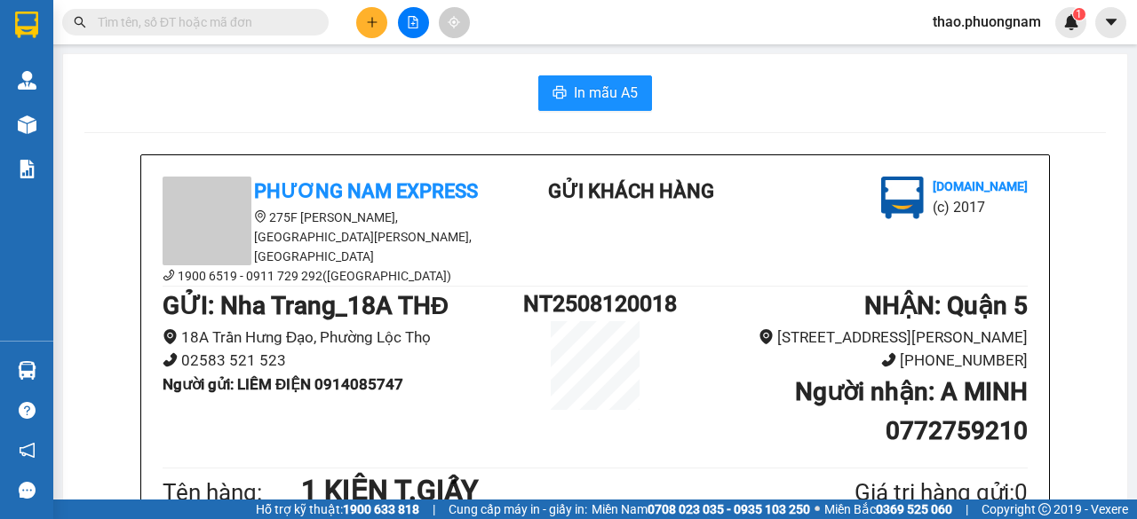
click at [362, 26] on button at bounding box center [371, 22] width 31 height 31
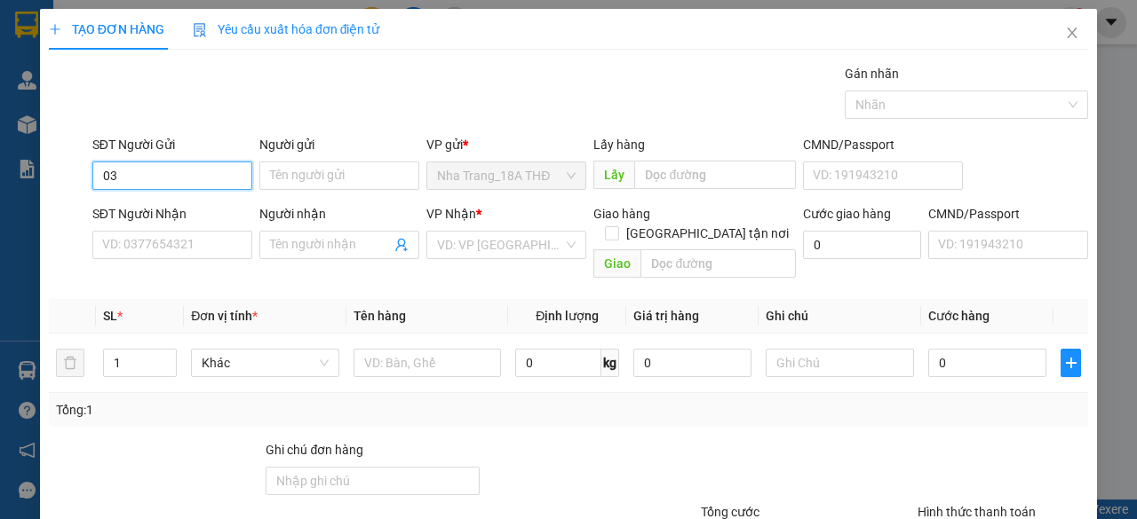
type input "0"
click at [201, 205] on div "0394214749 - DUYÊN" at bounding box center [170, 211] width 137 height 20
type input "0394214749"
type input "DUYÊN"
type input "0366508668"
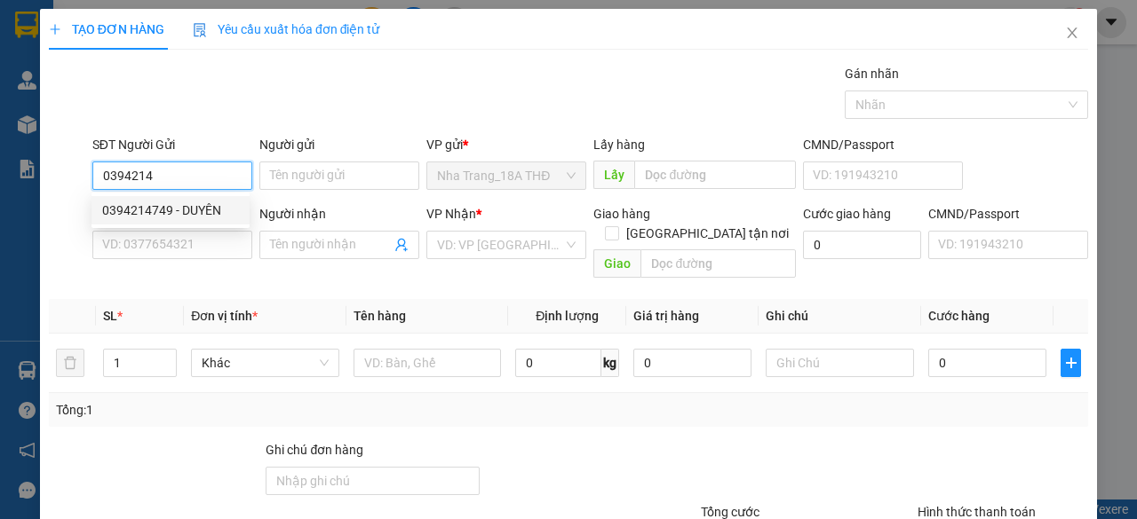
type input "THƯƠNG"
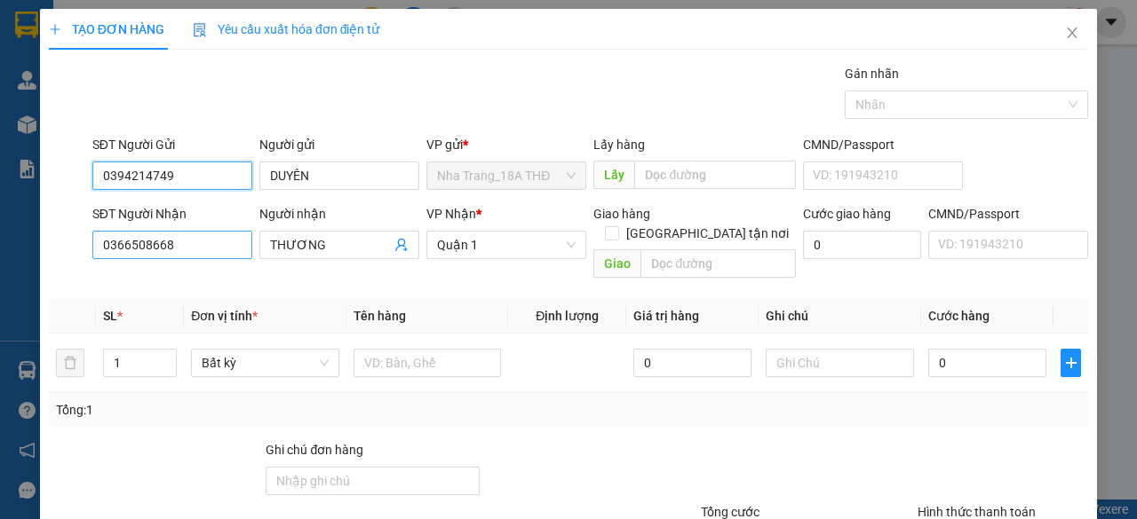
type input "0394214749"
click at [200, 248] on input "0366508668" at bounding box center [172, 245] width 160 height 28
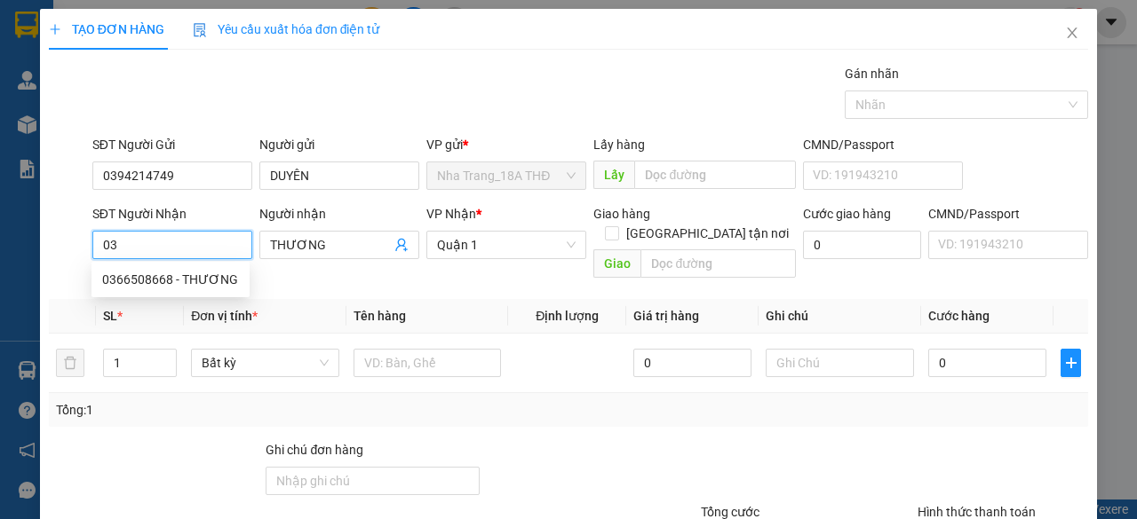
type input "0"
type input "0343414078"
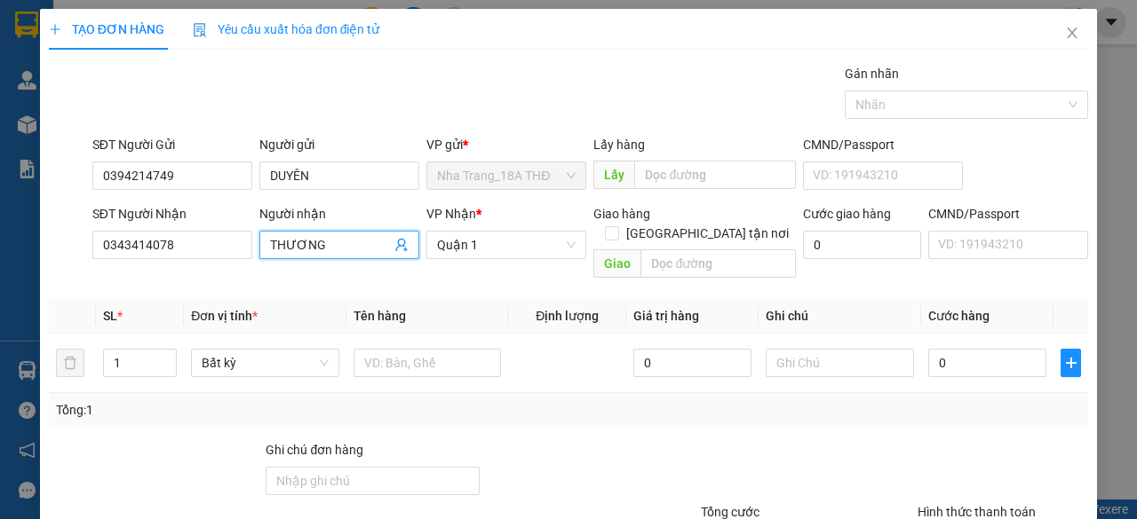
click at [343, 244] on input "THƯƠNG" at bounding box center [330, 245] width 121 height 20
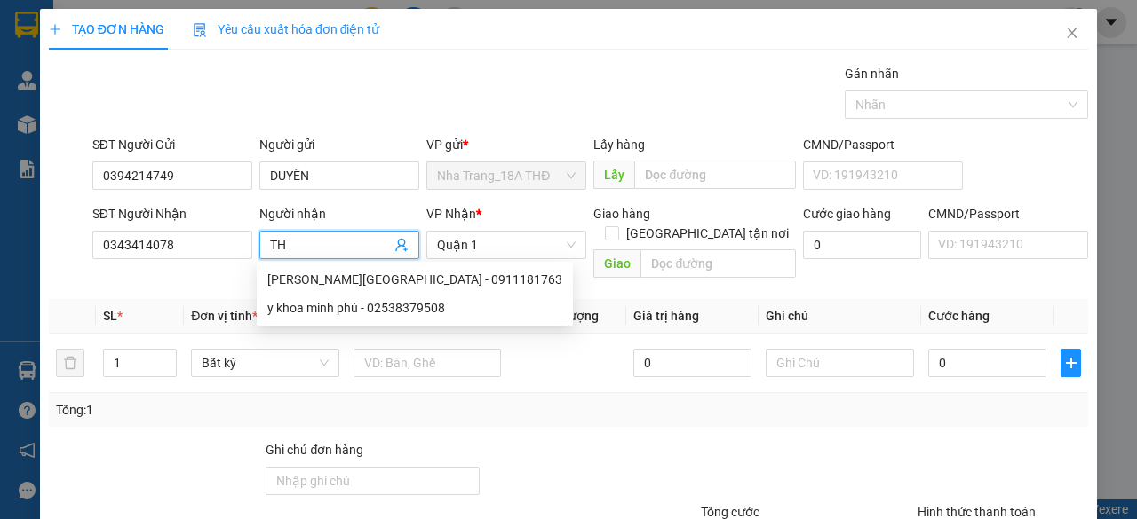
type input "T"
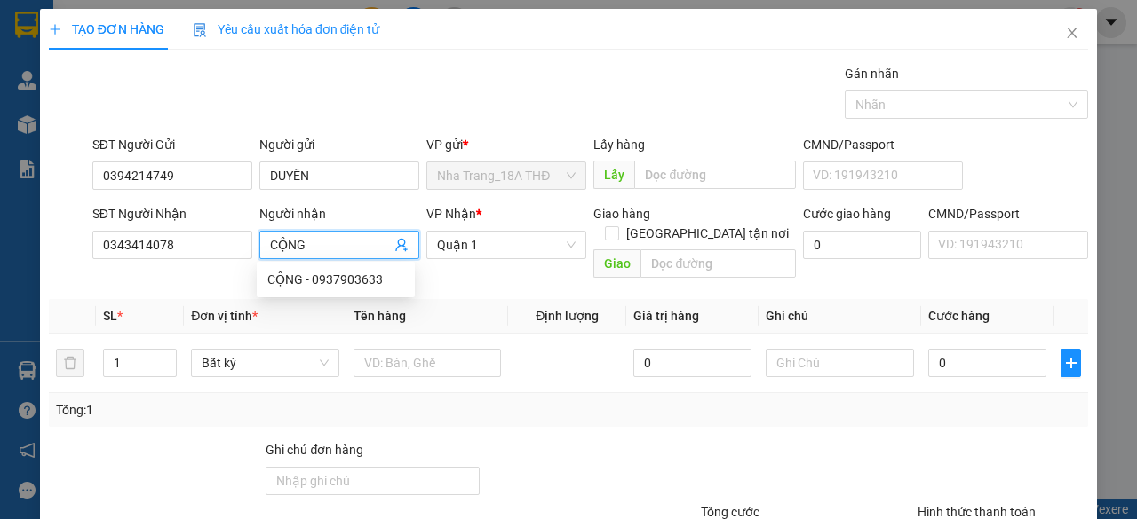
type input "CỘNG"
click at [586, 464] on div at bounding box center [590, 471] width 218 height 62
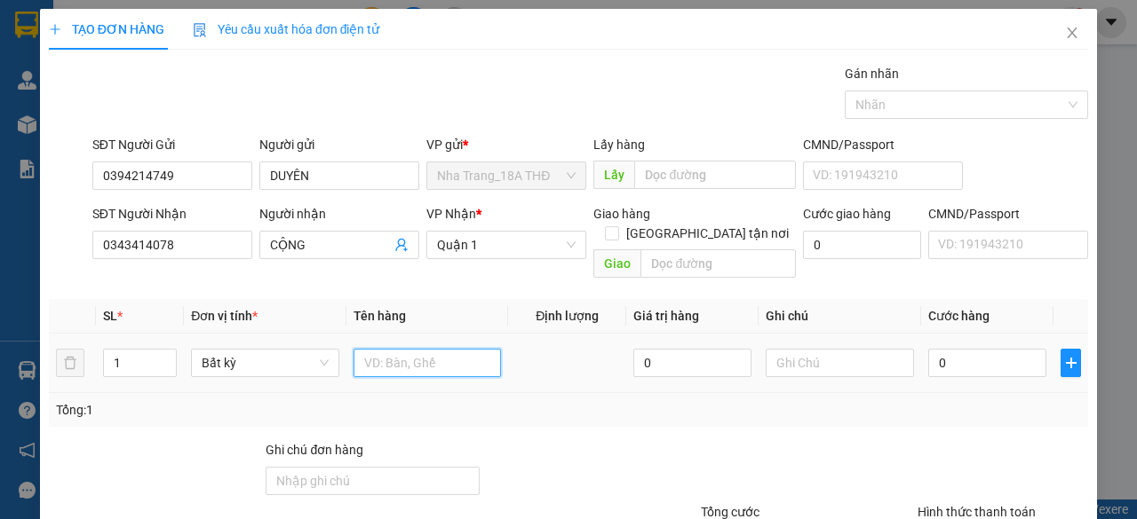
click at [416, 349] on input "text" at bounding box center [427, 363] width 148 height 28
type input "1 T GIẤY"
click at [1005, 349] on input "0" at bounding box center [987, 363] width 118 height 28
type input "002"
type input "2"
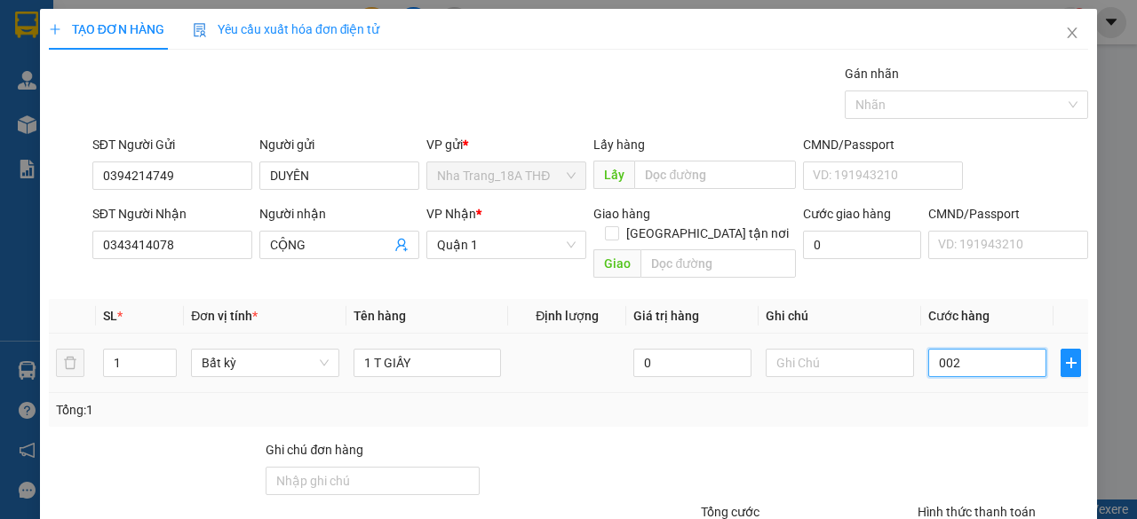
type input "2"
type input "0.020"
type input "20"
click at [1000, 409] on div "Transit Pickup Surcharge Ids Transit Deliver Surcharge Ids Transit Deliver Surc…" at bounding box center [568, 353] width 1039 height 578
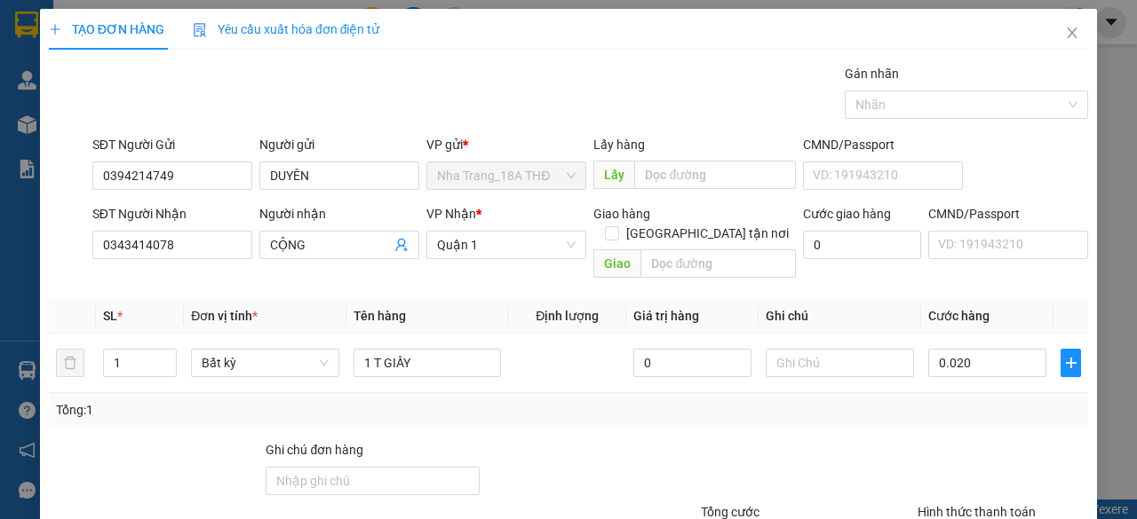
type input "20.000"
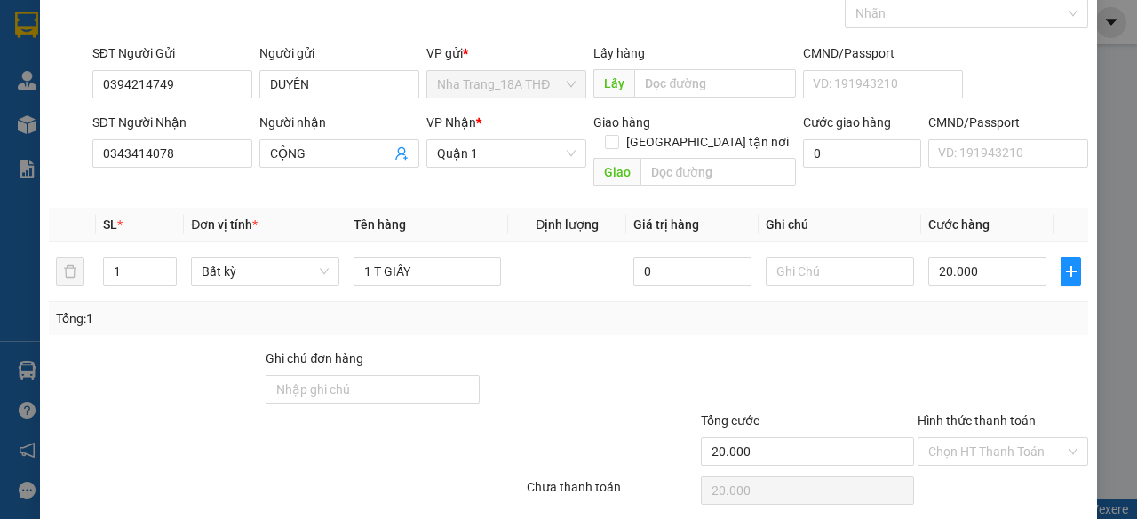
scroll to position [135, 0]
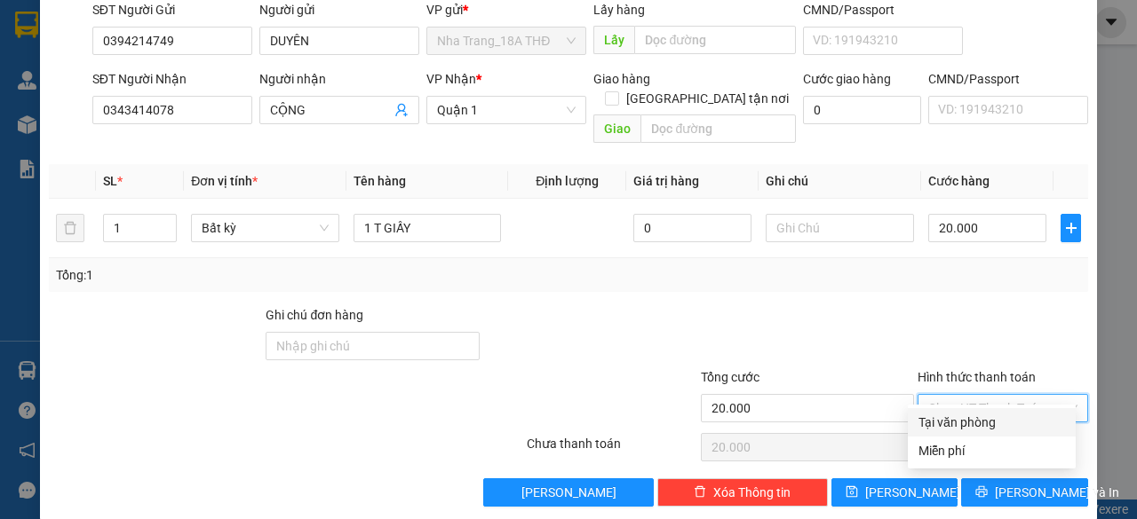
click at [945, 395] on input "Hình thức thanh toán" at bounding box center [996, 408] width 137 height 27
drag, startPoint x: 948, startPoint y: 423, endPoint x: 968, endPoint y: 453, distance: 36.5
click at [947, 424] on div "Tại văn phòng" at bounding box center [991, 423] width 147 height 20
type input "0"
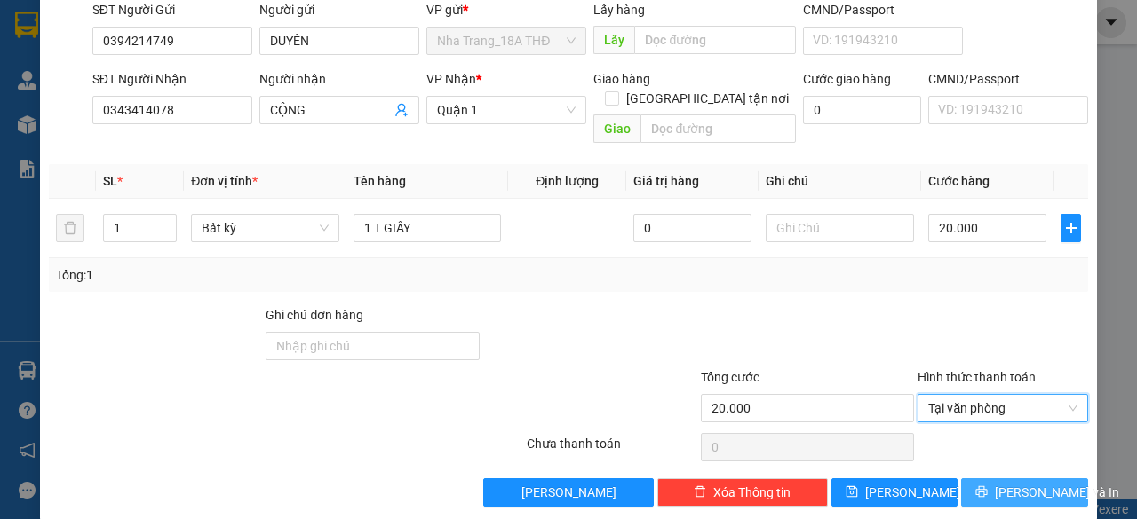
click at [1021, 479] on button "Lưu và In" at bounding box center [1024, 493] width 127 height 28
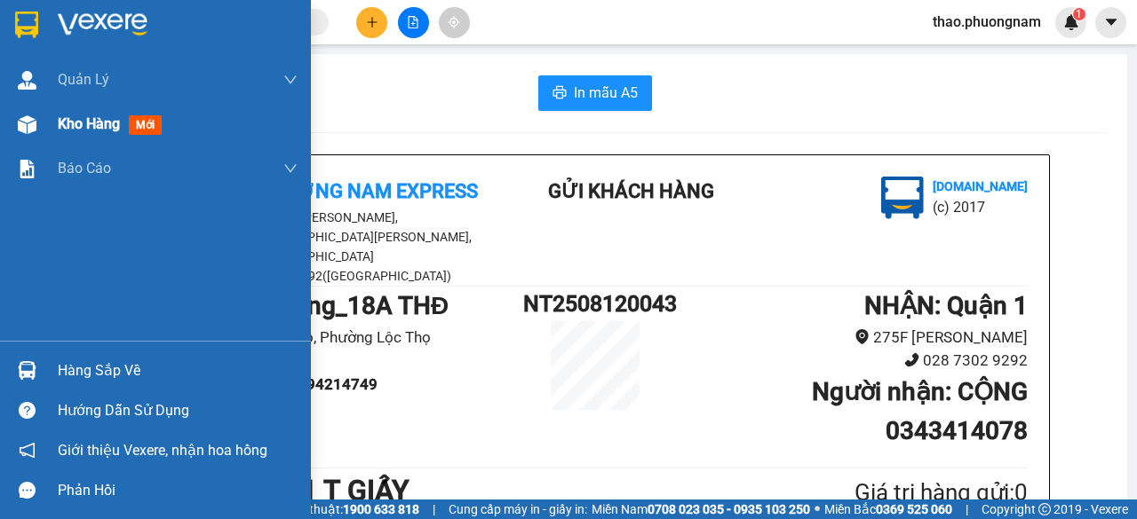
click at [70, 118] on span "Kho hàng" at bounding box center [89, 123] width 62 height 17
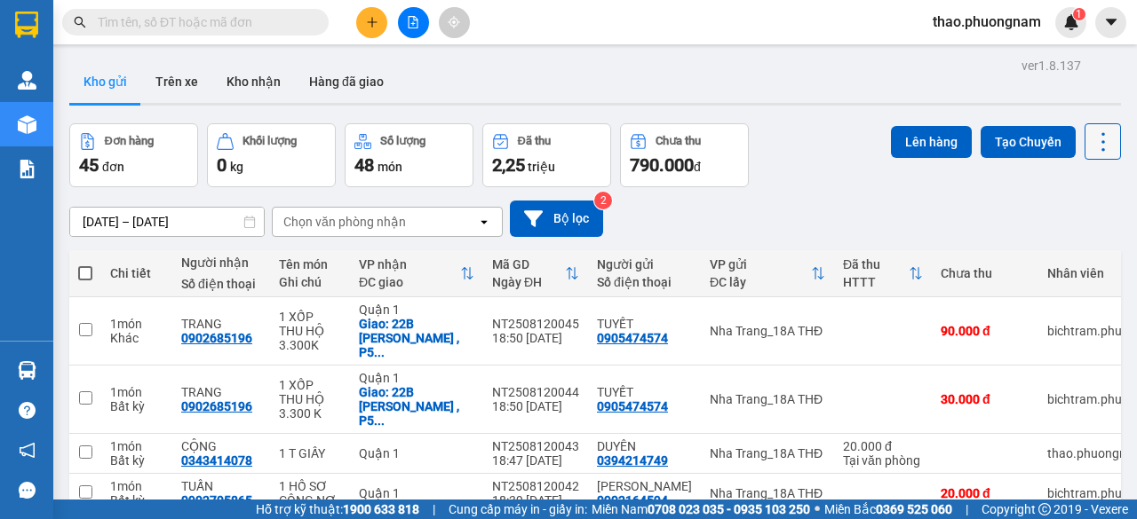
click at [1090, 137] on icon at bounding box center [1102, 142] width 25 height 25
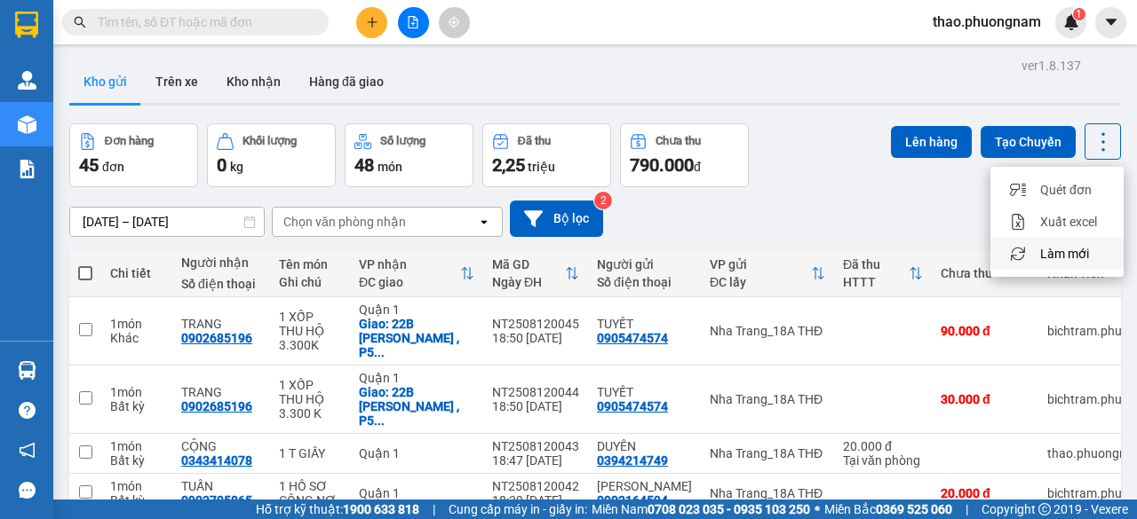
click at [1058, 254] on span "Làm mới" at bounding box center [1064, 254] width 49 height 18
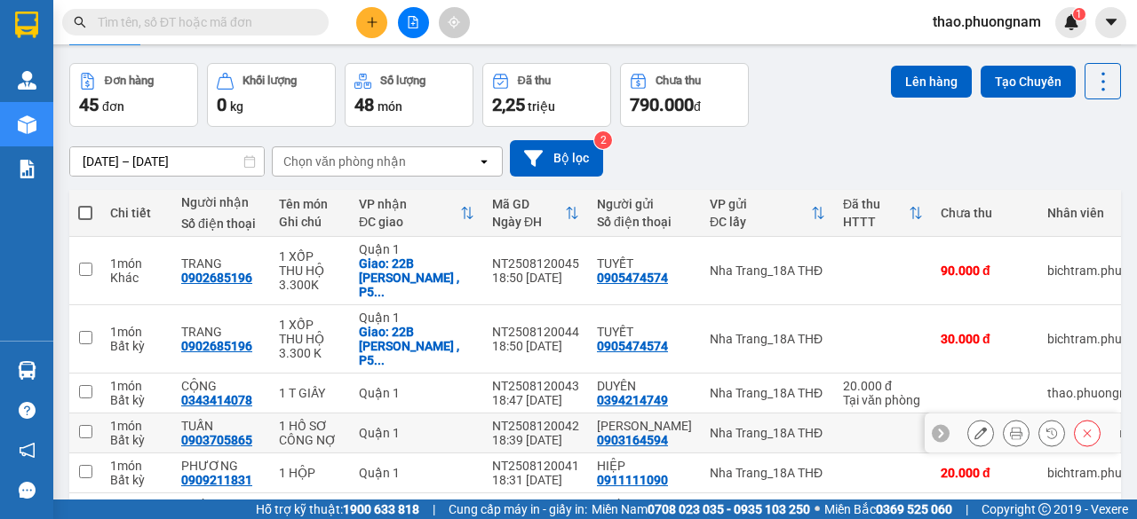
scroll to position [89, 0]
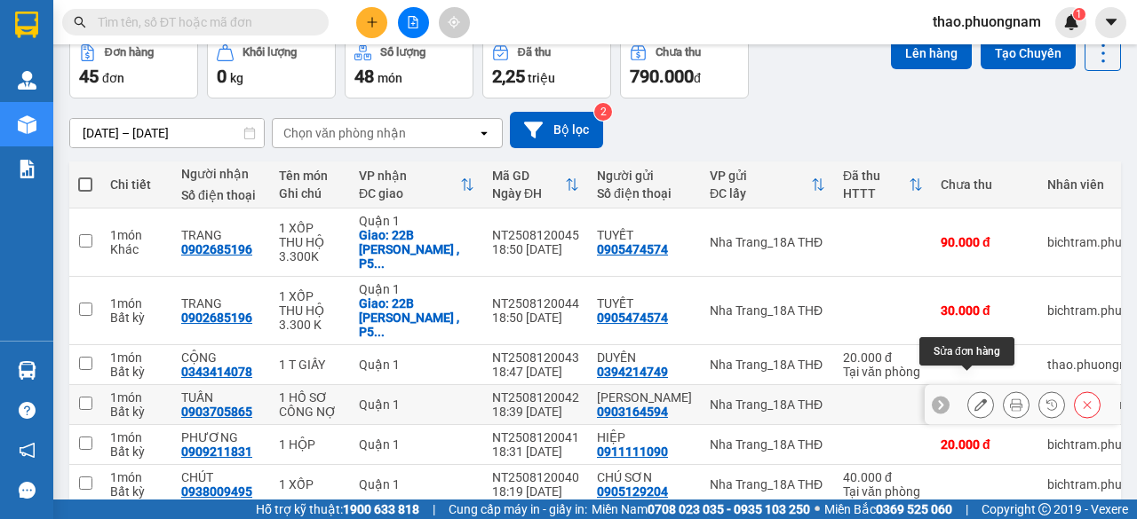
click at [974, 399] on icon at bounding box center [980, 405] width 12 height 12
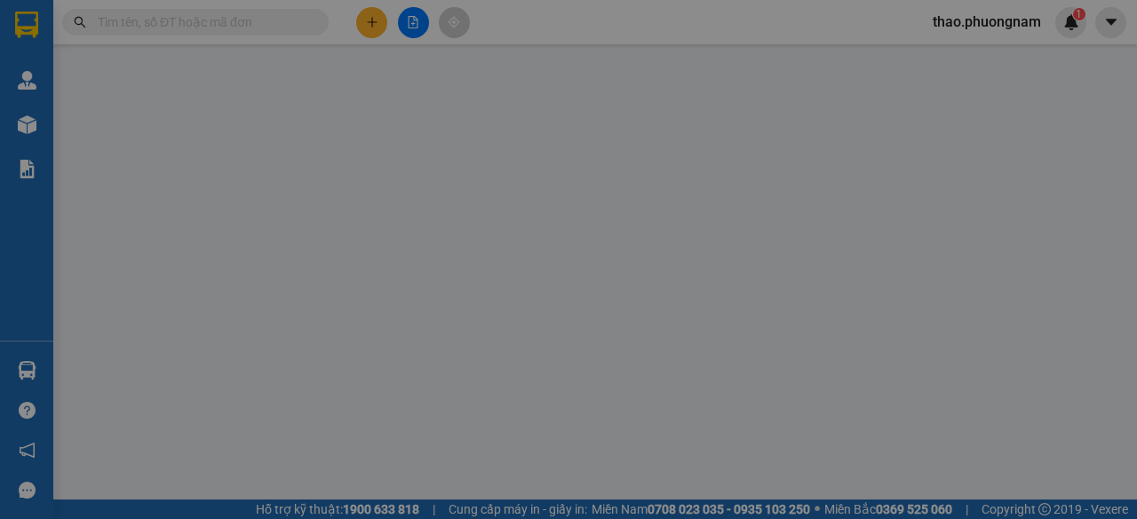
type input "0903164594"
type input "LÊ NỀ KHATOCO"
type input "0903705865"
type input "TUẤN"
type input "20.000"
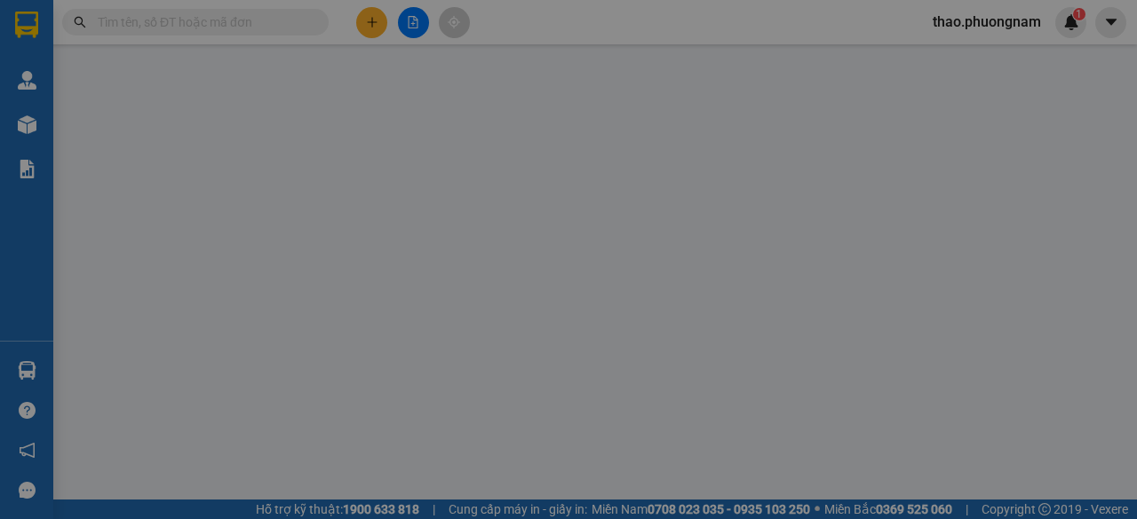
type input "20.000"
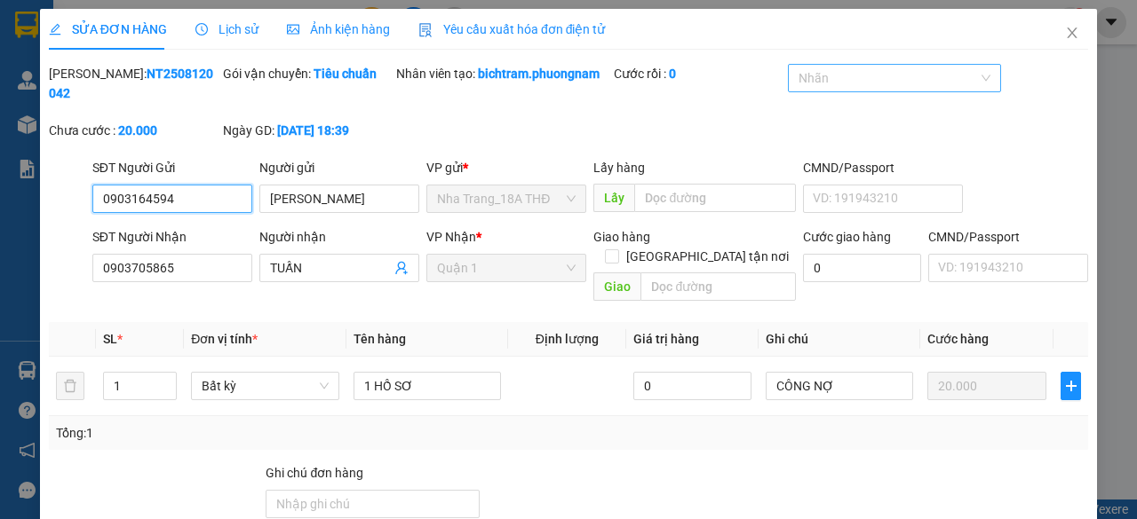
click at [879, 83] on div at bounding box center [885, 77] width 187 height 21
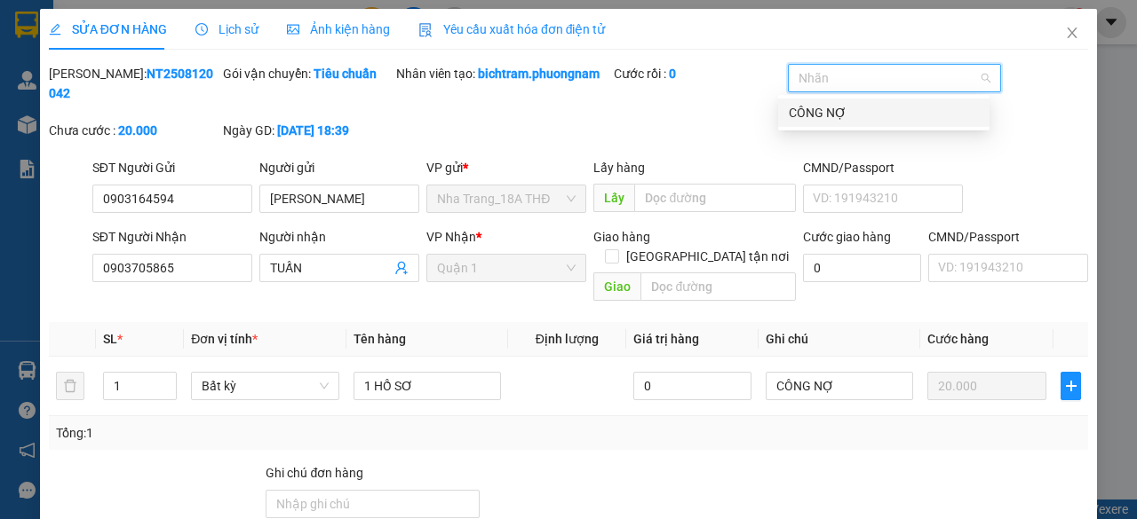
click at [868, 122] on div "CÔNG NỢ" at bounding box center [884, 113] width 190 height 20
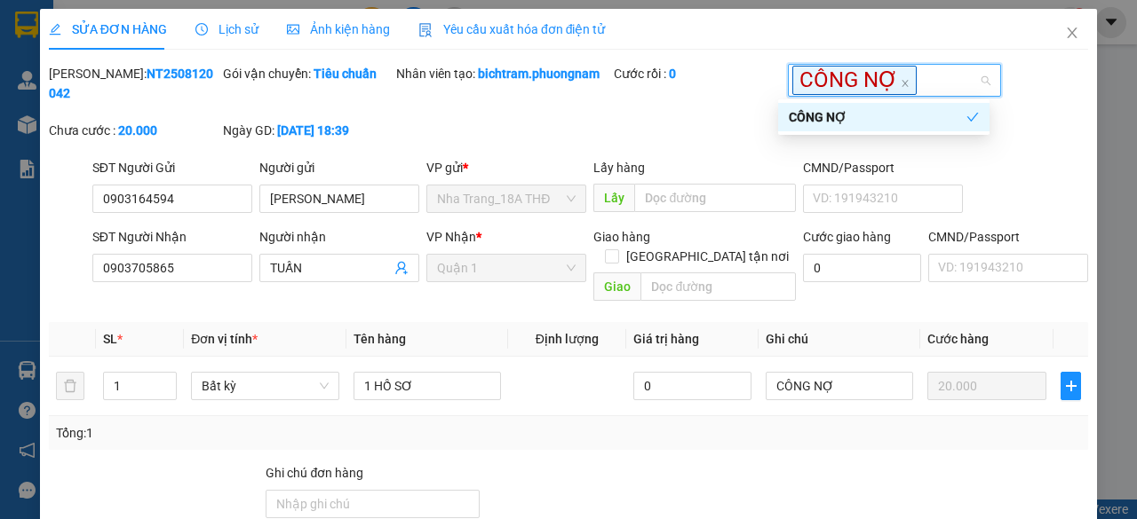
click at [1035, 147] on div "Mã ĐH: NT2508120042 Gói vận chuyển: Tiêu chuẩn Nhân viên tạo: bichtram.phuongna…" at bounding box center [568, 111] width 1043 height 94
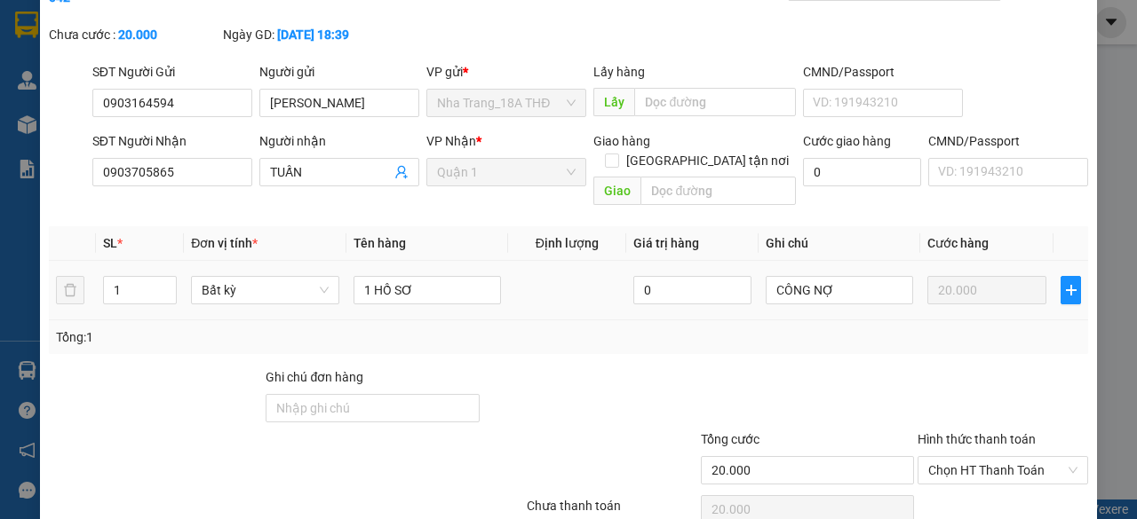
scroll to position [160, 0]
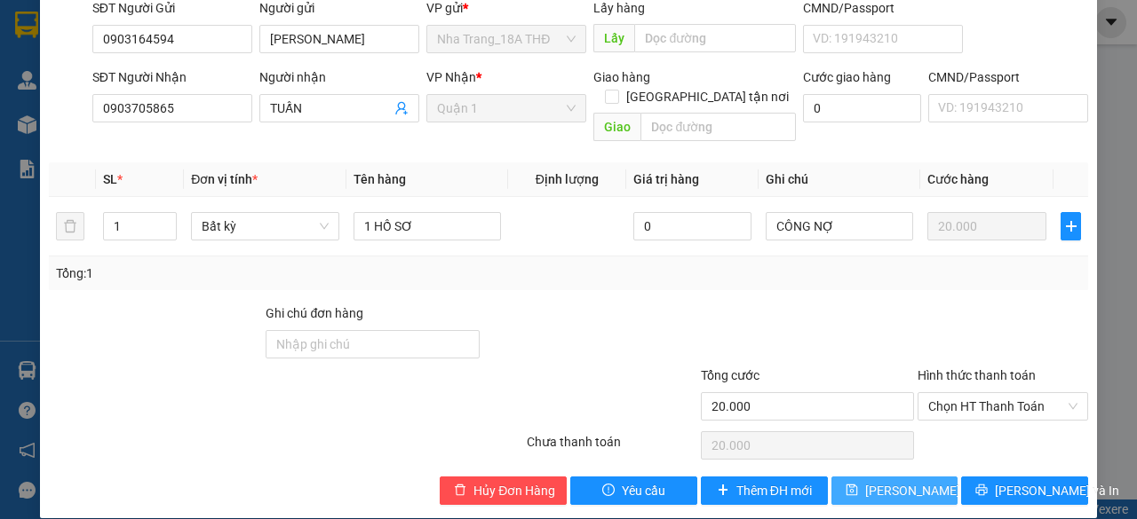
click at [920, 480] on button "Lưu thay đổi" at bounding box center [894, 491] width 127 height 28
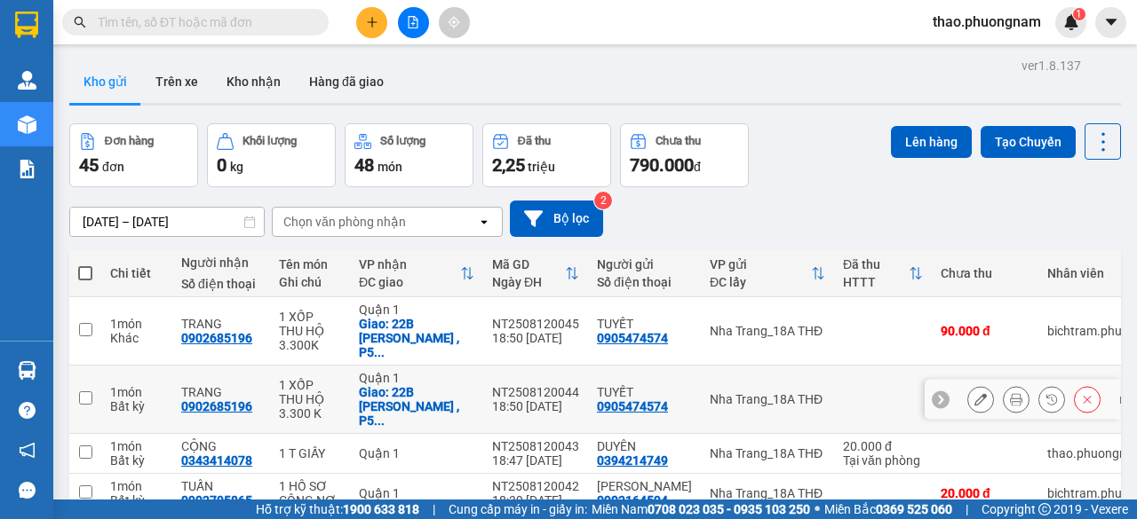
scroll to position [89, 0]
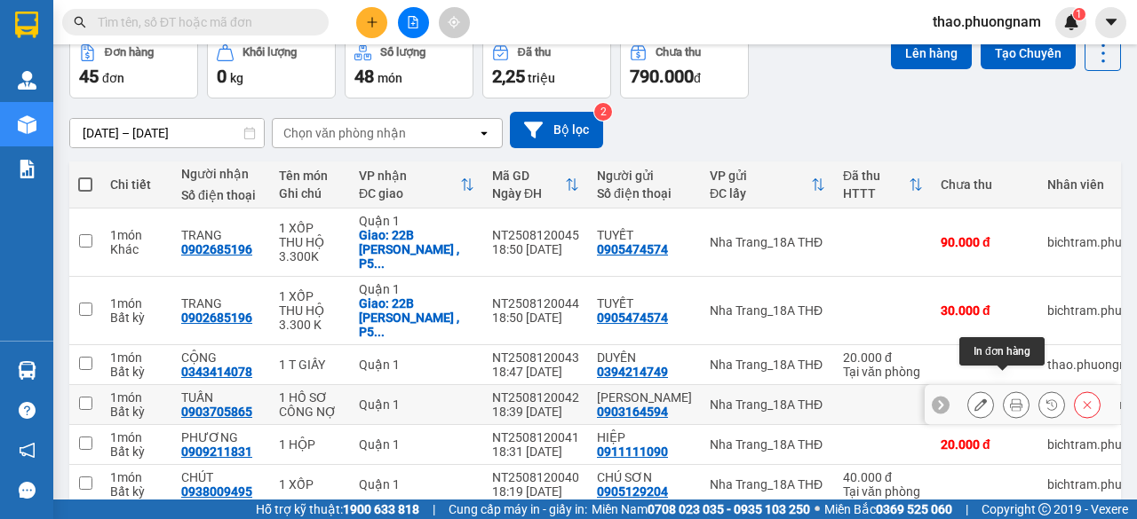
click at [1010, 399] on icon at bounding box center [1016, 405] width 12 height 12
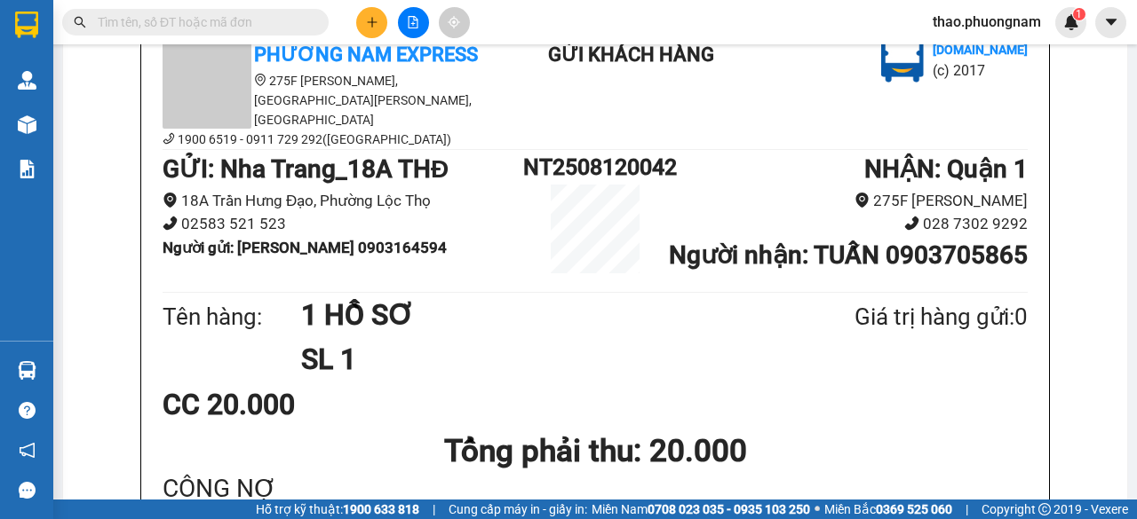
scroll to position [178, 0]
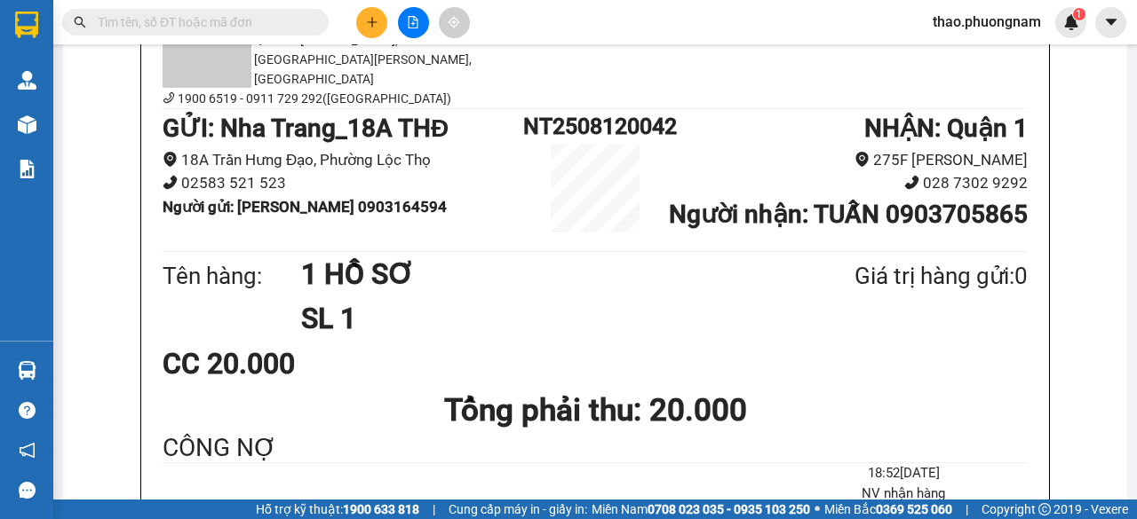
click at [220, 24] on input "text" at bounding box center [203, 22] width 210 height 20
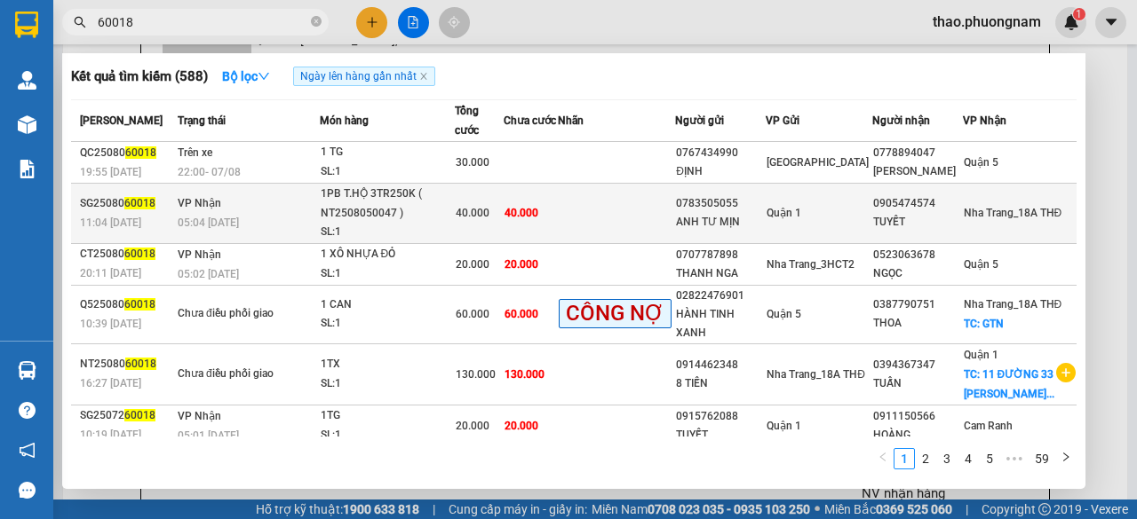
type input "60018"
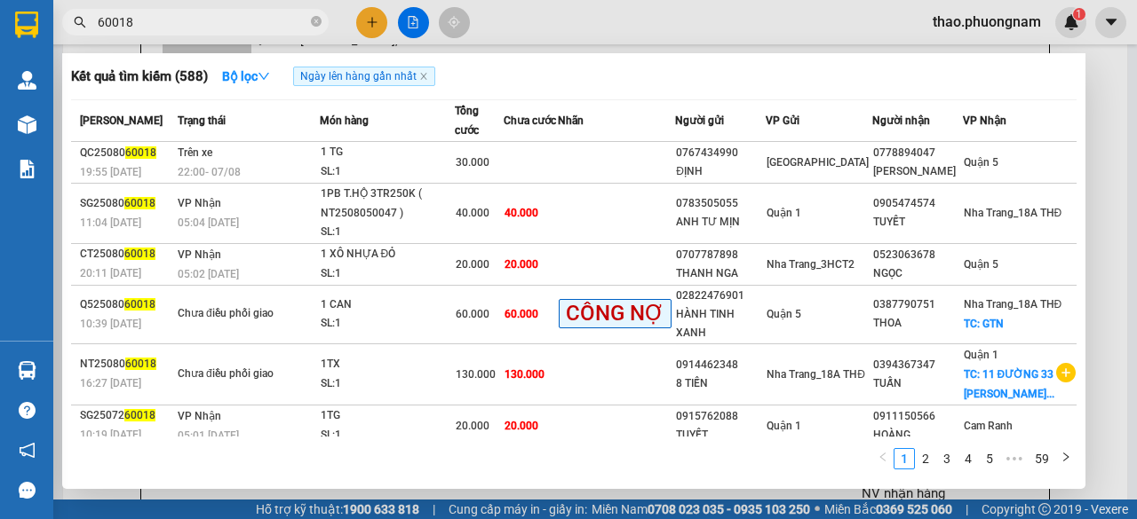
click at [489, 218] on span "40.000" at bounding box center [473, 213] width 34 height 12
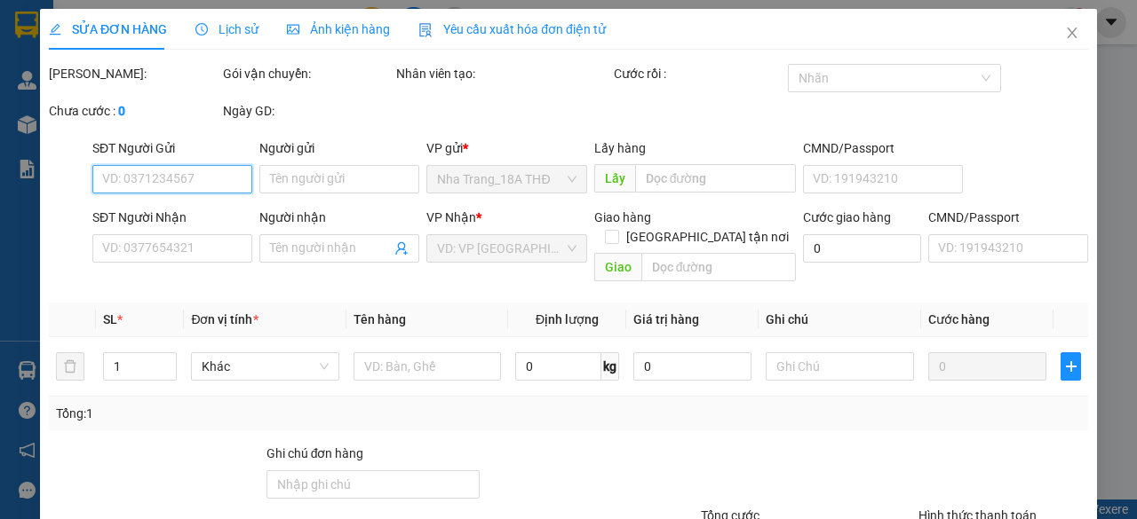
type input "0783505055"
type input "ANH TƯ MỊN"
type input "0905474574"
type input "TUYẾT"
type input "40.000"
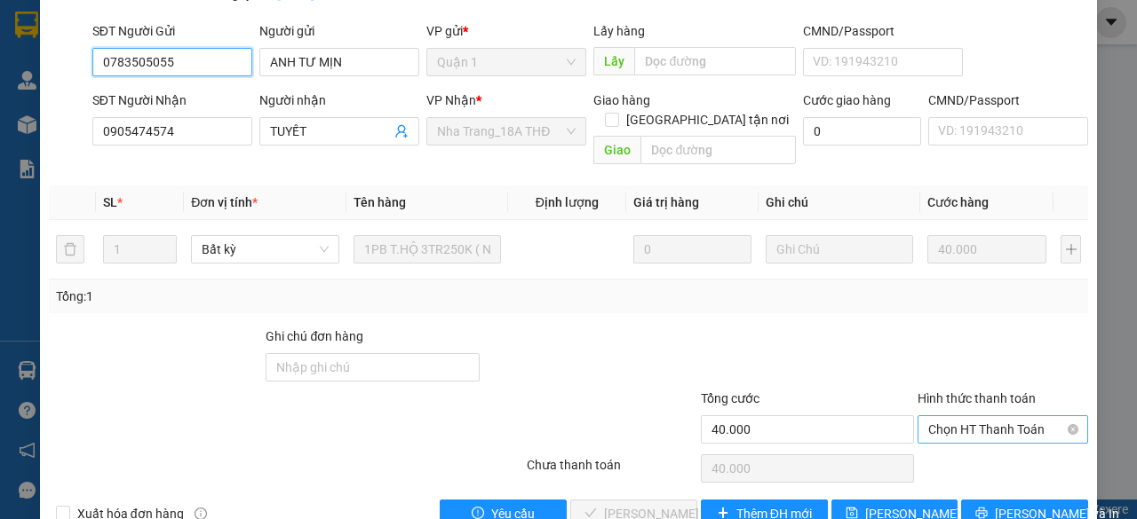
scroll to position [178, 0]
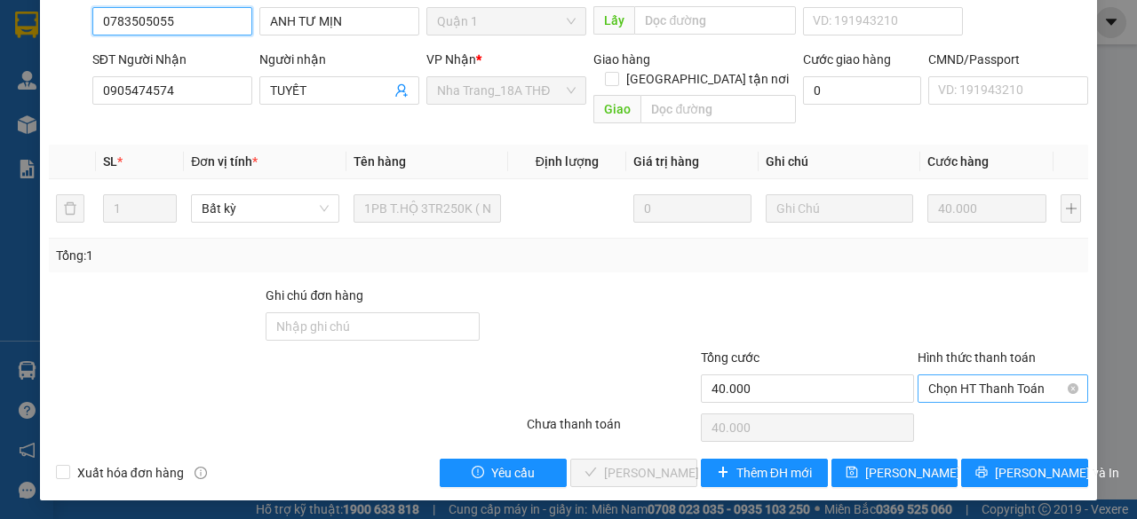
click at [949, 389] on span "Chọn HT Thanh Toán" at bounding box center [1002, 389] width 149 height 27
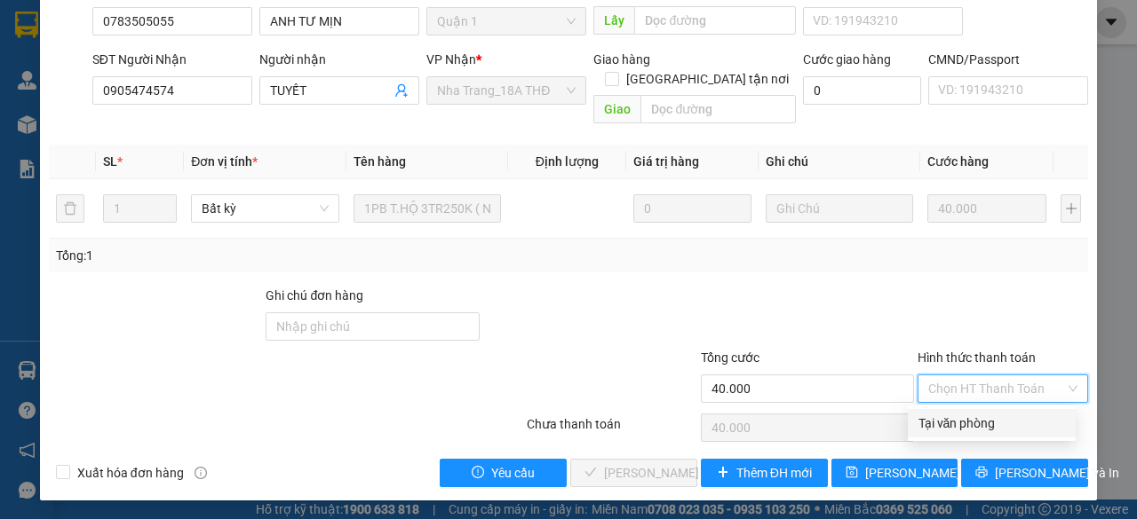
click at [959, 428] on div "Tại văn phòng" at bounding box center [991, 424] width 147 height 20
type input "0"
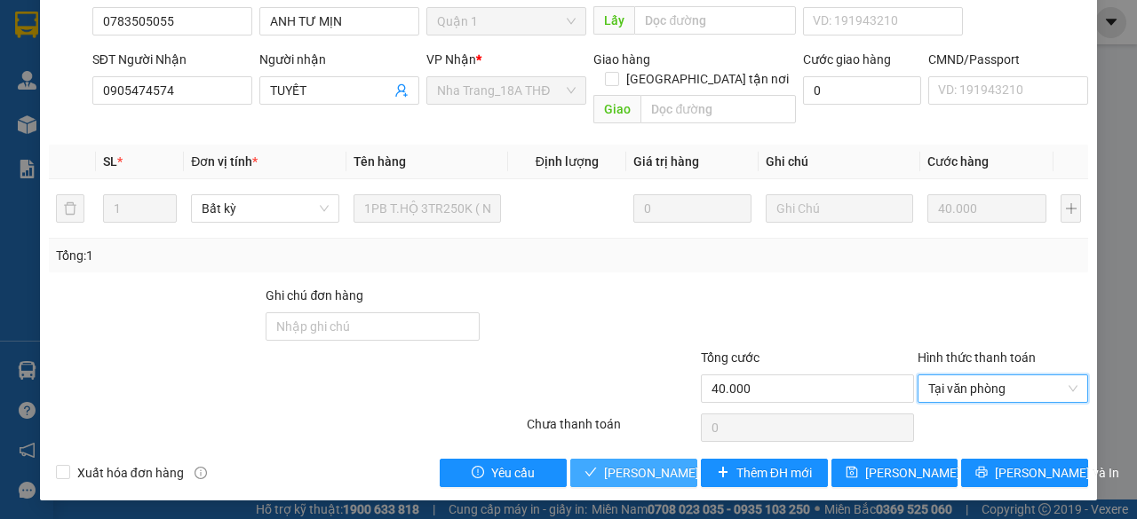
click at [638, 467] on span "Lưu và Giao hàng" at bounding box center [689, 474] width 171 height 20
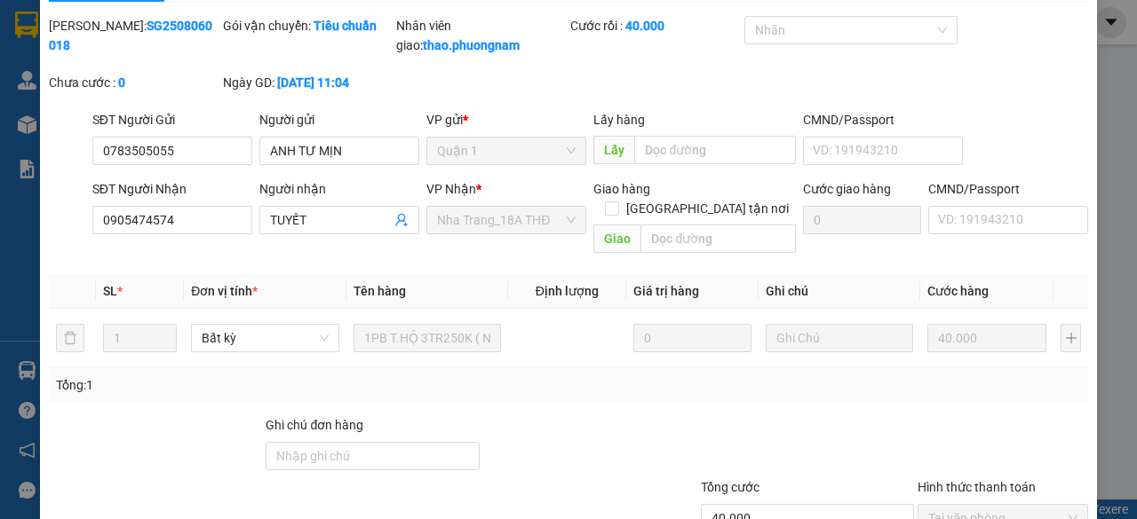
scroll to position [0, 0]
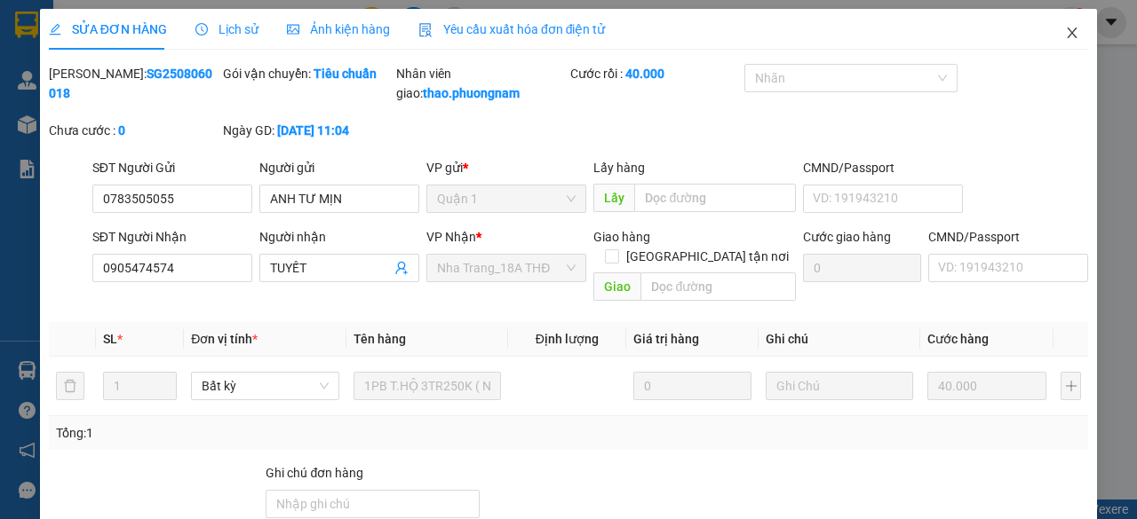
click at [1067, 36] on icon "close" at bounding box center [1072, 33] width 10 height 11
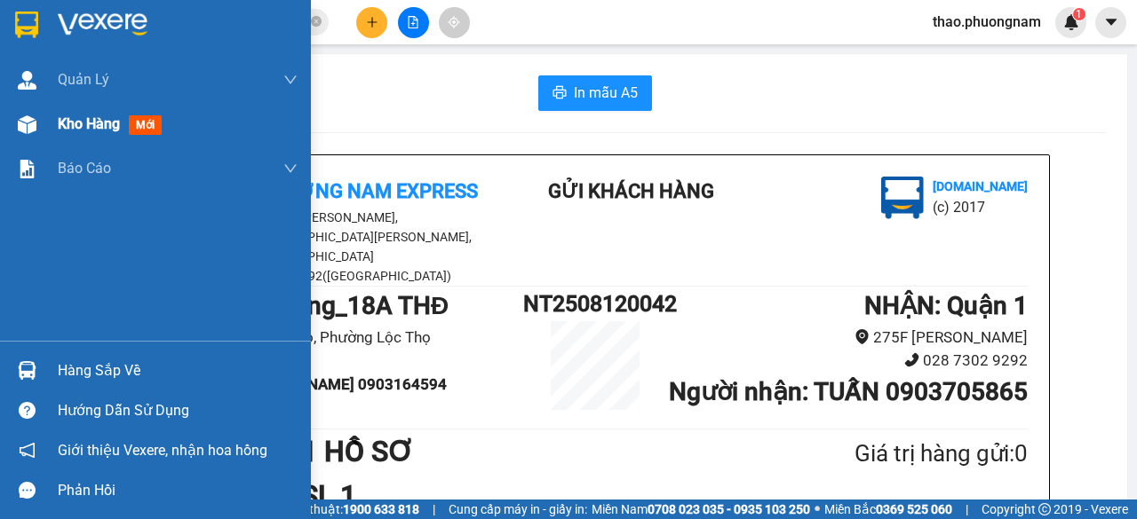
click at [58, 119] on span "Kho hàng" at bounding box center [89, 123] width 62 height 17
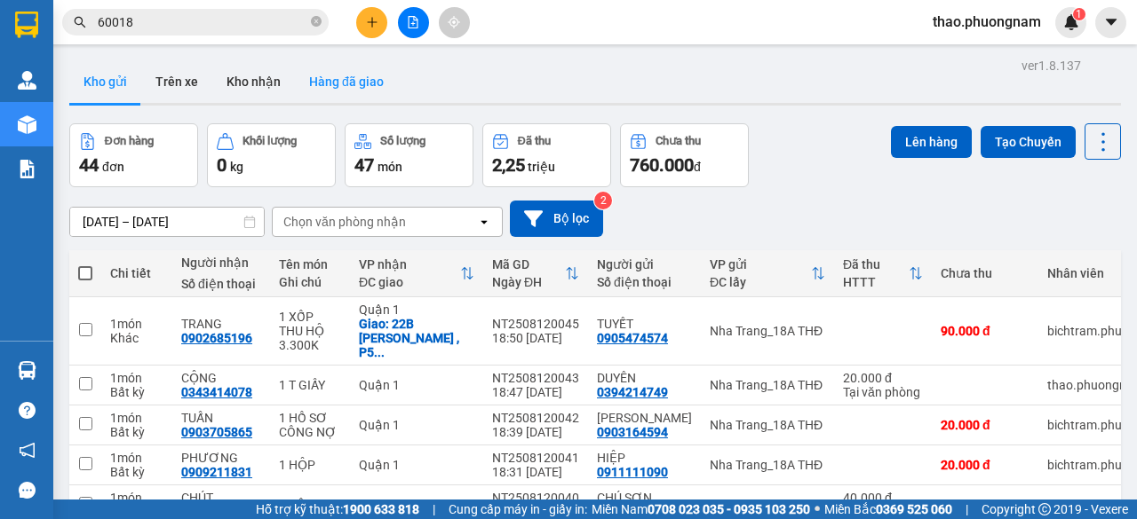
click at [364, 84] on button "Hàng đã giao" at bounding box center [346, 81] width 103 height 43
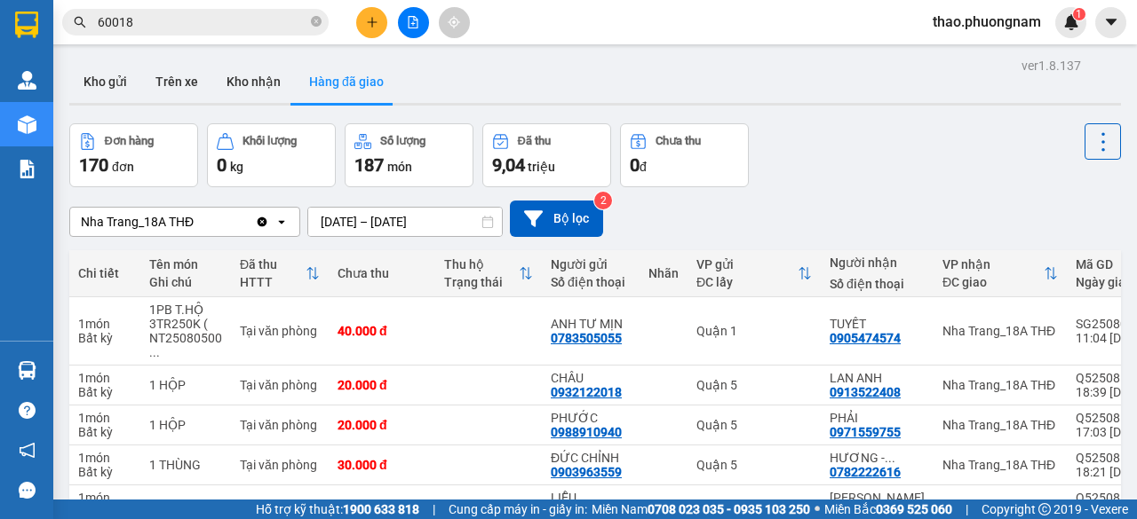
click at [357, 83] on button "Hàng đã giao" at bounding box center [346, 81] width 103 height 43
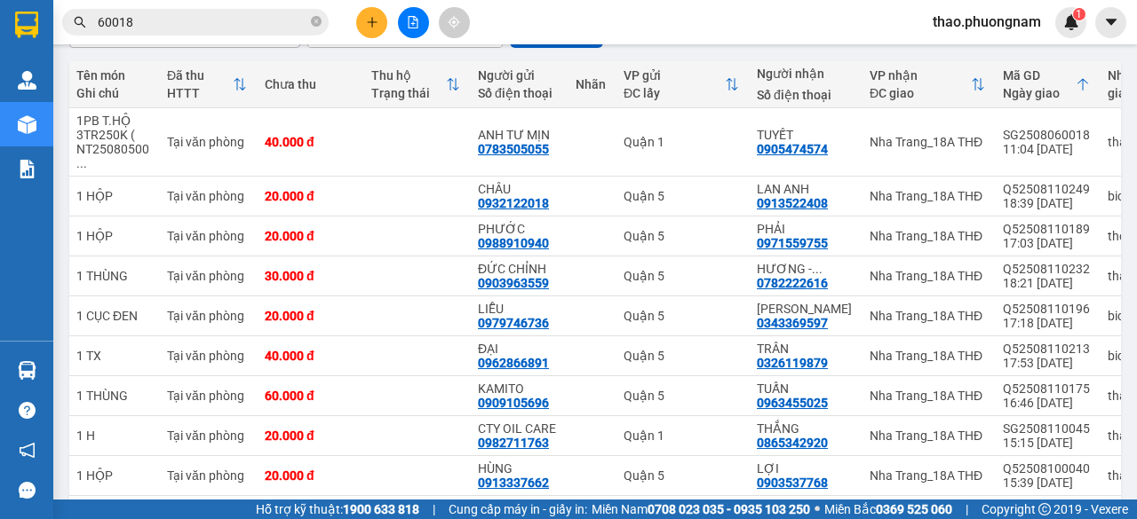
scroll to position [307, 0]
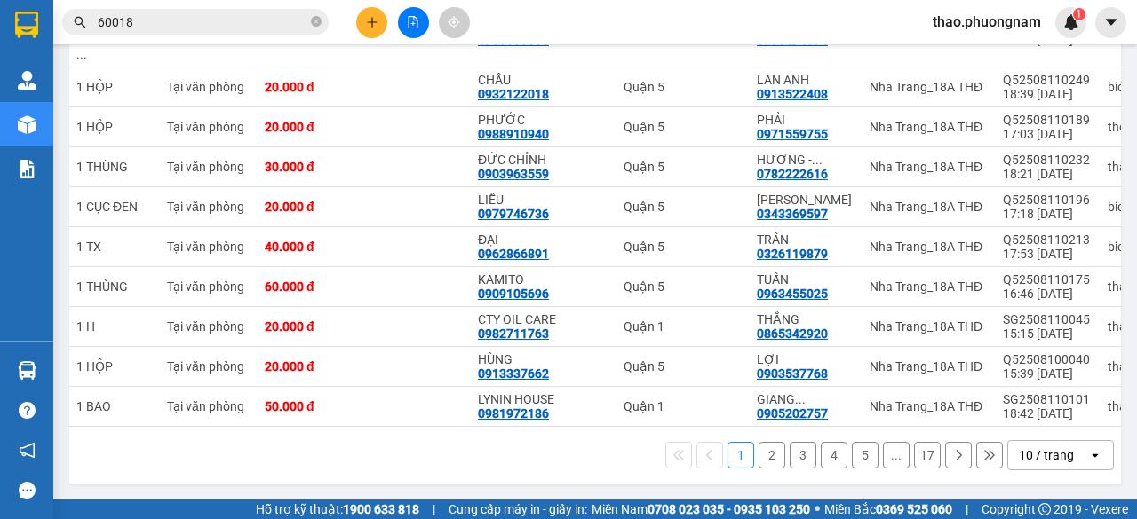
click at [758, 461] on button "2" at bounding box center [771, 455] width 27 height 27
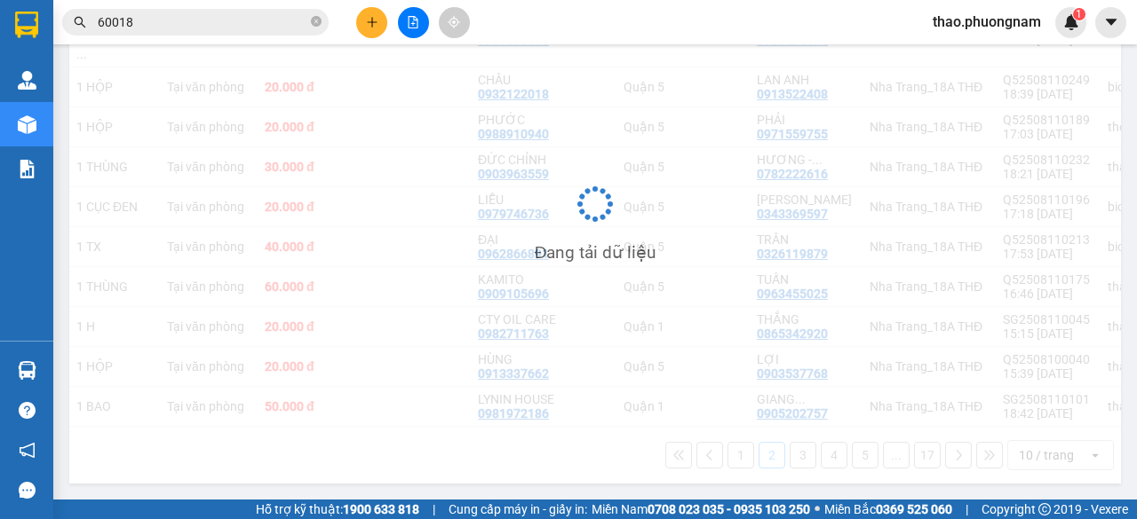
scroll to position [0, 0]
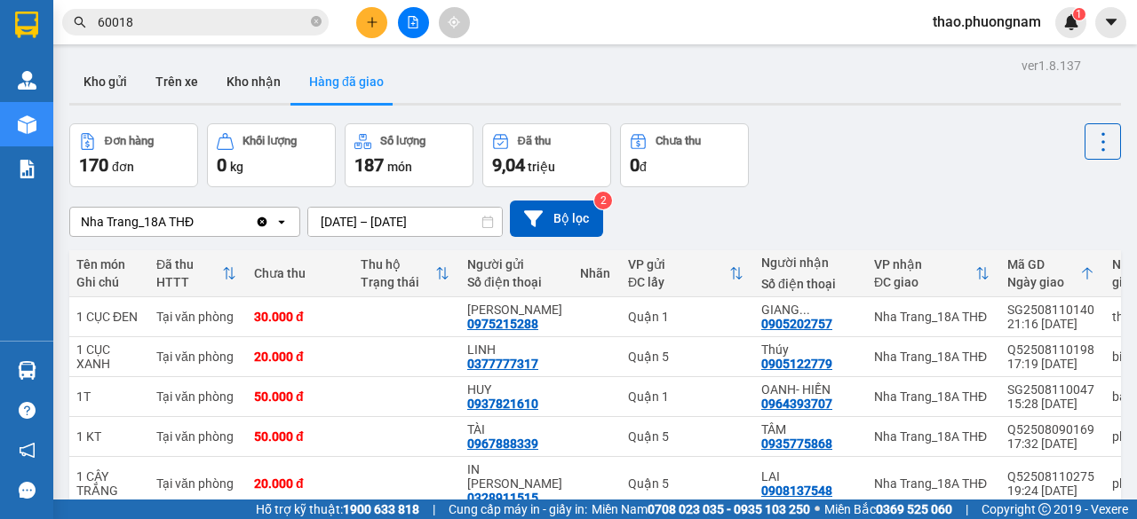
click at [321, 19] on span "60018" at bounding box center [195, 22] width 266 height 27
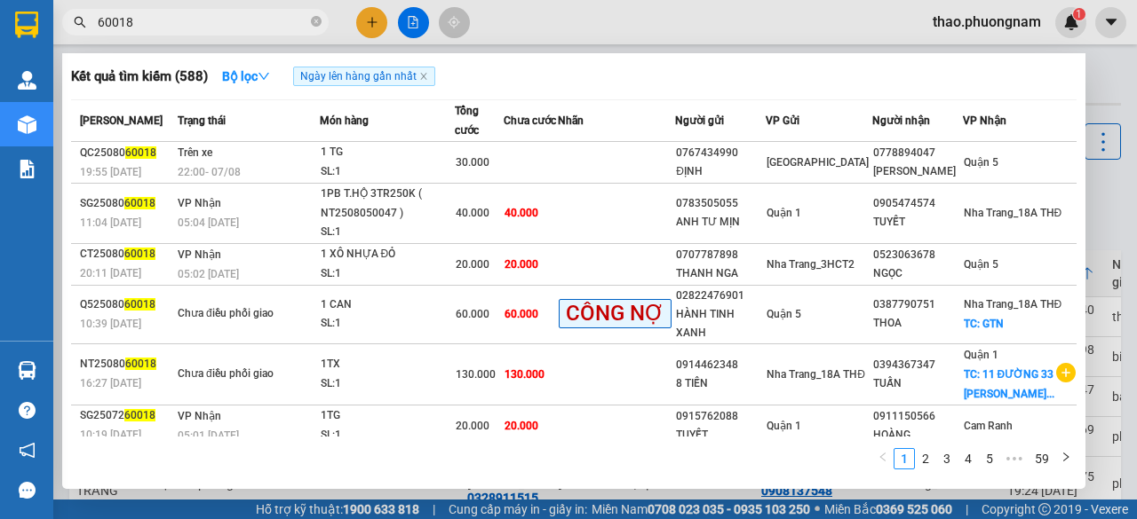
click at [520, 70] on div "Kết quả tìm kiếm ( 588 ) Bộ lọc Ngày lên hàng gần nhất" at bounding box center [573, 76] width 1005 height 28
click at [314, 22] on icon "close-circle" at bounding box center [316, 21] width 11 height 11
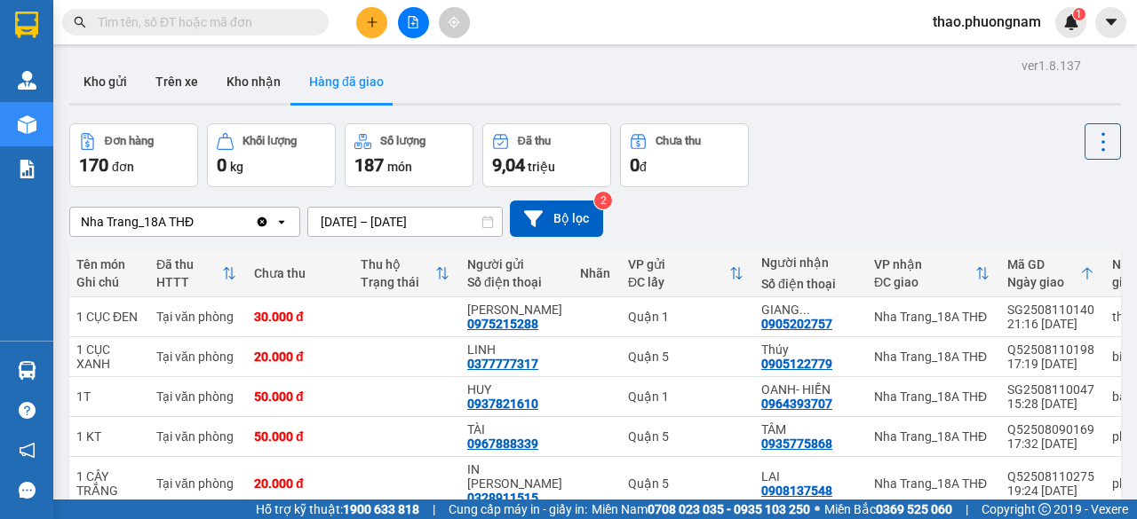
drag, startPoint x: 861, startPoint y: 169, endPoint x: 960, endPoint y: 136, distance: 103.9
click at [863, 167] on div "Đơn hàng 170 đơn Khối lượng 0 kg Số lượng 187 món Đã thu 9,04 triệu Chưa thu 0 đ" at bounding box center [594, 155] width 1051 height 64
click at [1090, 143] on icon at bounding box center [1102, 142] width 25 height 25
click at [1052, 190] on span "Làm mới" at bounding box center [1064, 190] width 49 height 18
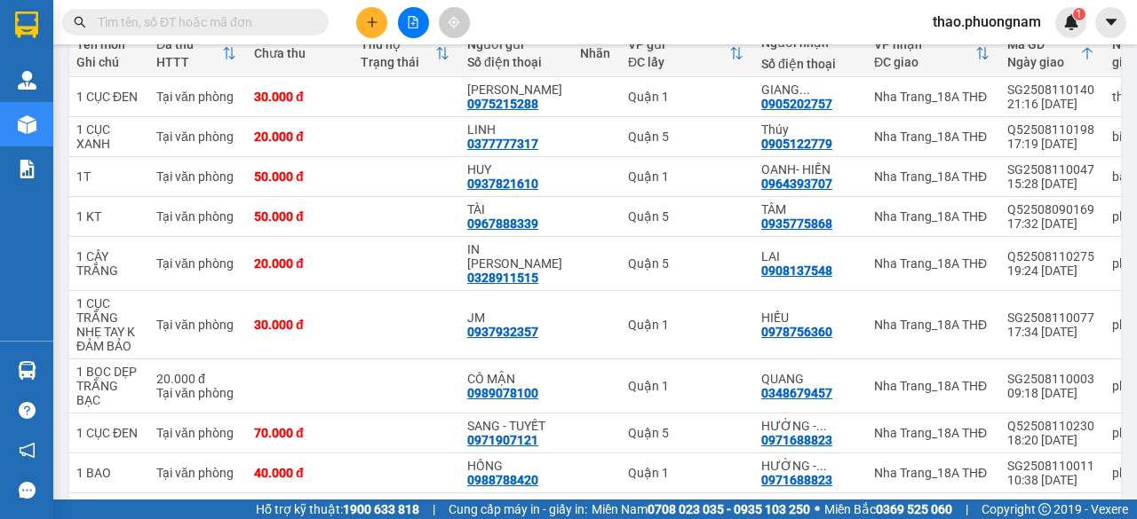
scroll to position [336, 0]
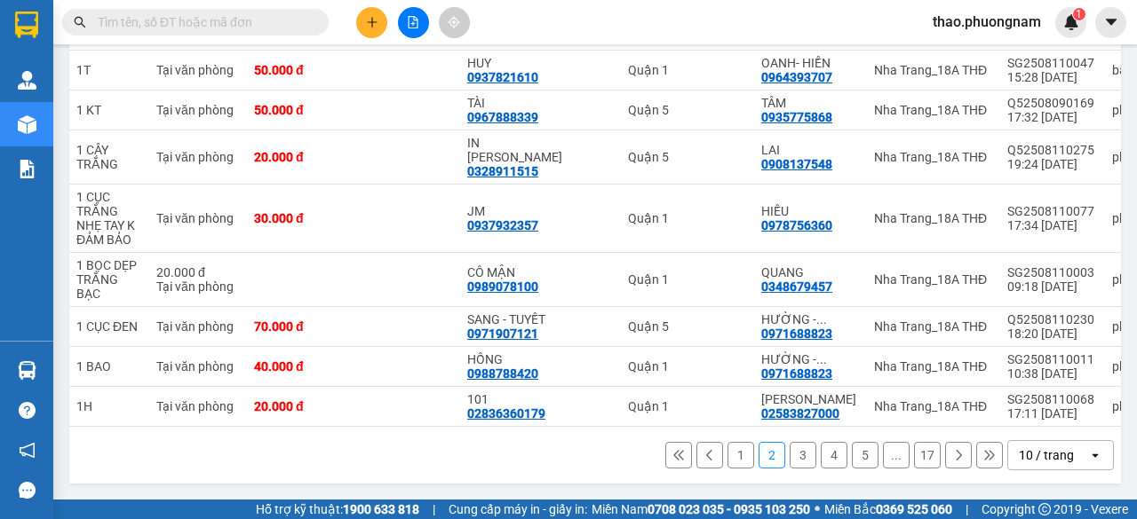
click at [1033, 450] on div "10 / trang" at bounding box center [1046, 456] width 55 height 18
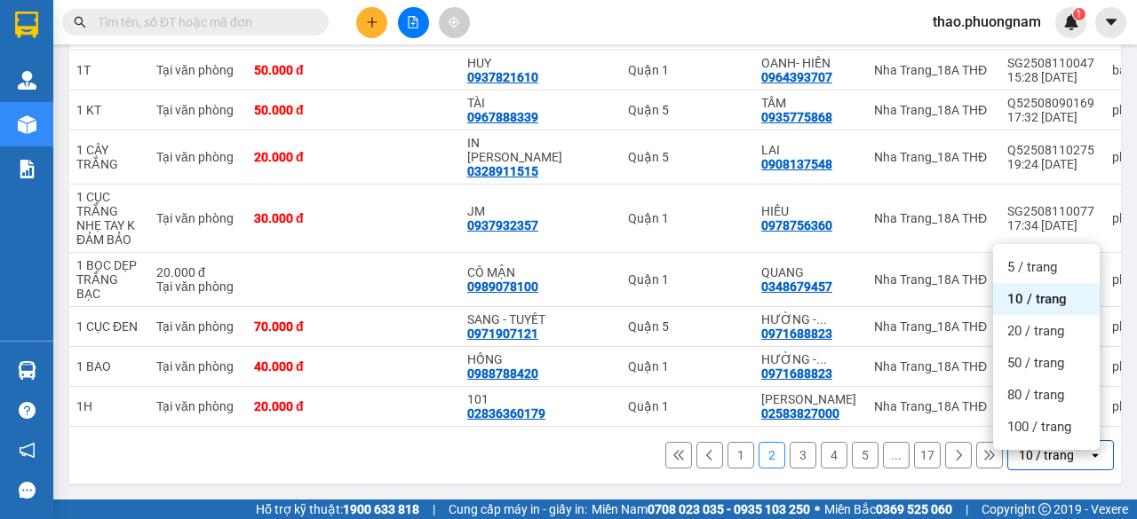
click at [1092, 477] on div "1 2 3 4 5 ... 17 10 / trang open" at bounding box center [594, 455] width 1051 height 57
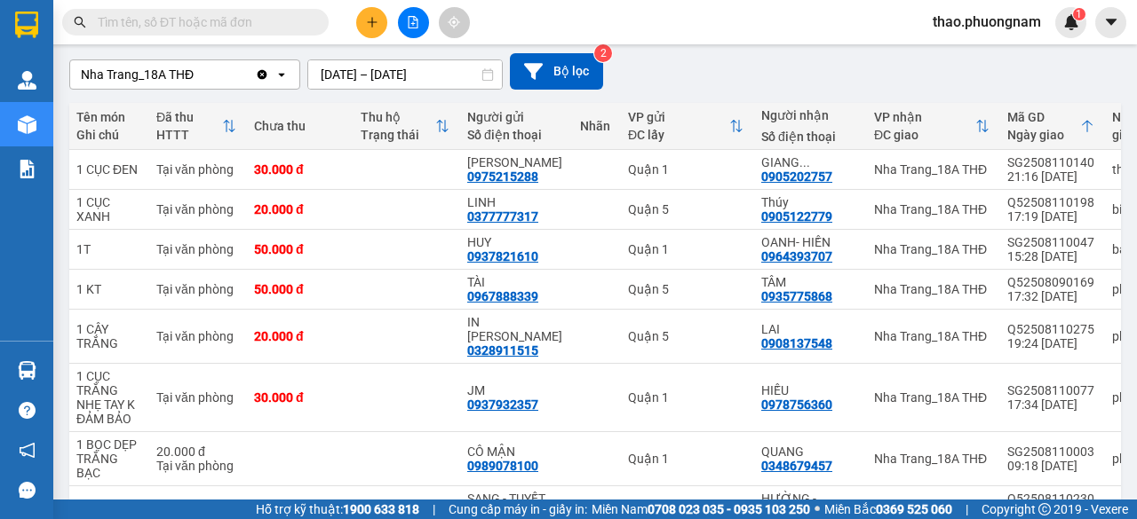
scroll to position [0, 0]
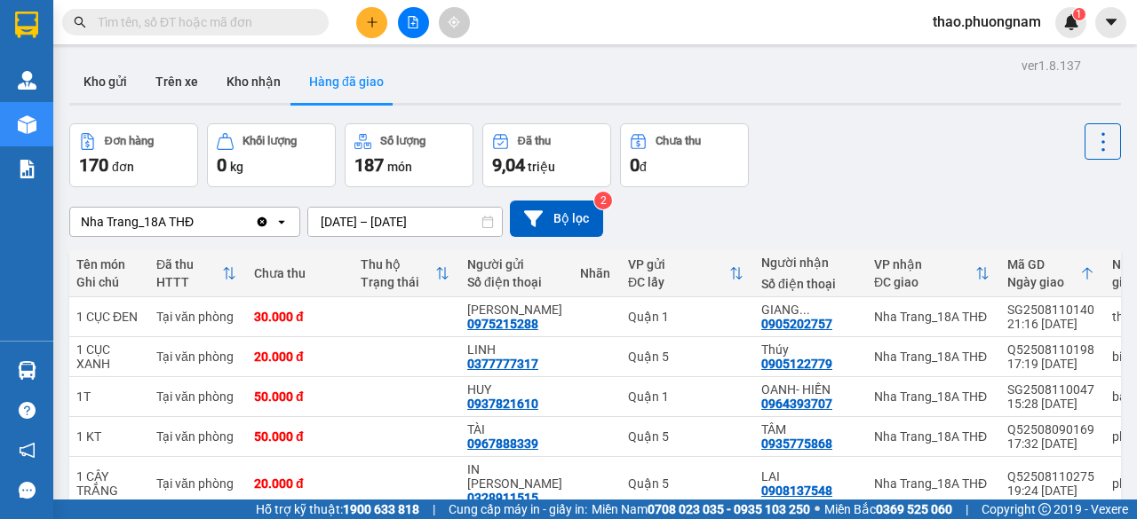
click at [858, 171] on div "Đơn hàng 170 đơn Khối lượng 0 kg Số lượng 187 món Đã thu 9,04 triệu Chưa thu 0 đ" at bounding box center [594, 155] width 1051 height 64
click at [266, 29] on input "text" at bounding box center [203, 22] width 210 height 20
click at [372, 20] on icon "plus" at bounding box center [372, 22] width 12 height 12
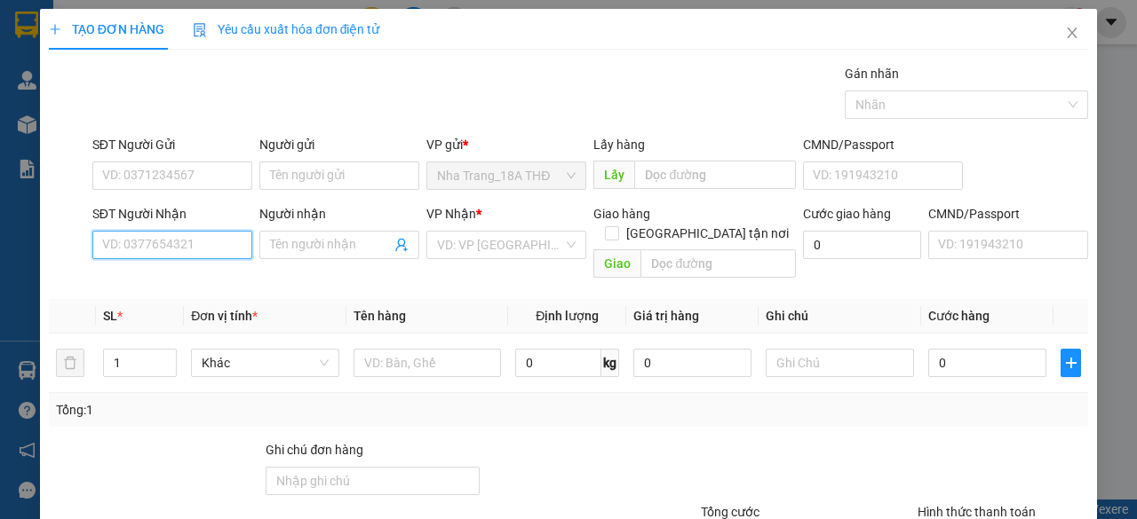
click at [132, 245] on input "SĐT Người Nhận" at bounding box center [172, 245] width 160 height 28
click at [131, 288] on div "0909160249 - ĐÀO" at bounding box center [170, 280] width 137 height 20
type input "0909160249"
type input "ĐÀO"
type input "0909160249"
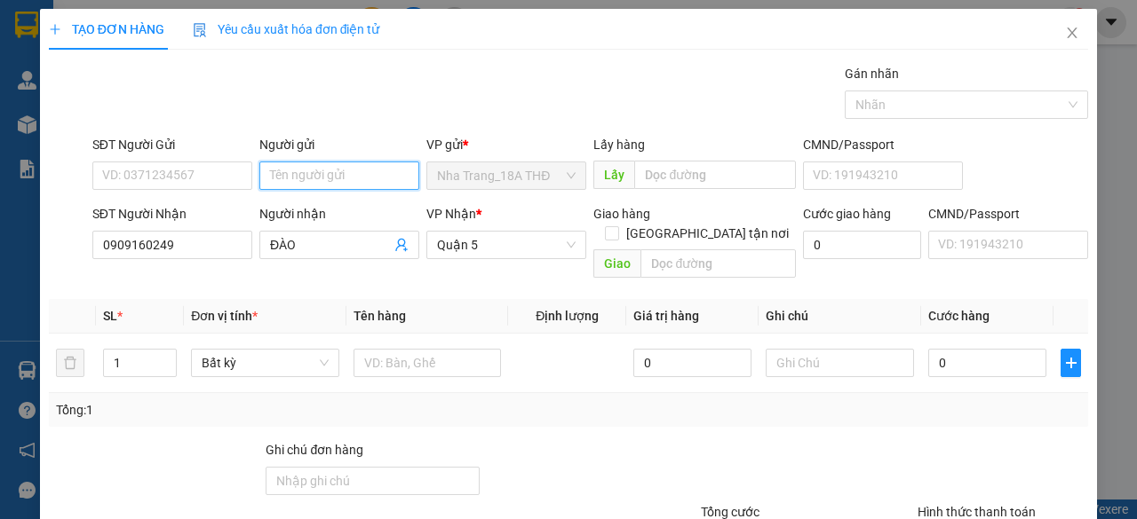
click at [297, 177] on input "Người gửi" at bounding box center [339, 176] width 160 height 28
type input "HUỆ"
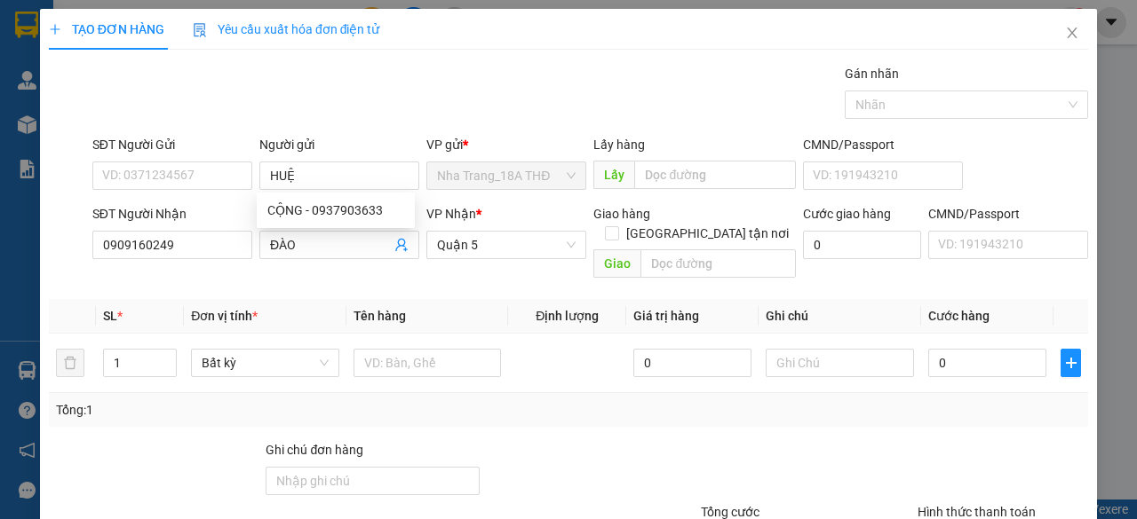
click at [424, 401] on div "Tổng: 1" at bounding box center [248, 411] width 385 height 20
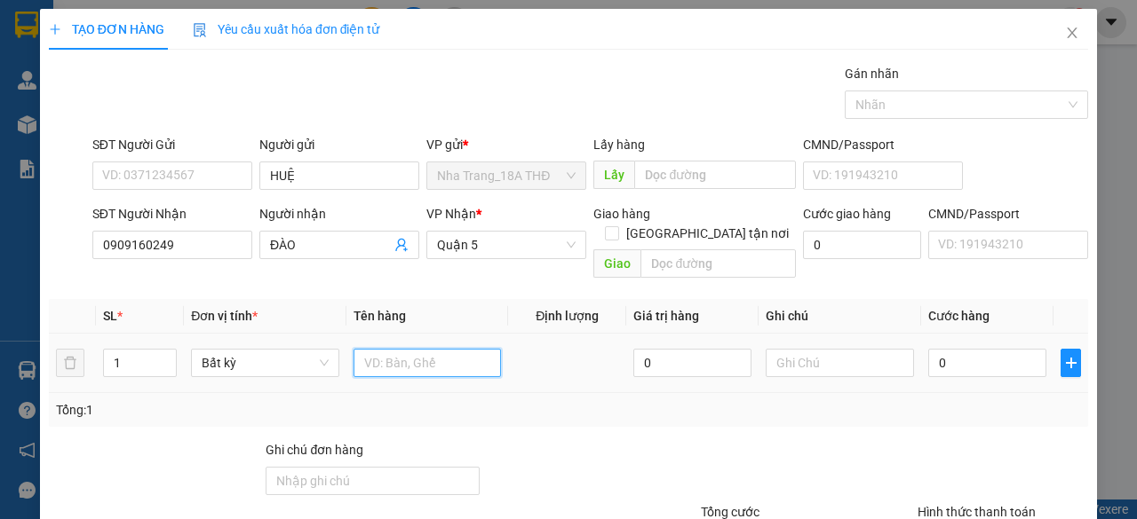
click at [398, 353] on input "text" at bounding box center [427, 363] width 148 height 28
type input "1 THÙNG"
click at [947, 349] on input "0" at bounding box center [987, 363] width 118 height 28
type input "002"
type input "2"
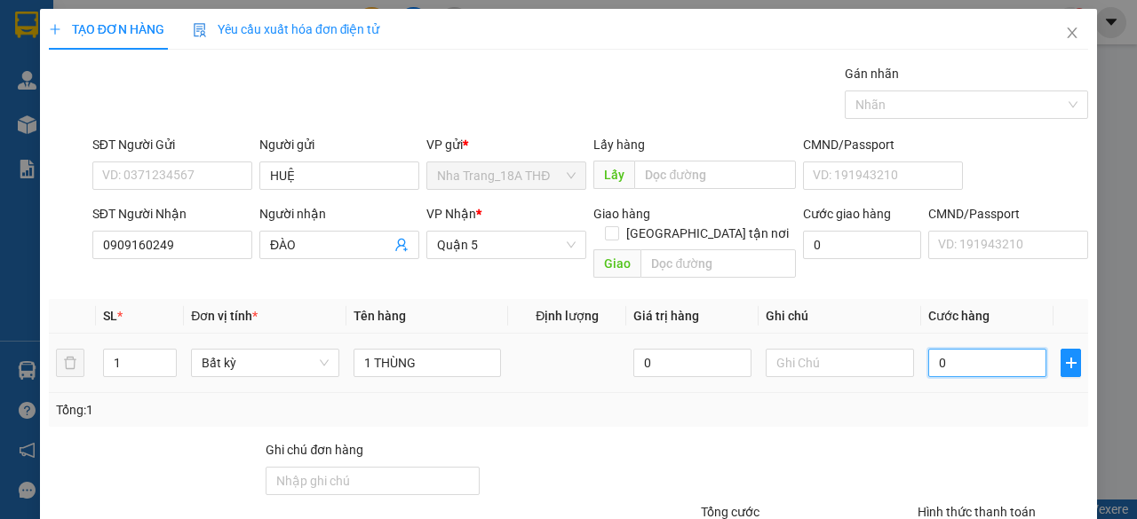
type input "2"
type input "0.020"
type input "20"
click at [991, 189] on div "SĐT Người Gửi VD: 0371234567 Người gửi HUỆ VP gửi * Nha Trang_18A THĐ Lấy hàng …" at bounding box center [590, 166] width 1003 height 62
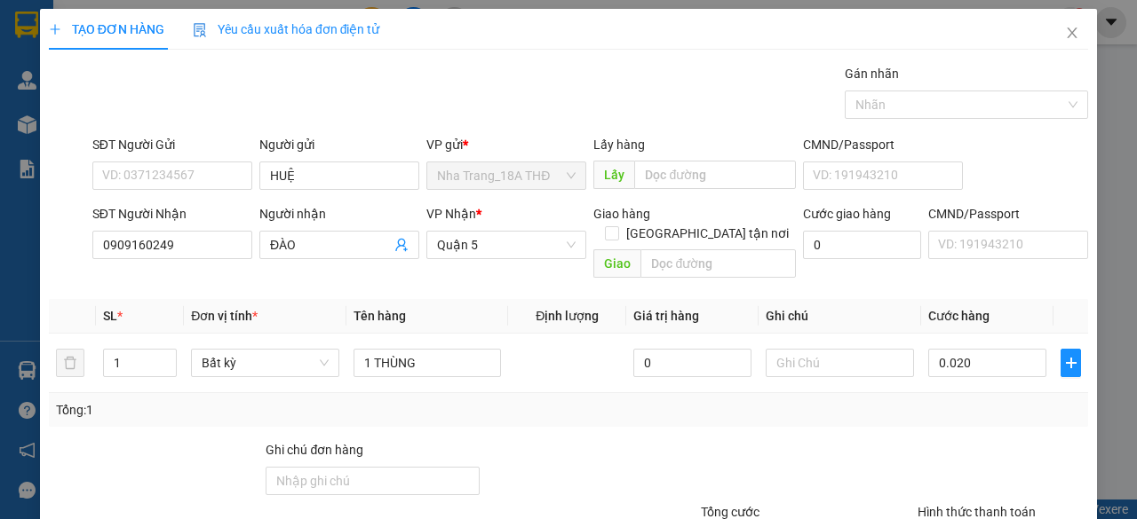
type input "20.000"
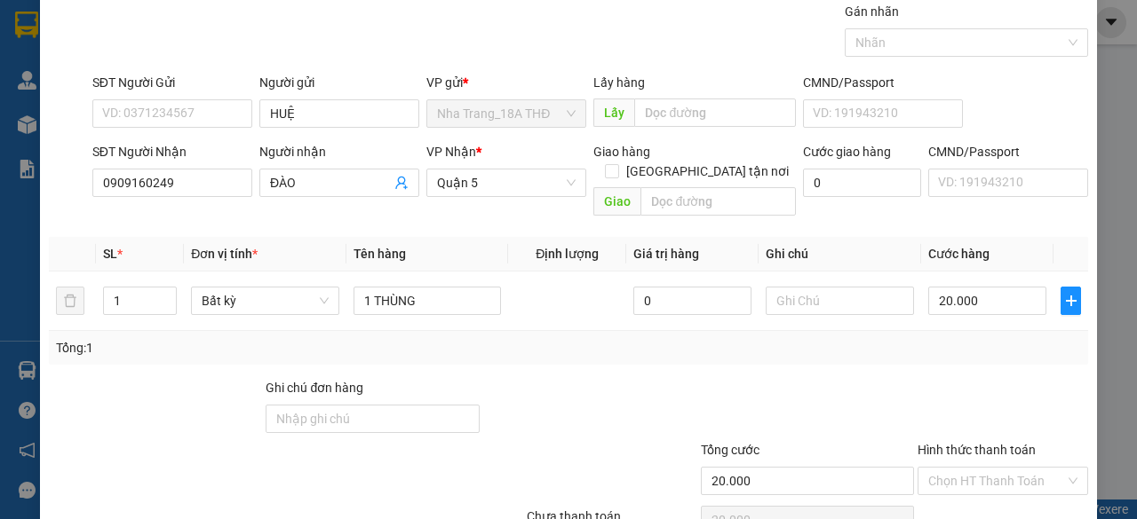
scroll to position [89, 0]
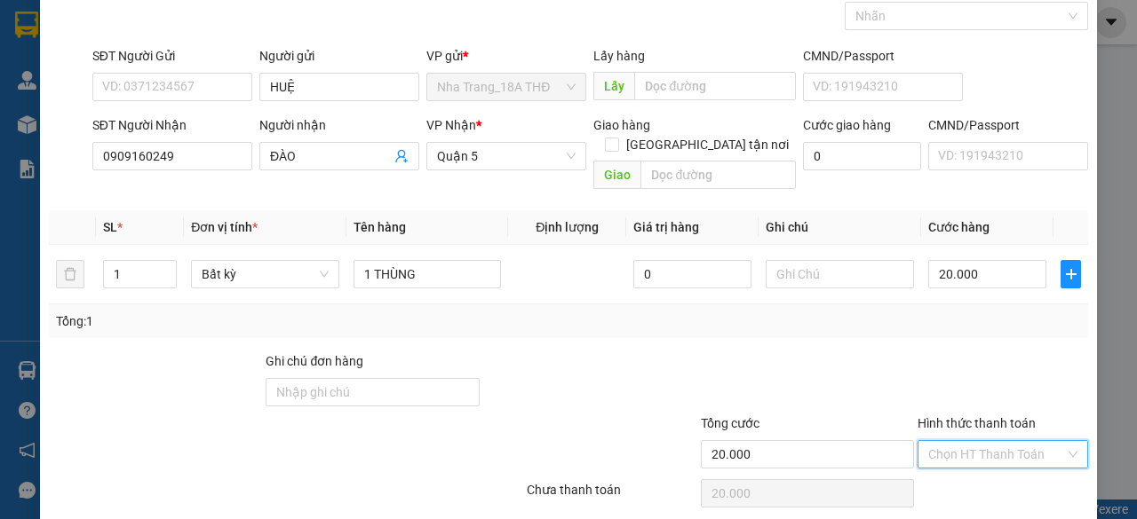
click at [994, 441] on input "Hình thức thanh toán" at bounding box center [996, 454] width 137 height 27
click at [998, 480] on div "Tại văn phòng" at bounding box center [992, 469] width 168 height 28
type input "0"
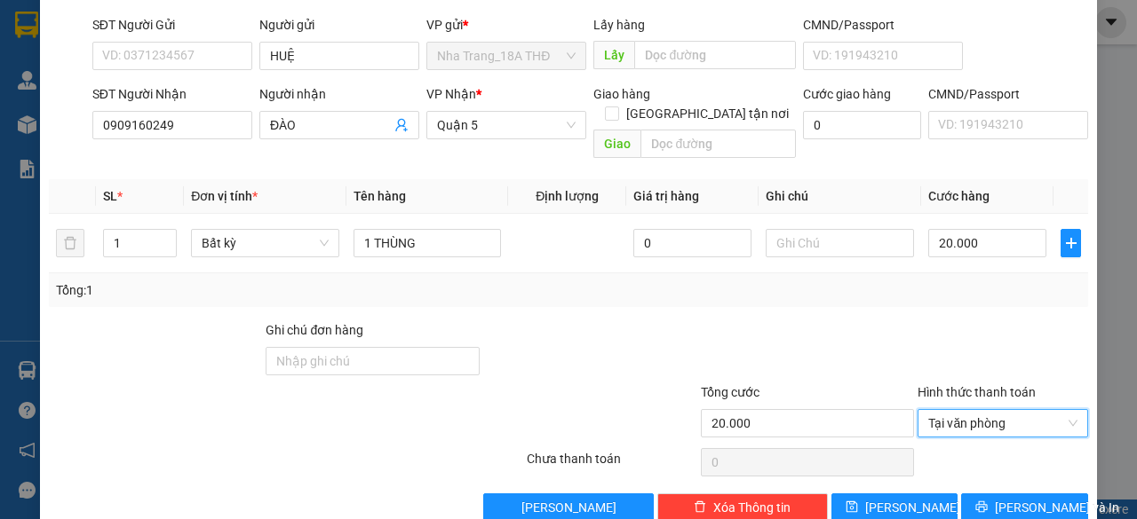
scroll to position [135, 0]
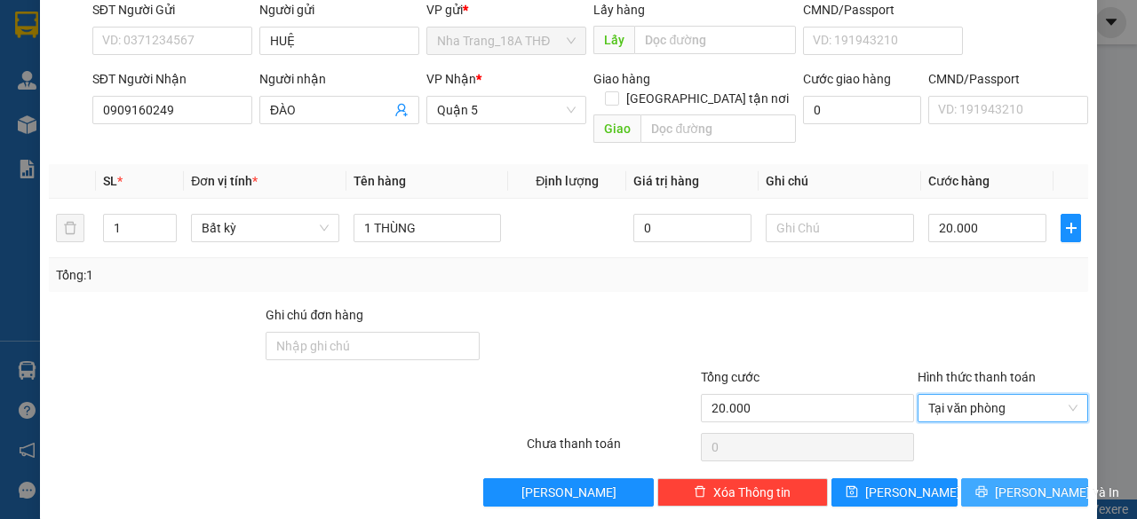
click at [1002, 479] on button "Lưu và In" at bounding box center [1024, 493] width 127 height 28
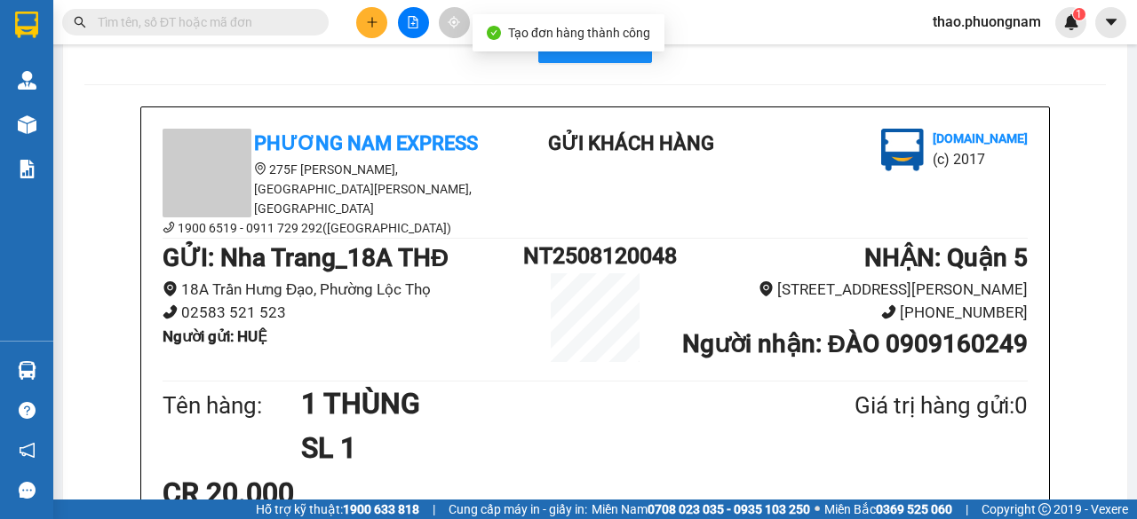
scroll to position [89, 0]
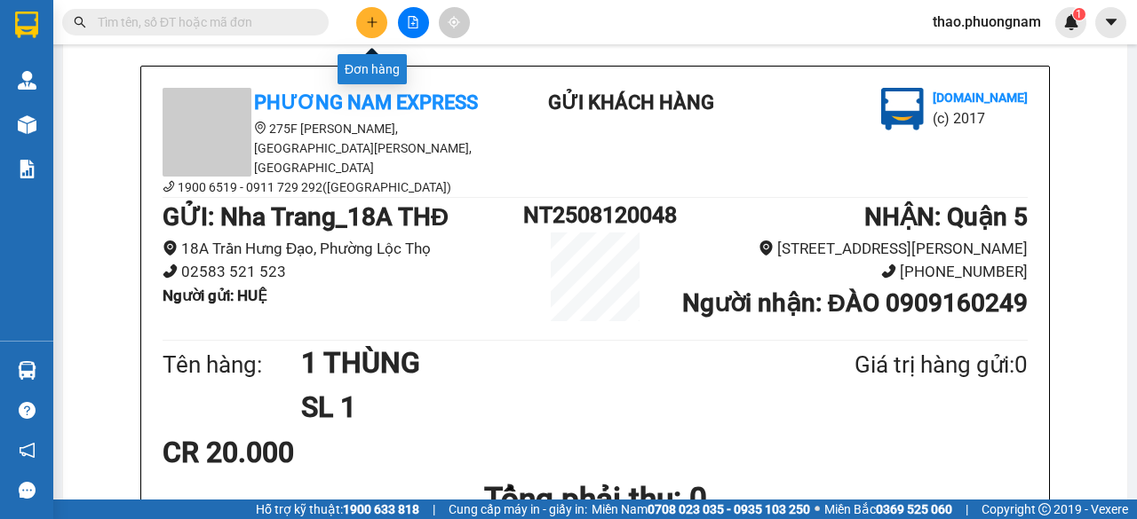
click at [366, 24] on icon "plus" at bounding box center [372, 22] width 12 height 12
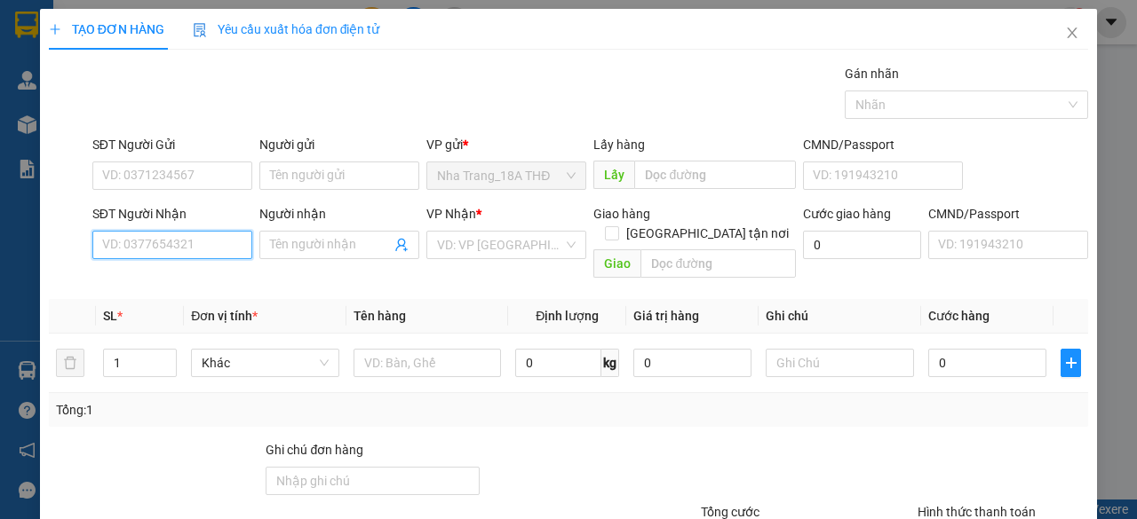
click at [123, 248] on input "SĐT Người Nhận" at bounding box center [172, 245] width 160 height 28
type input "0774920132"
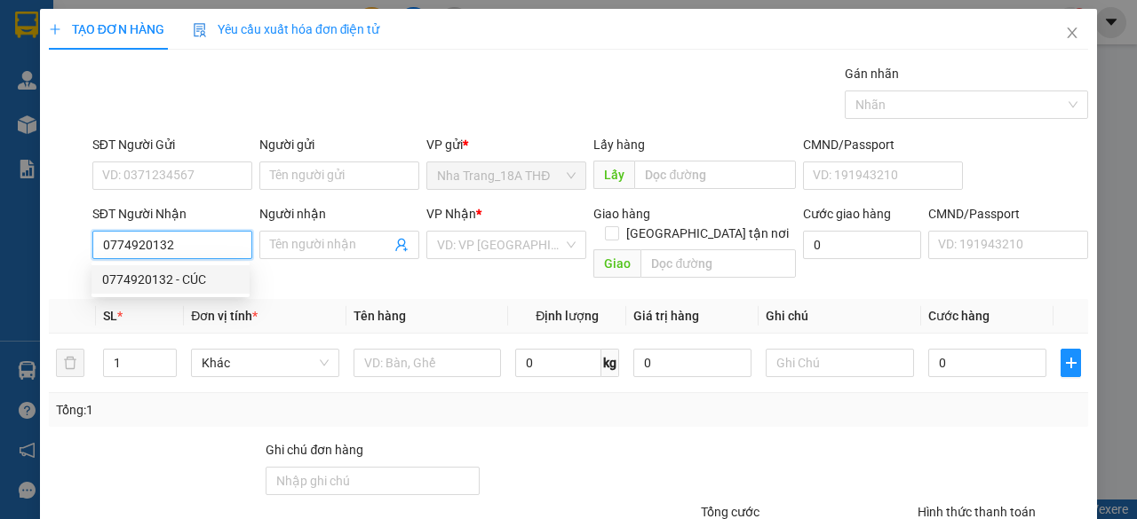
click at [139, 278] on div "0774920132 - CÚC" at bounding box center [170, 280] width 137 height 20
type input "CÚC"
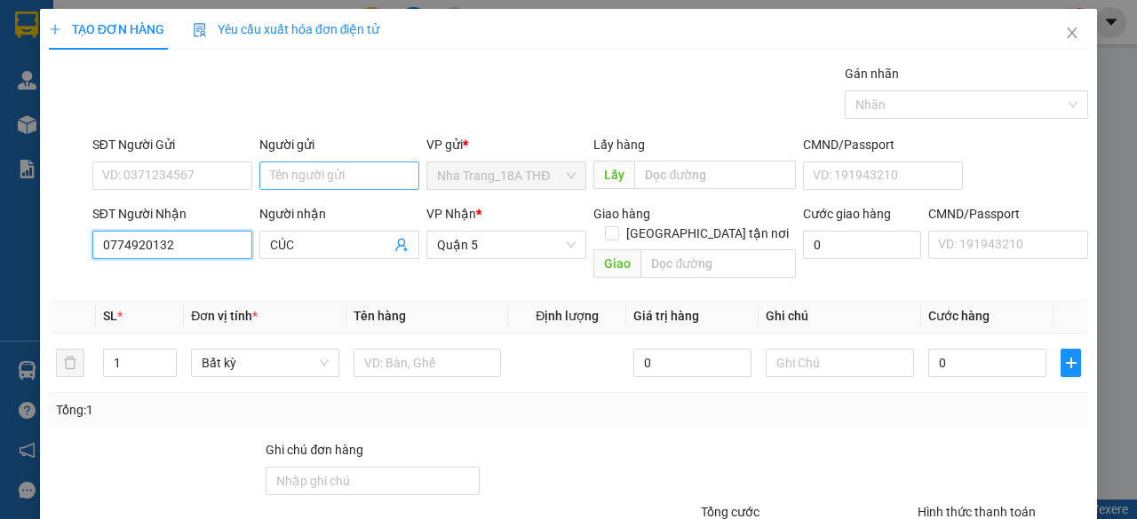
type input "0774920132"
click at [325, 177] on input "Người gửi" at bounding box center [339, 176] width 160 height 28
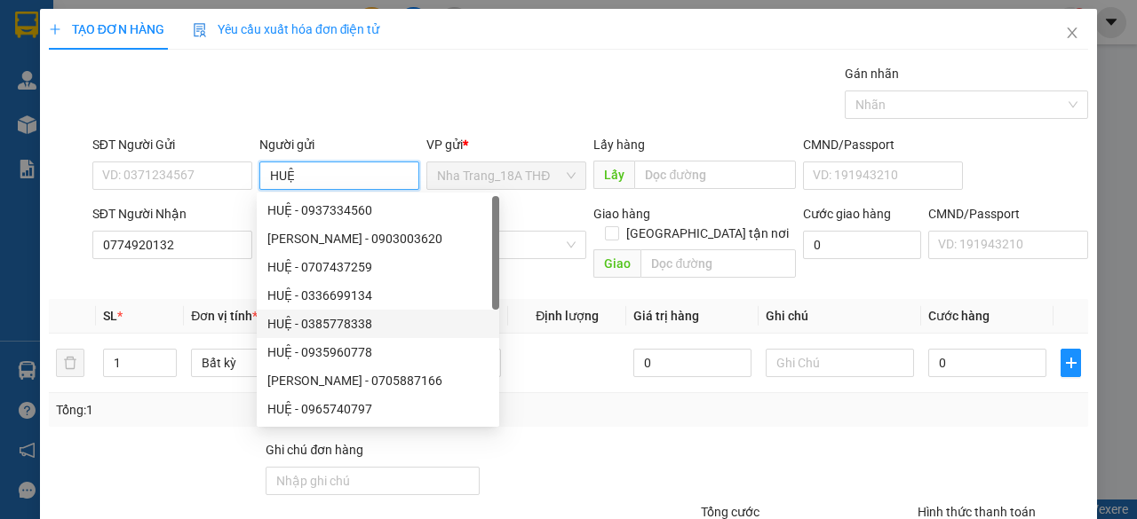
type input "HUỆ"
click at [561, 416] on div "Transit Pickup Surcharge Ids Transit Deliver Surcharge Ids Transit Deliver Surc…" at bounding box center [568, 353] width 1039 height 578
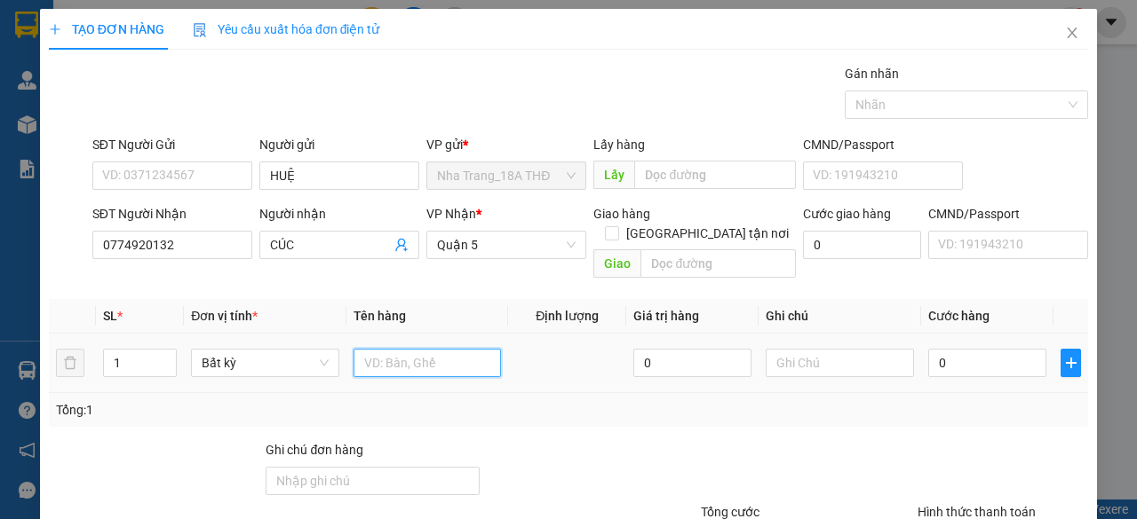
click at [361, 349] on input "text" at bounding box center [427, 363] width 148 height 28
type input "1 THÙNG"
click at [964, 349] on input "0" at bounding box center [987, 363] width 118 height 28
type input "004"
type input "4"
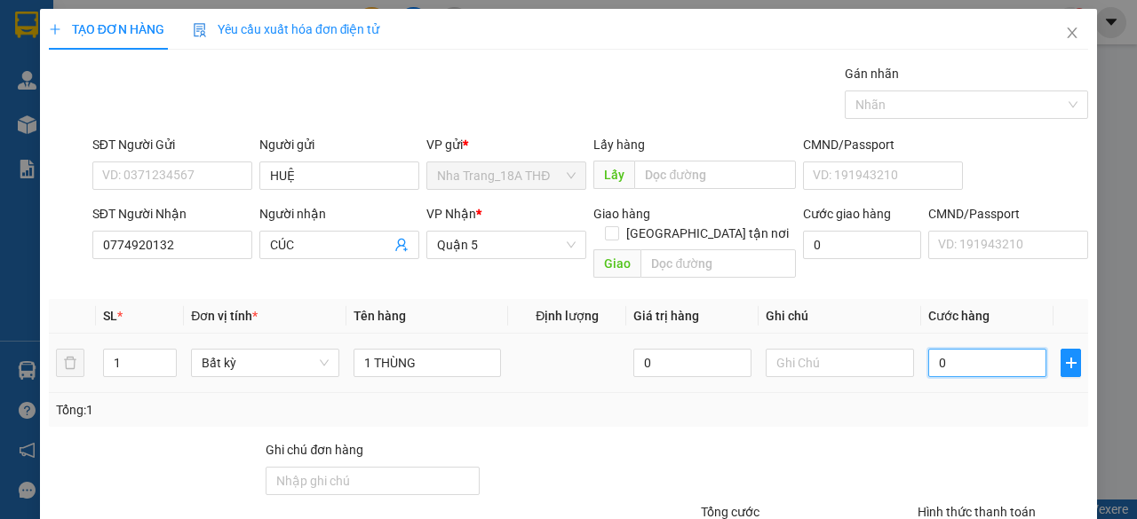
type input "4"
type input "0.040"
type input "40"
type input "40.000"
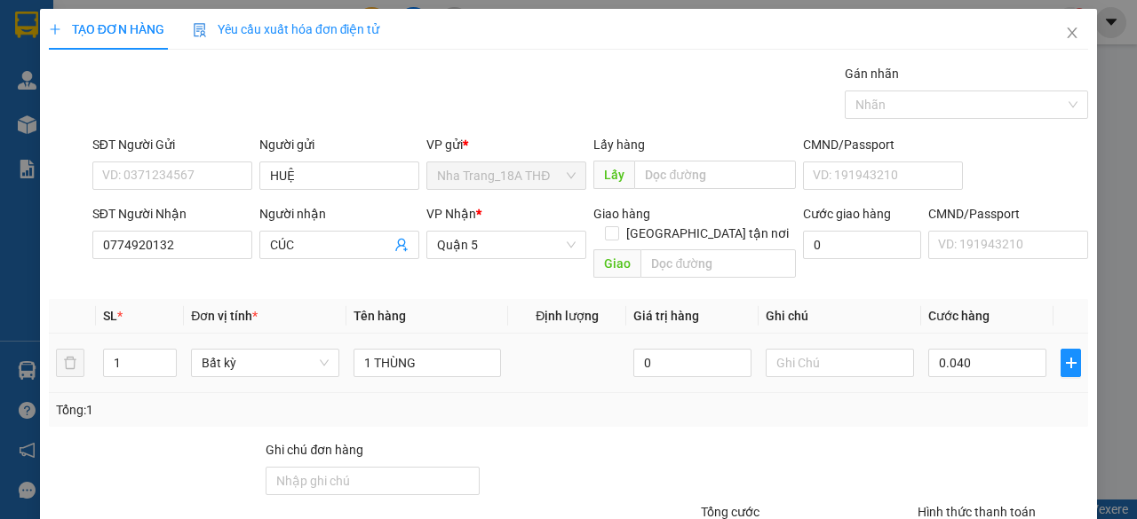
type input "40.000"
click at [975, 393] on div "Tổng: 1" at bounding box center [568, 410] width 1039 height 34
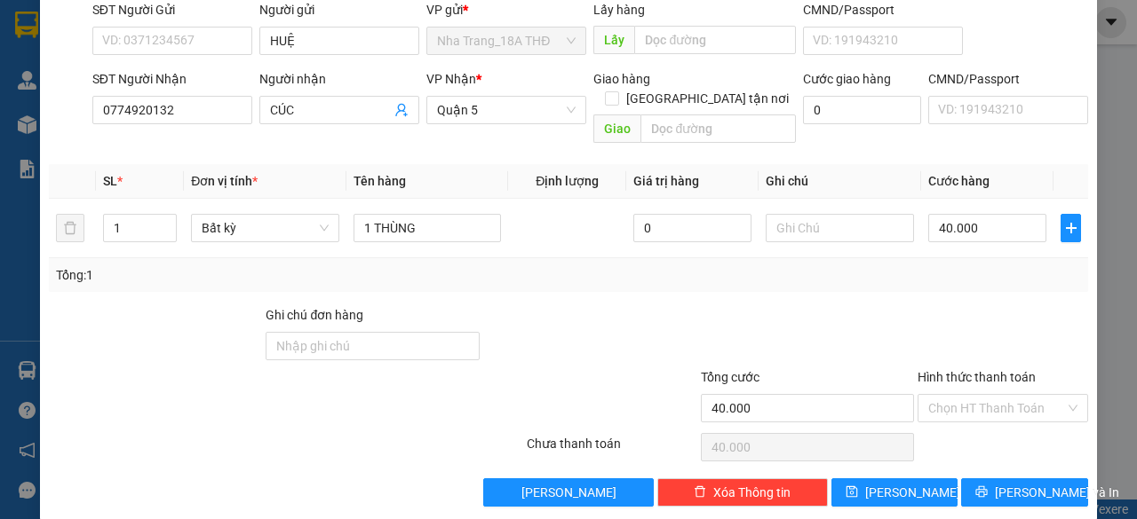
drag, startPoint x: 981, startPoint y: 379, endPoint x: 993, endPoint y: 401, distance: 24.2
click at [991, 395] on input "Hình thức thanh toán" at bounding box center [996, 408] width 137 height 27
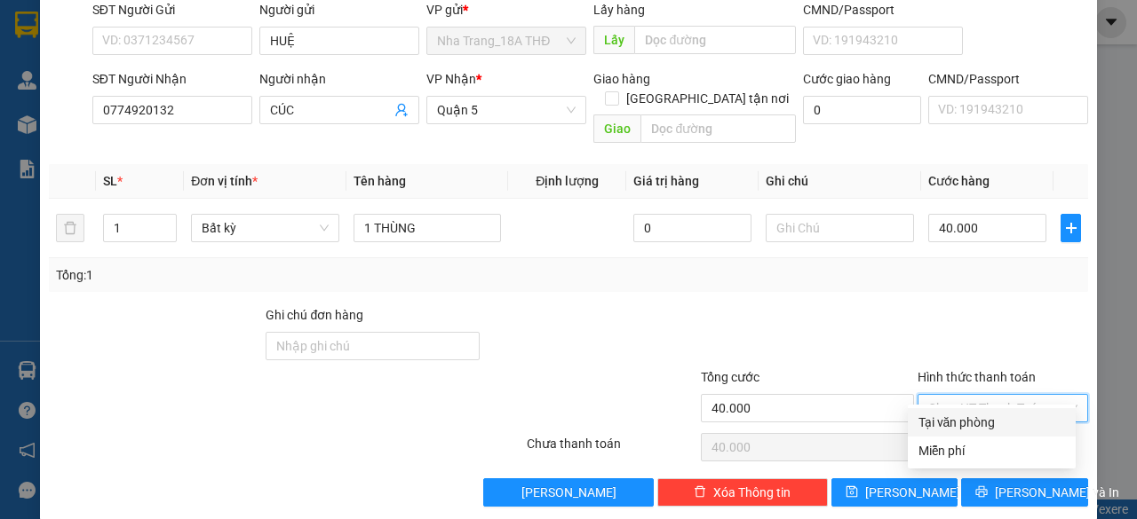
click at [994, 420] on div "Tại văn phòng" at bounding box center [991, 423] width 147 height 20
type input "0"
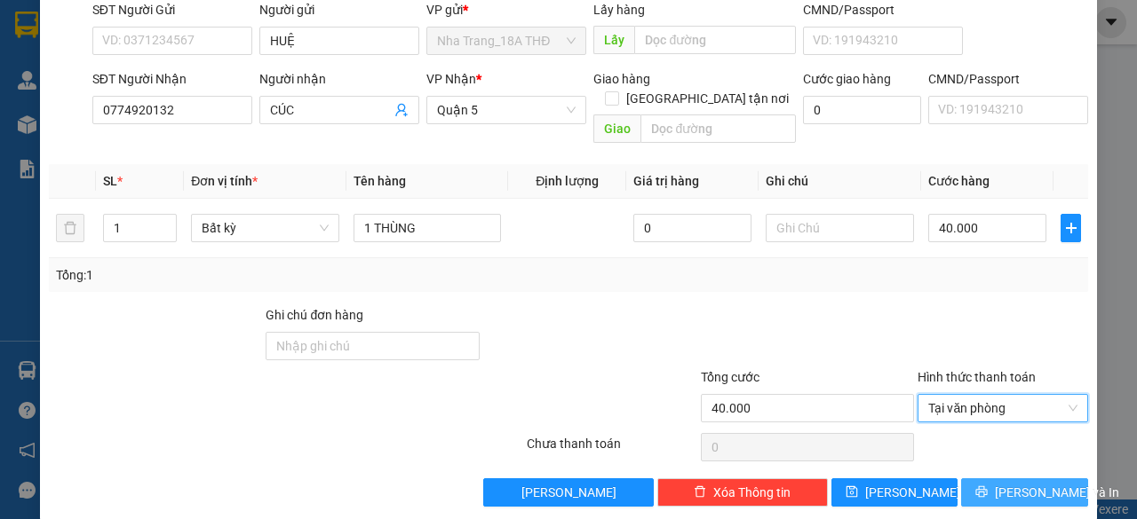
click at [1003, 483] on span "Lưu và In" at bounding box center [1057, 493] width 124 height 20
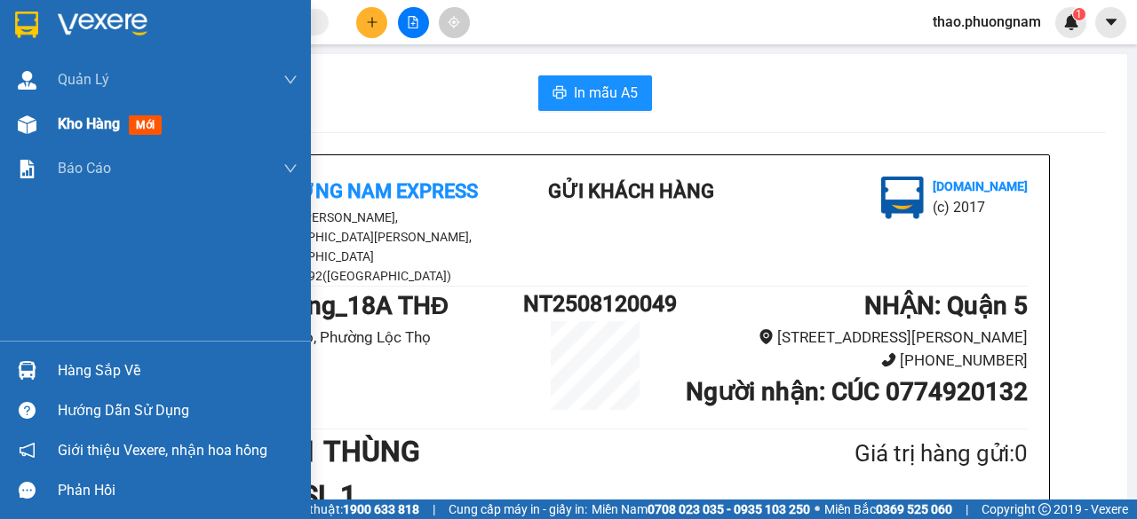
click at [78, 133] on div "Kho hàng mới" at bounding box center [113, 124] width 111 height 22
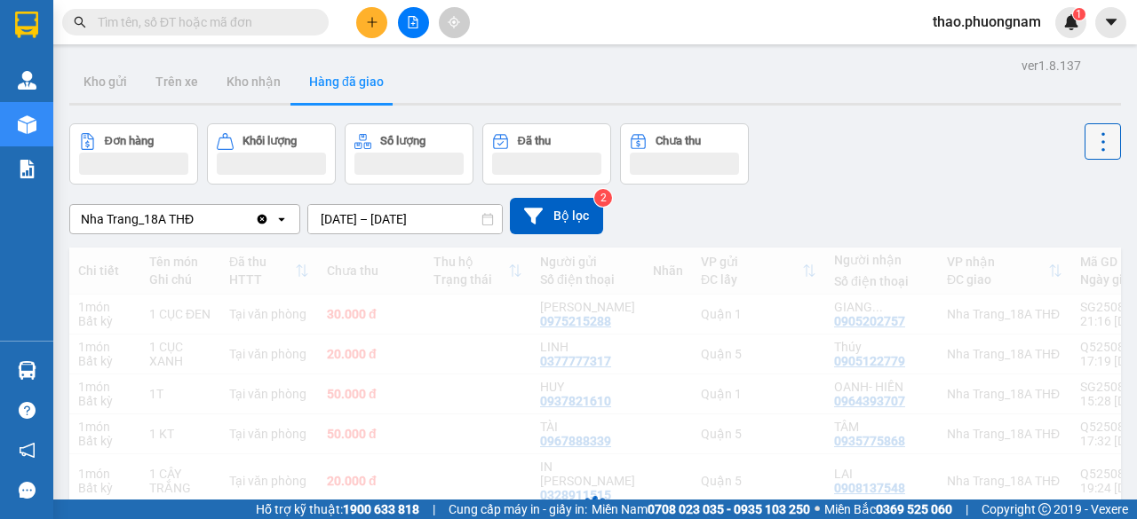
click at [1090, 152] on icon at bounding box center [1102, 142] width 25 height 25
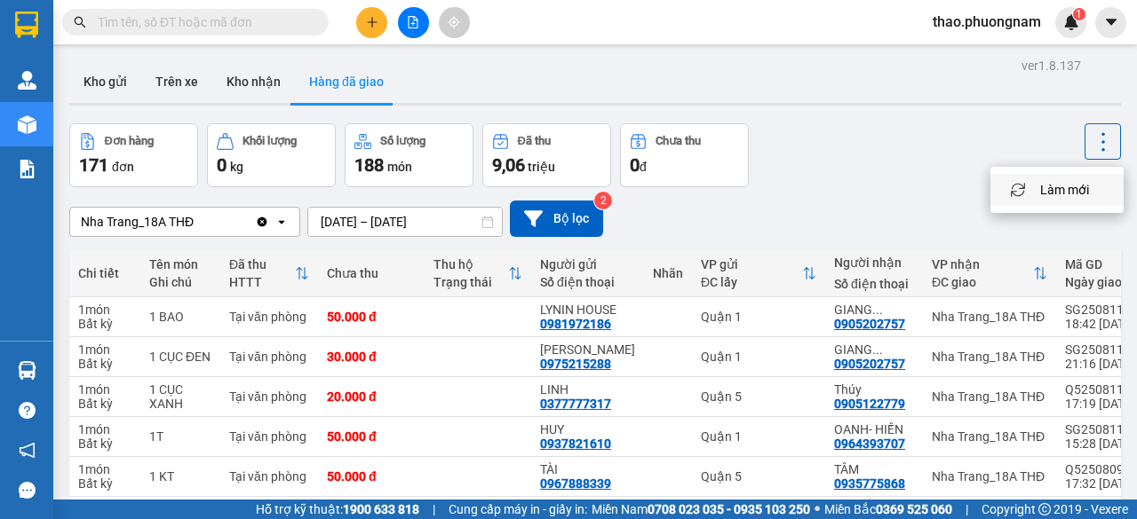
click at [1028, 190] on div "Menu" at bounding box center [1017, 190] width 27 height 17
click at [1084, 144] on button at bounding box center [1102, 141] width 36 height 36
click at [1082, 187] on span "Làm mới" at bounding box center [1064, 190] width 49 height 18
click at [93, 77] on button "Kho gửi" at bounding box center [105, 81] width 72 height 43
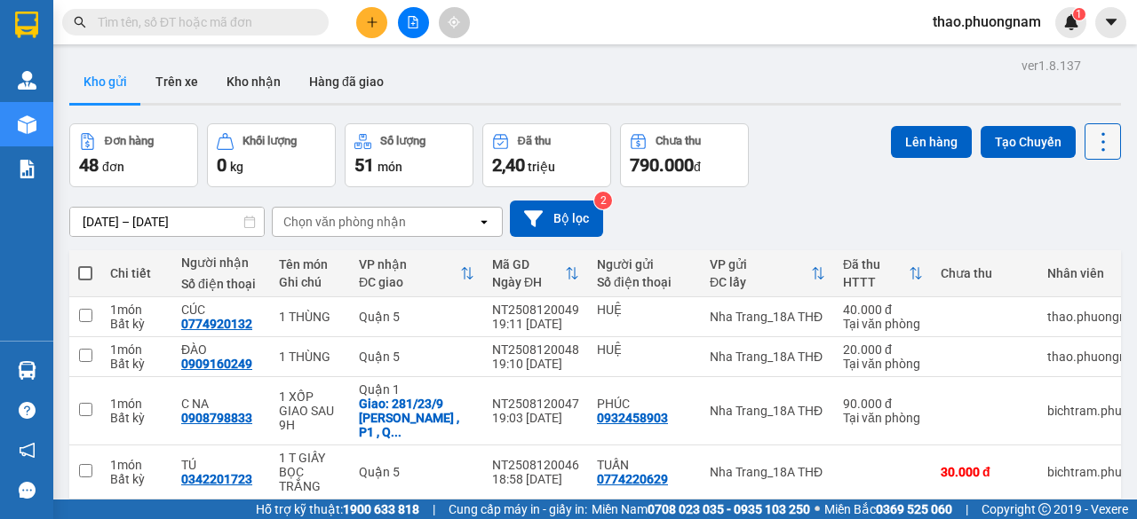
click at [1090, 136] on icon at bounding box center [1102, 142] width 25 height 25
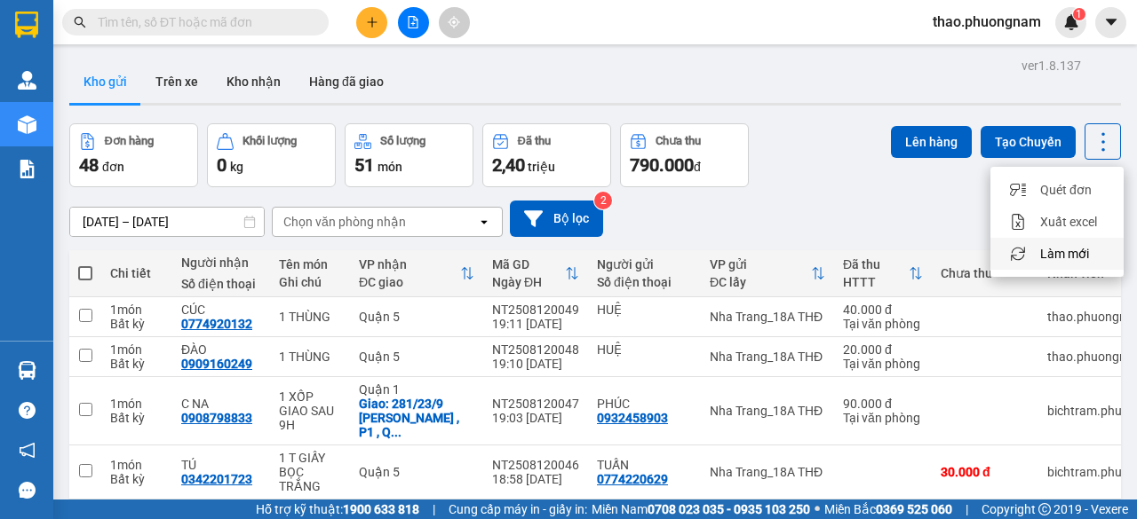
click at [1079, 258] on span "Làm mới" at bounding box center [1064, 254] width 49 height 18
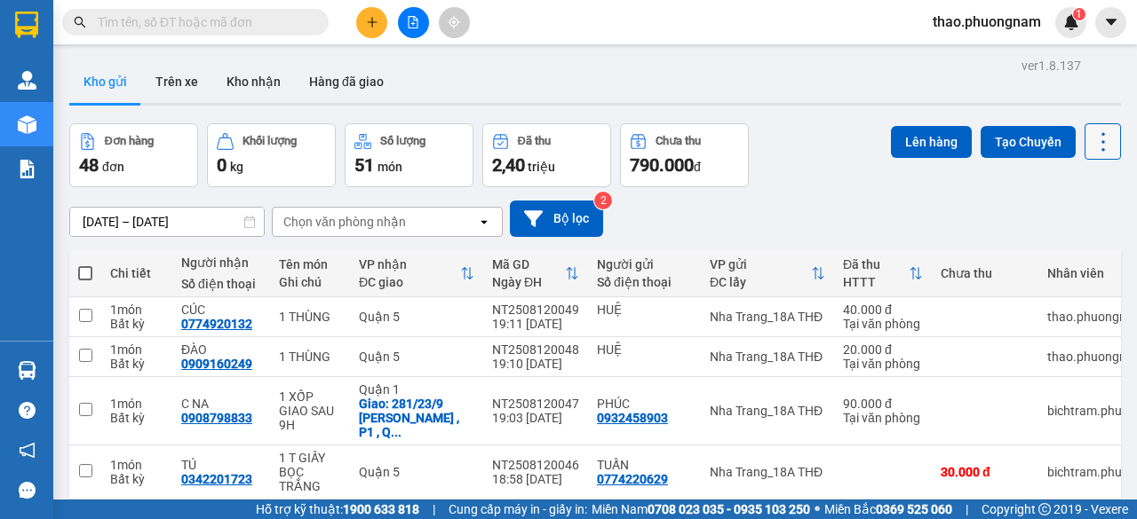
click at [1101, 140] on icon at bounding box center [1103, 141] width 4 height 19
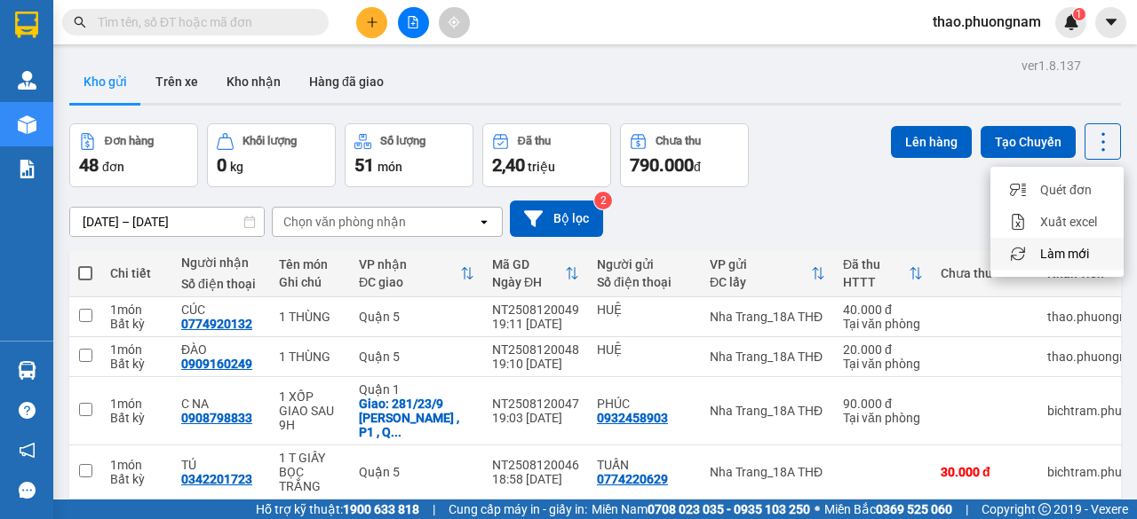
click at [1041, 253] on span "Làm mới" at bounding box center [1064, 254] width 49 height 18
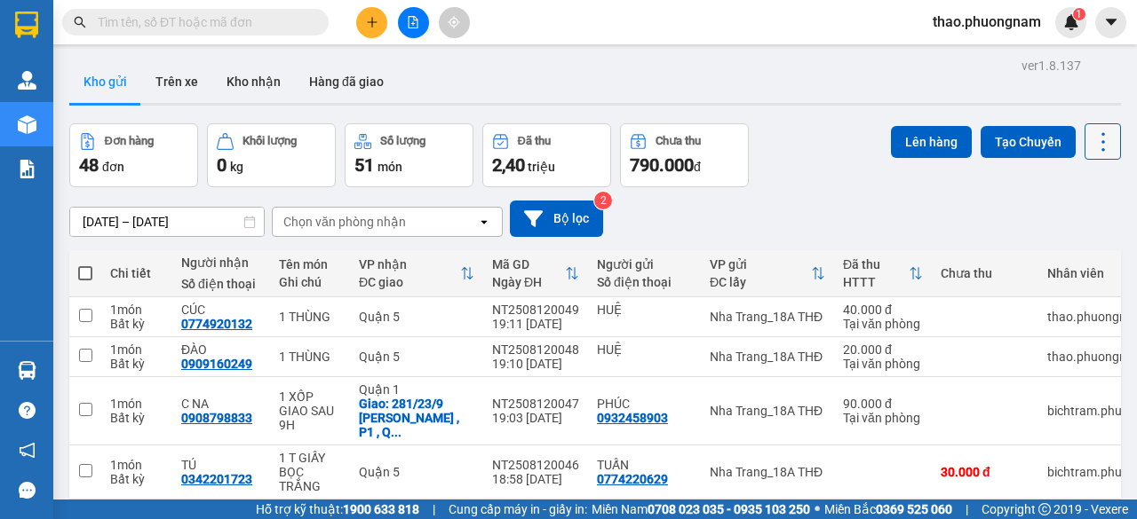
click at [1084, 154] on button at bounding box center [1102, 141] width 36 height 36
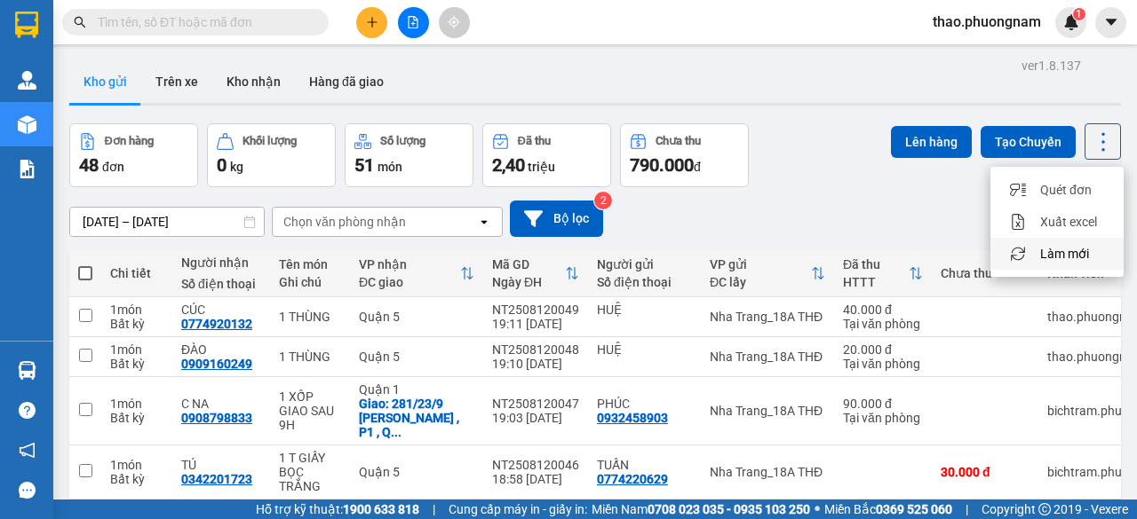
click at [1080, 250] on span "Làm mới" at bounding box center [1064, 254] width 49 height 18
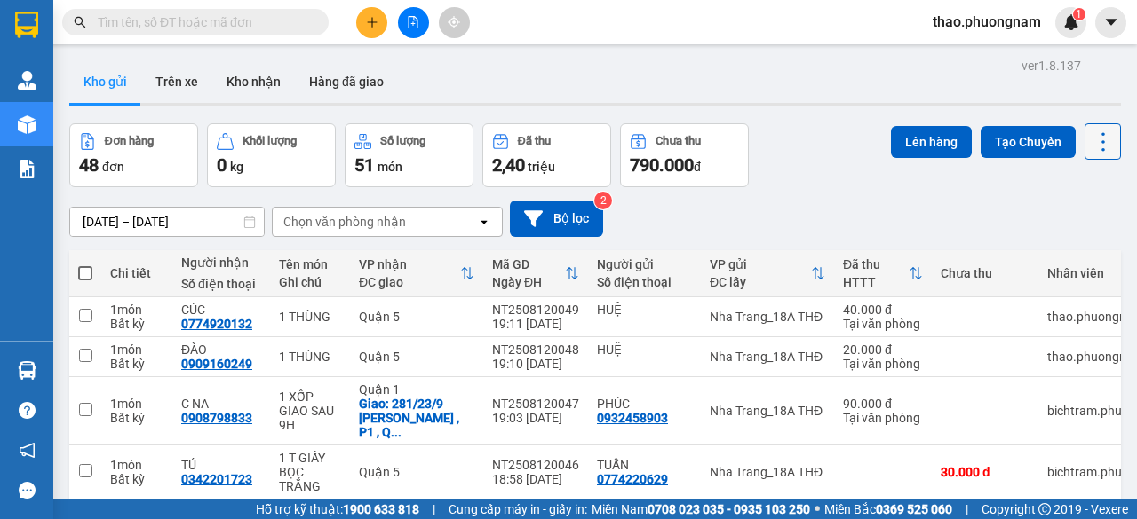
click at [1090, 132] on icon at bounding box center [1102, 142] width 25 height 25
click at [1090, 139] on icon at bounding box center [1102, 142] width 25 height 25
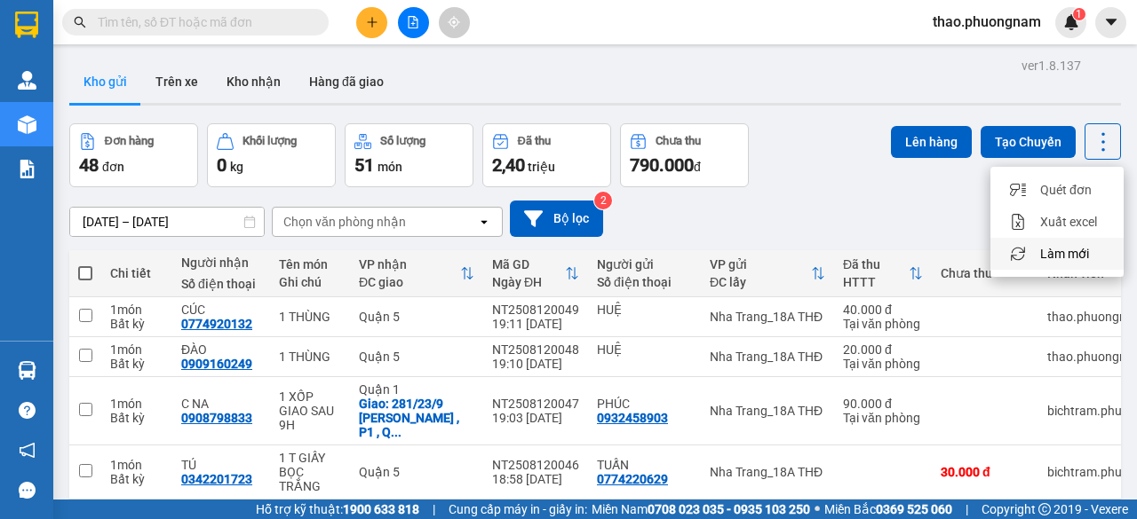
click at [1045, 264] on li "Làm mới" at bounding box center [1056, 254] width 133 height 32
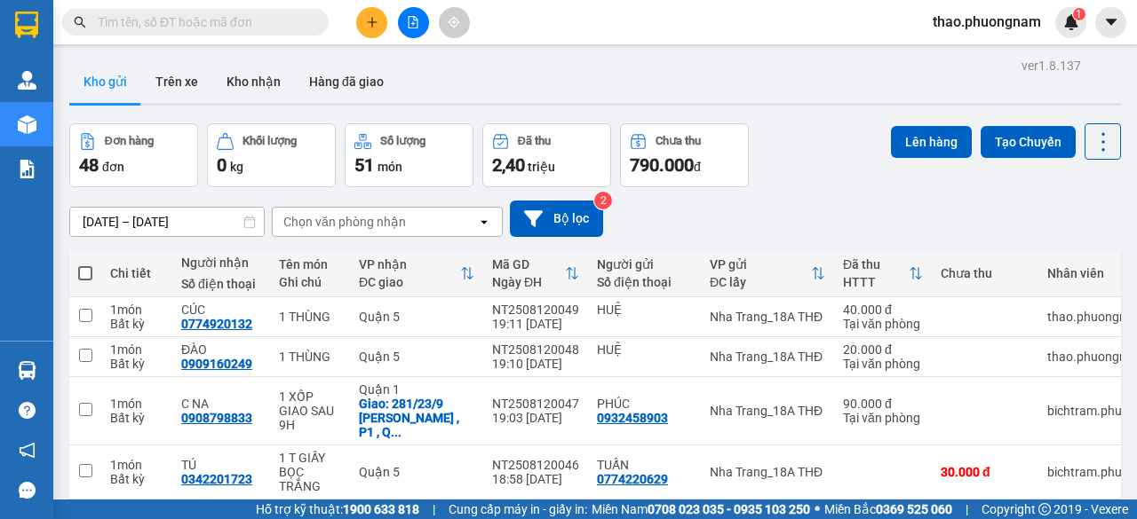
click at [1084, 123] on button at bounding box center [1102, 141] width 36 height 36
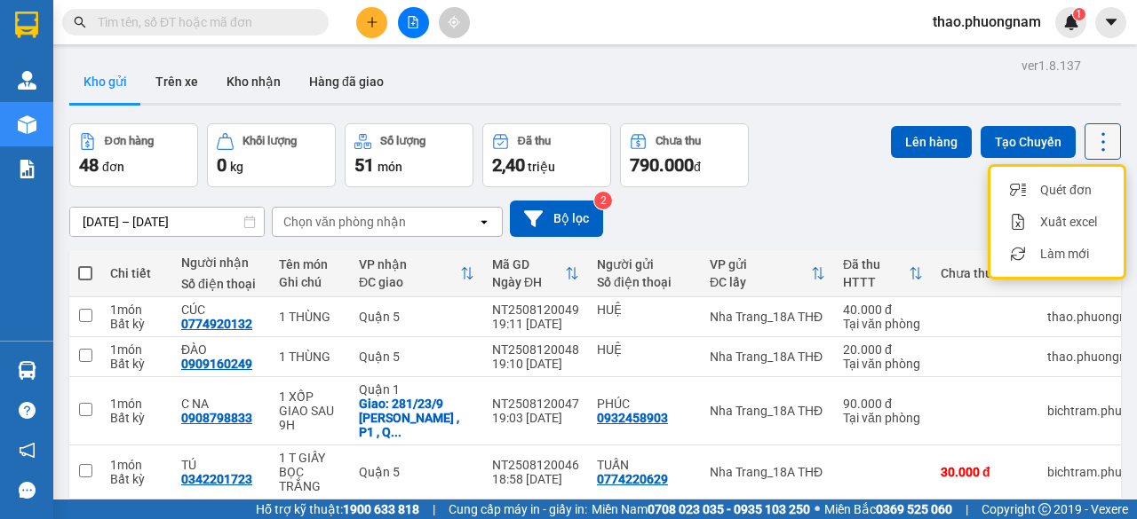
click at [1090, 144] on icon at bounding box center [1102, 142] width 25 height 25
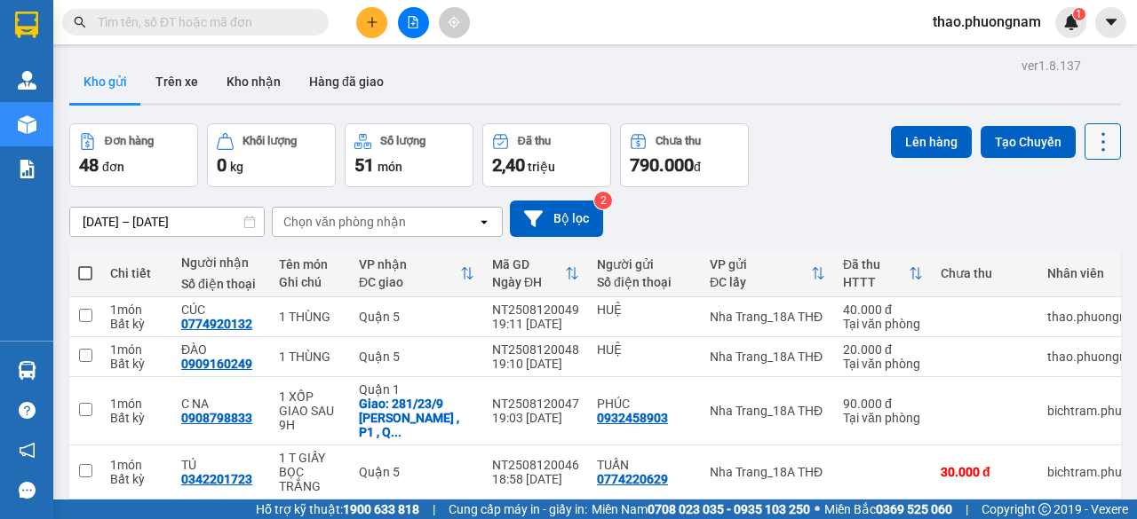
click at [1090, 145] on icon at bounding box center [1102, 142] width 25 height 25
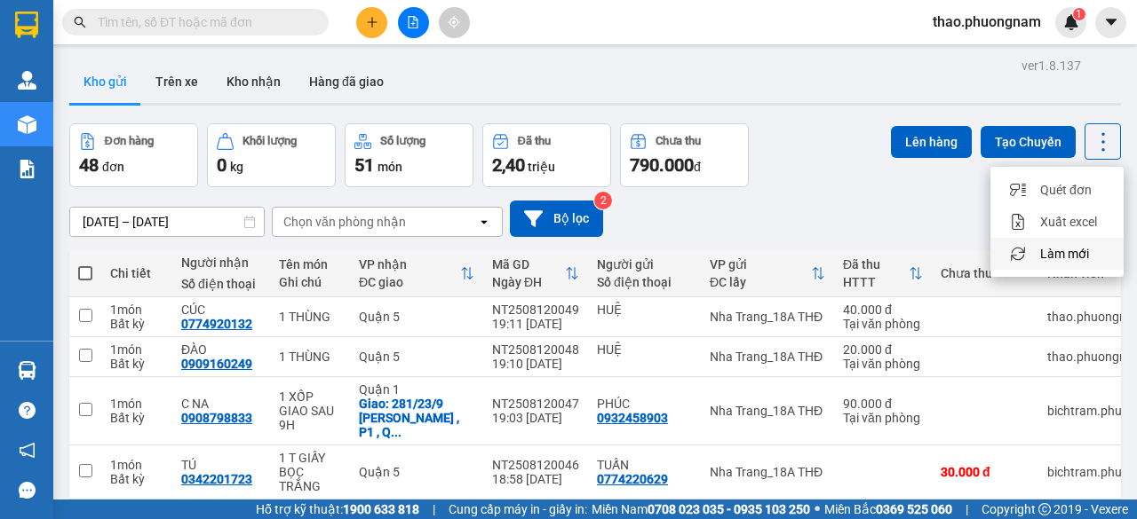
click at [1066, 248] on span "Làm mới" at bounding box center [1064, 254] width 49 height 18
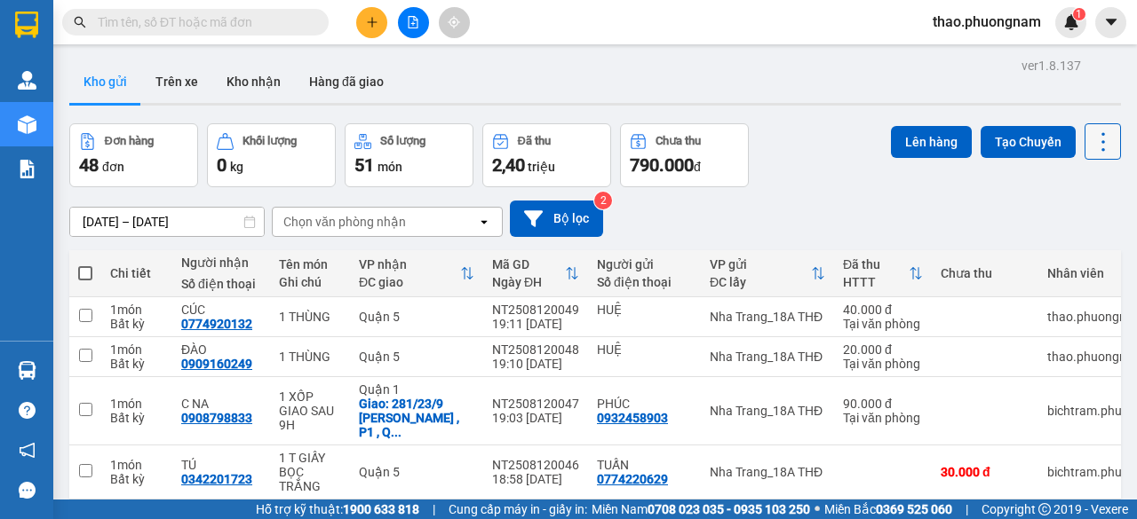
click at [1090, 139] on icon at bounding box center [1102, 142] width 25 height 25
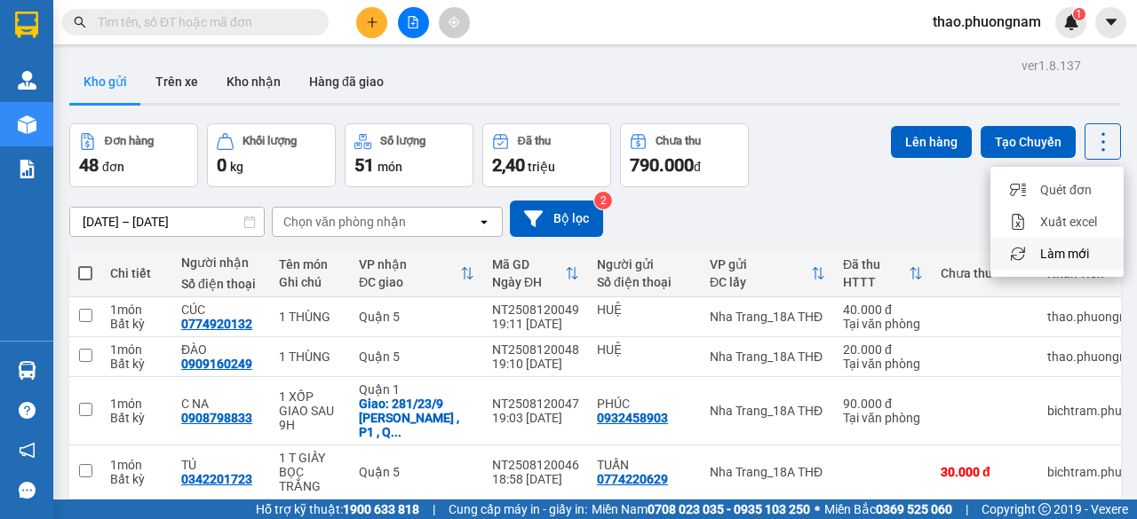
click at [1075, 257] on span "Làm mới" at bounding box center [1064, 254] width 49 height 18
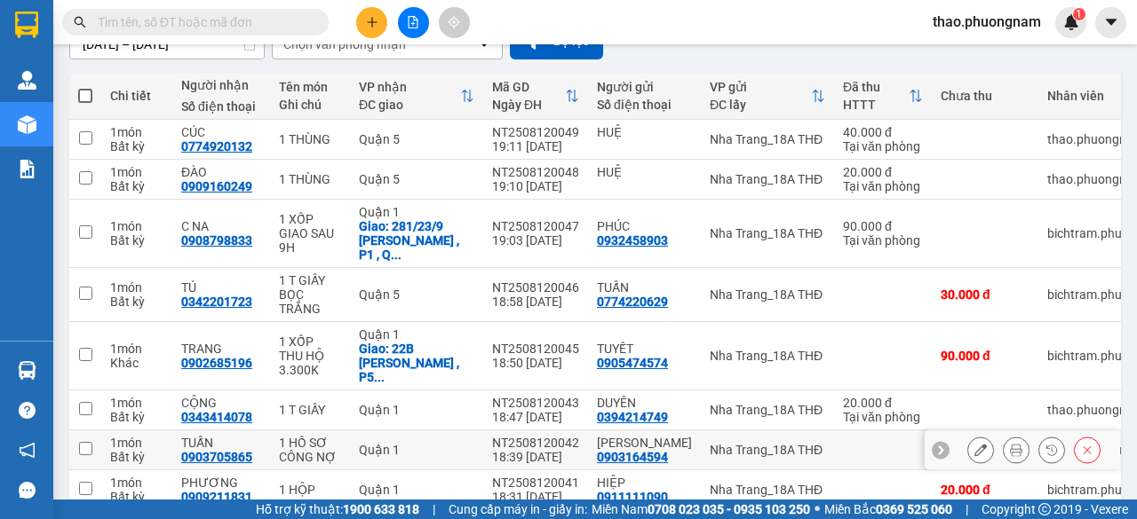
scroll to position [336, 0]
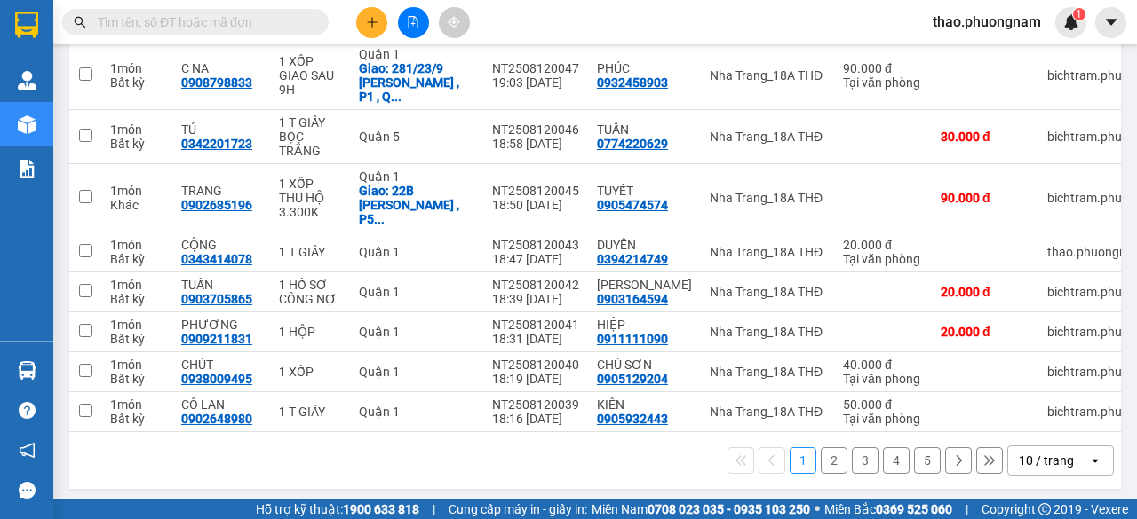
click at [821, 463] on button "2" at bounding box center [834, 461] width 27 height 27
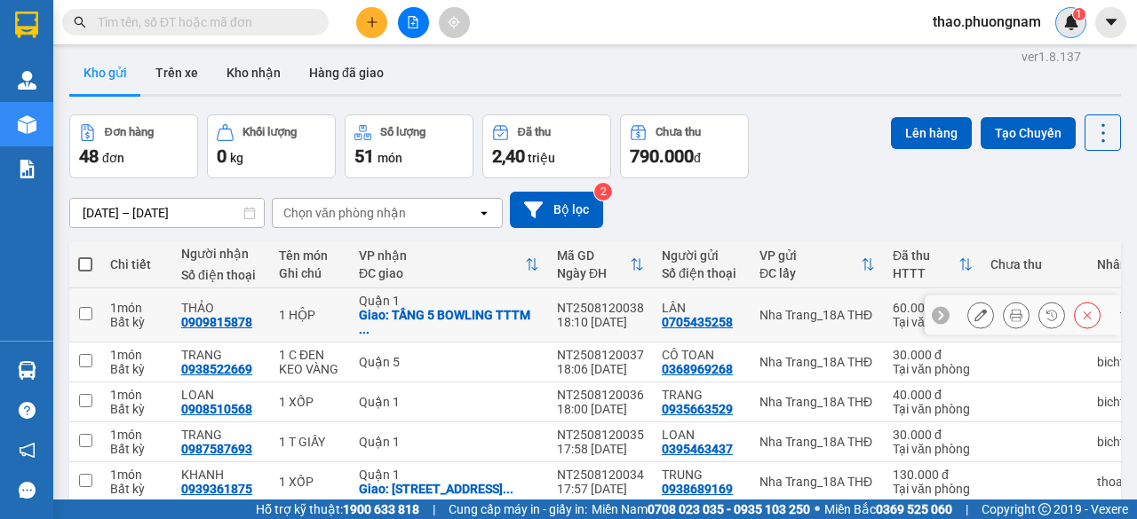
scroll to position [0, 0]
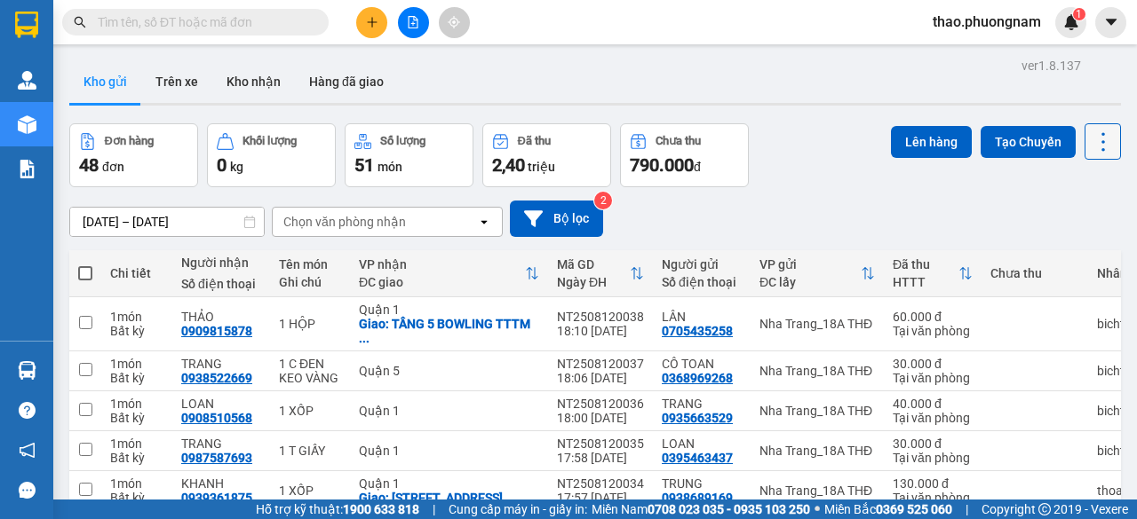
click at [1090, 147] on icon at bounding box center [1102, 142] width 25 height 25
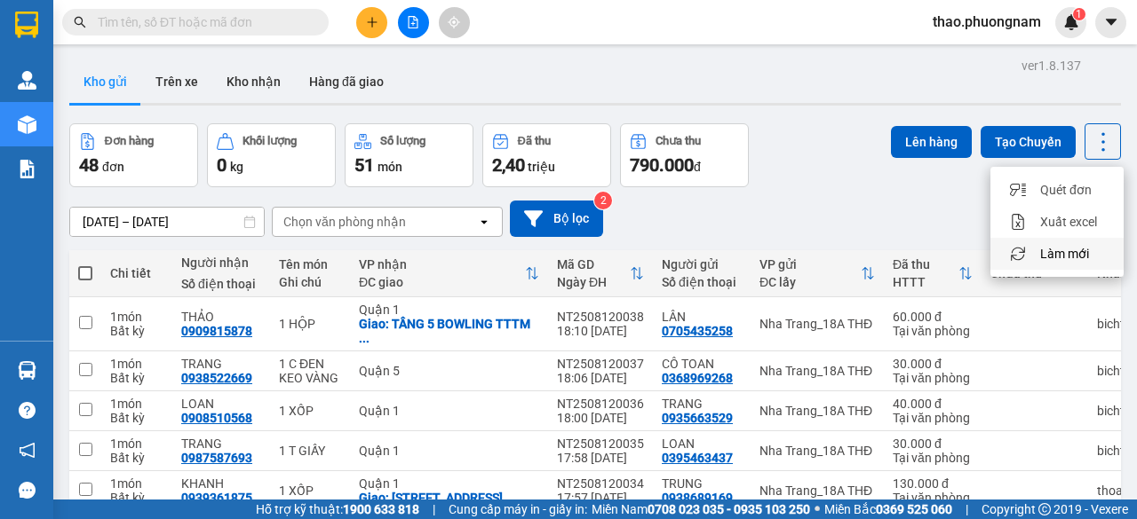
click at [1052, 255] on span "Làm mới" at bounding box center [1064, 254] width 49 height 18
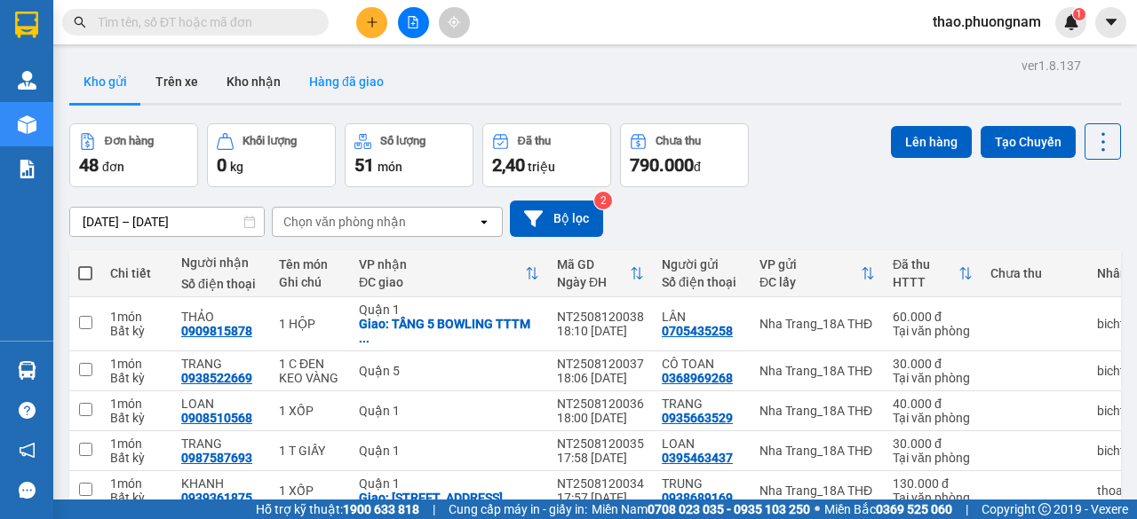
click at [329, 89] on button "Hàng đã giao" at bounding box center [346, 81] width 103 height 43
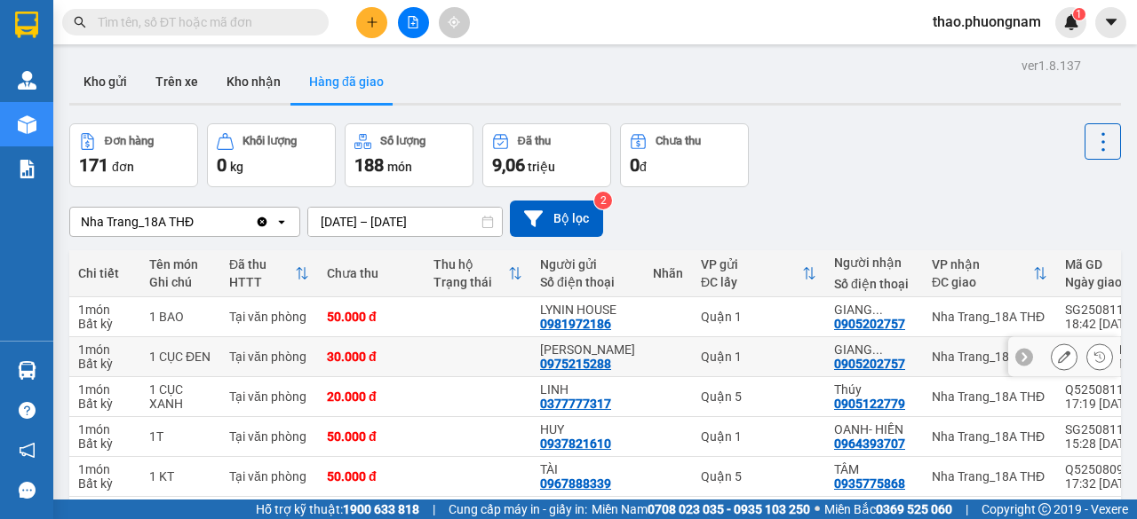
scroll to position [336, 0]
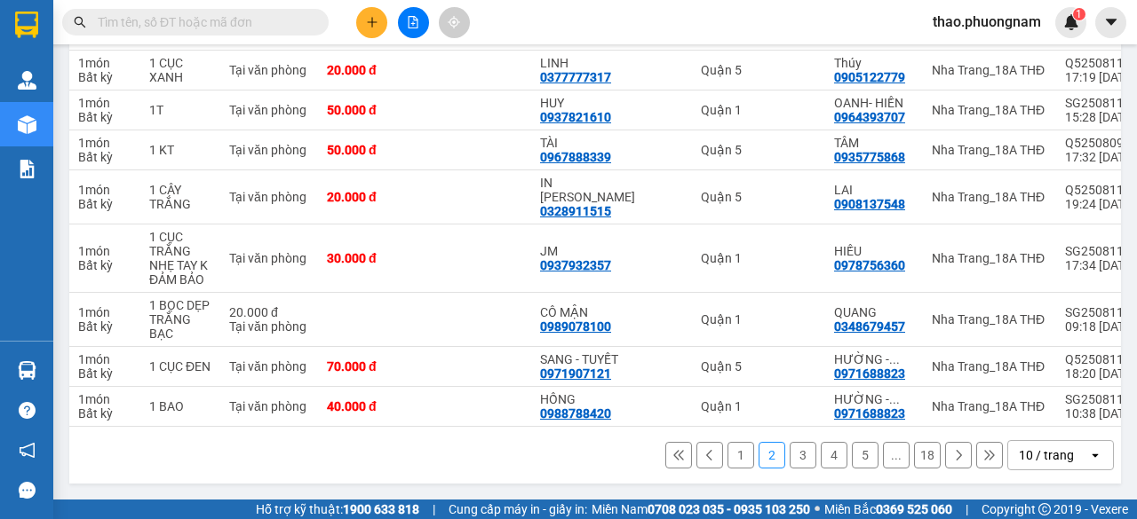
click at [727, 456] on button "1" at bounding box center [740, 455] width 27 height 27
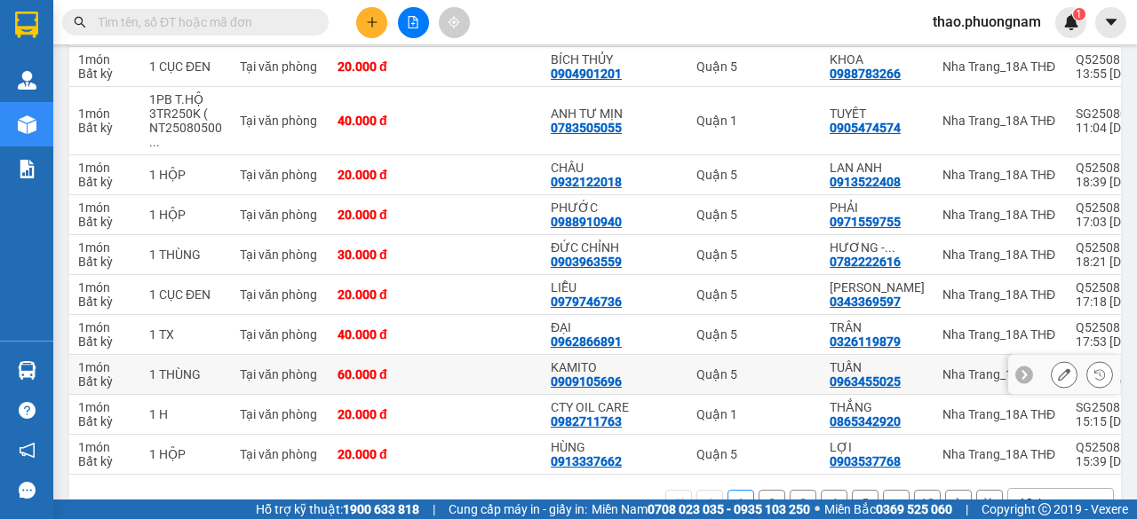
scroll to position [307, 0]
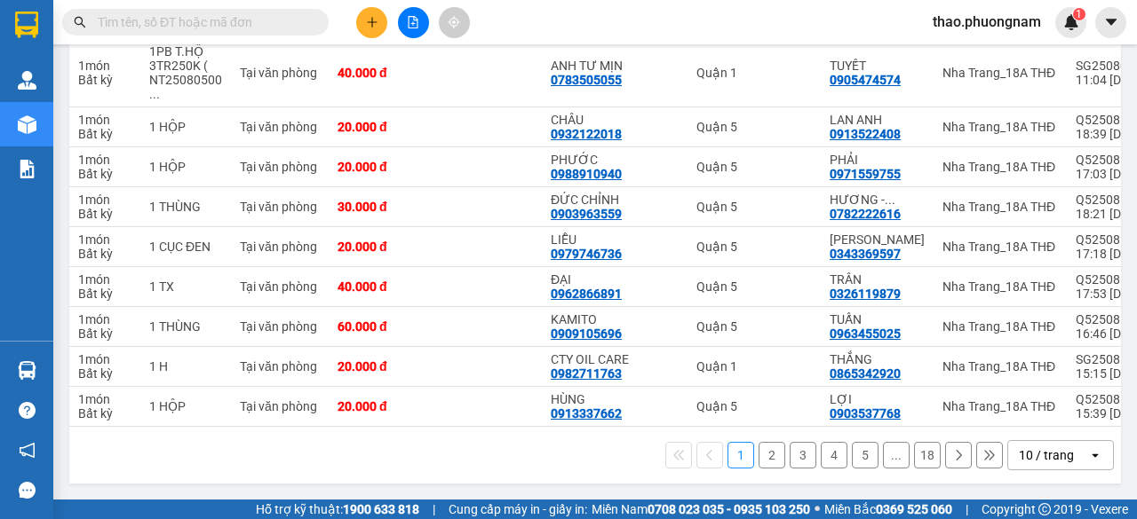
drag, startPoint x: 977, startPoint y: 463, endPoint x: 964, endPoint y: 470, distance: 14.3
click at [978, 463] on button at bounding box center [989, 455] width 27 height 27
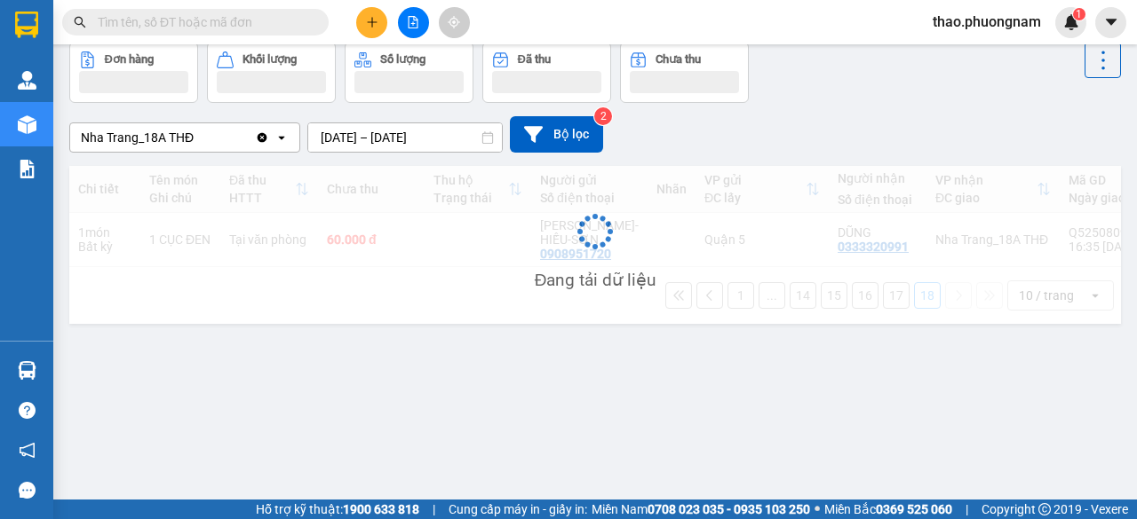
scroll to position [82, 0]
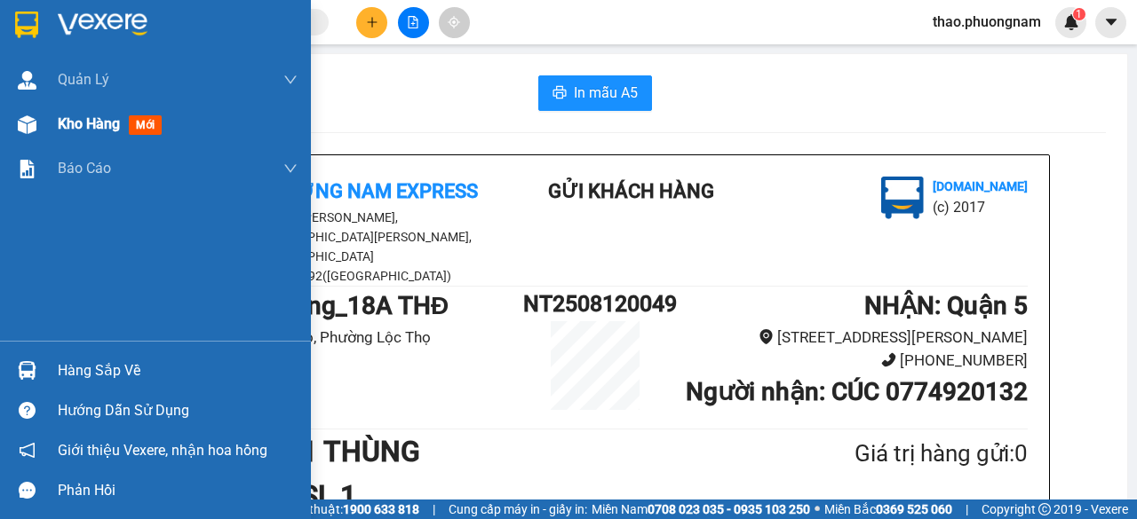
click at [95, 129] on span "Kho hàng" at bounding box center [89, 123] width 62 height 17
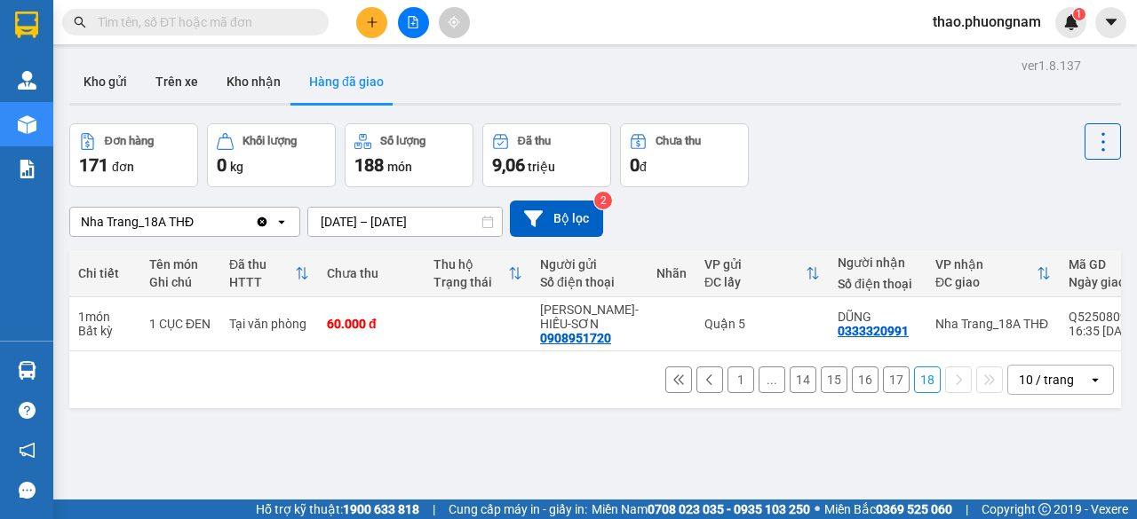
click at [727, 385] on button "1" at bounding box center [740, 380] width 27 height 27
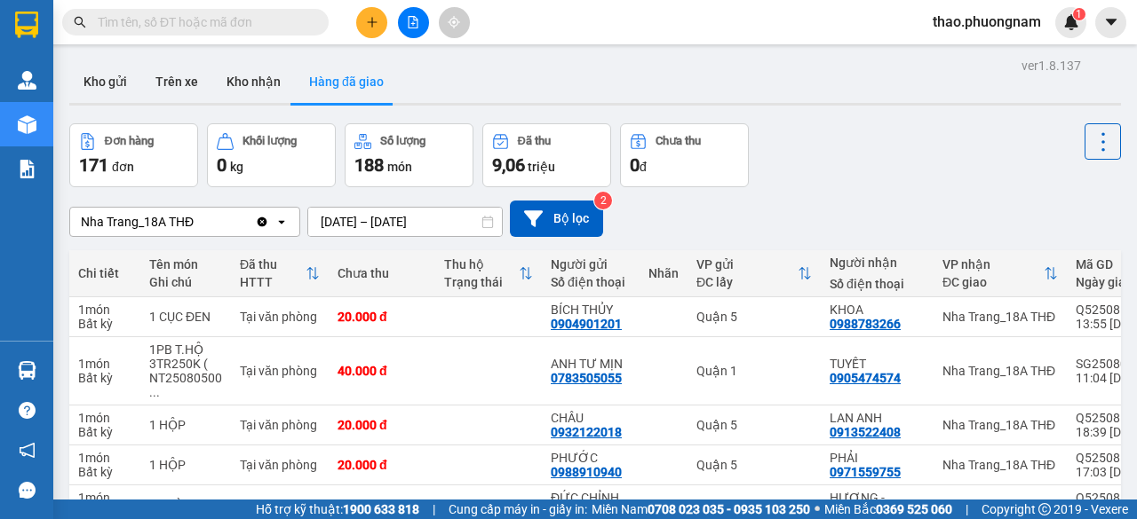
click at [329, 73] on button "Hàng đã giao" at bounding box center [346, 81] width 103 height 43
click at [331, 86] on button "Hàng đã giao" at bounding box center [346, 81] width 103 height 43
